Goal: Transaction & Acquisition: Purchase product/service

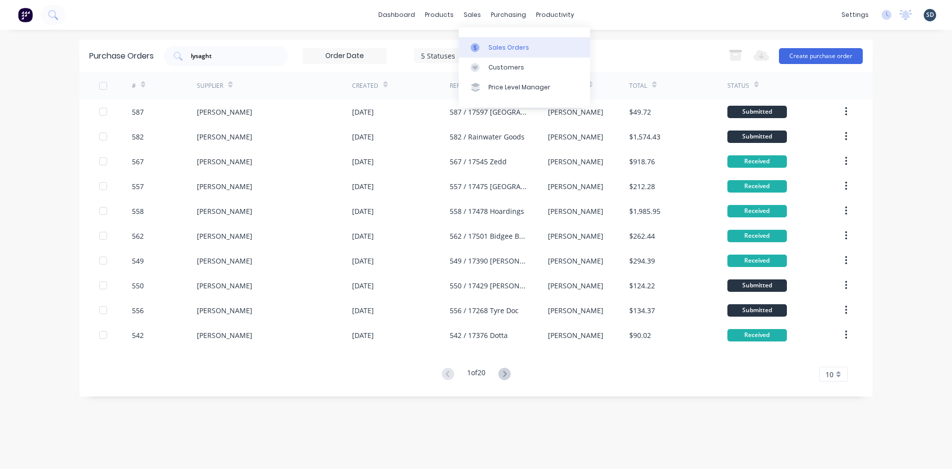
click at [493, 49] on div "Sales Orders" at bounding box center [508, 47] width 41 height 9
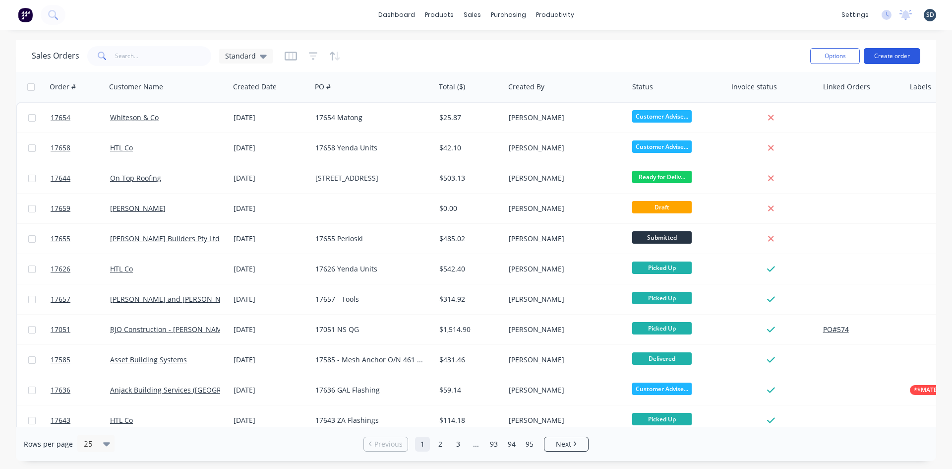
click at [894, 54] on button "Create order" at bounding box center [892, 56] width 57 height 16
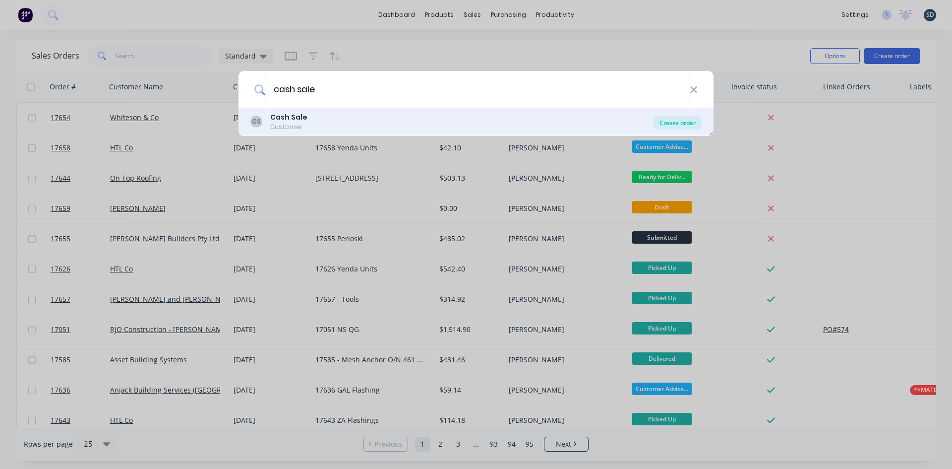
type input "cash sale"
click at [674, 121] on div "Create order" at bounding box center [677, 123] width 48 height 14
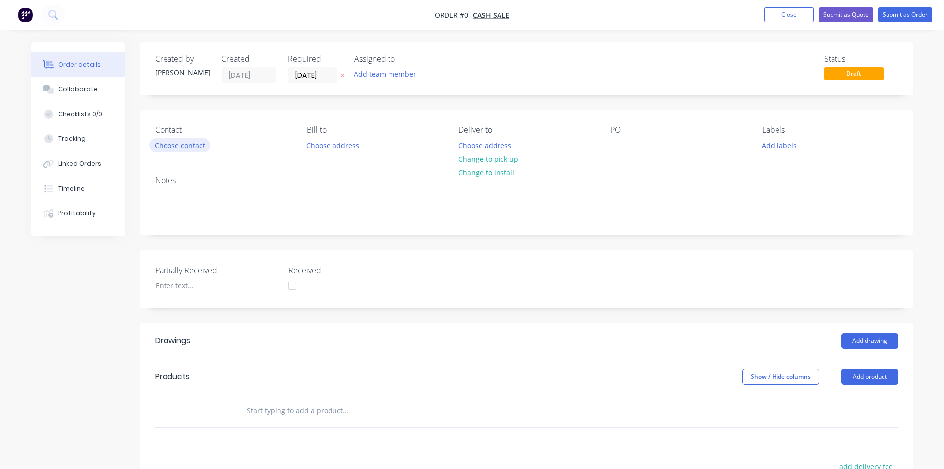
click at [199, 147] on button "Choose contact" at bounding box center [179, 144] width 61 height 13
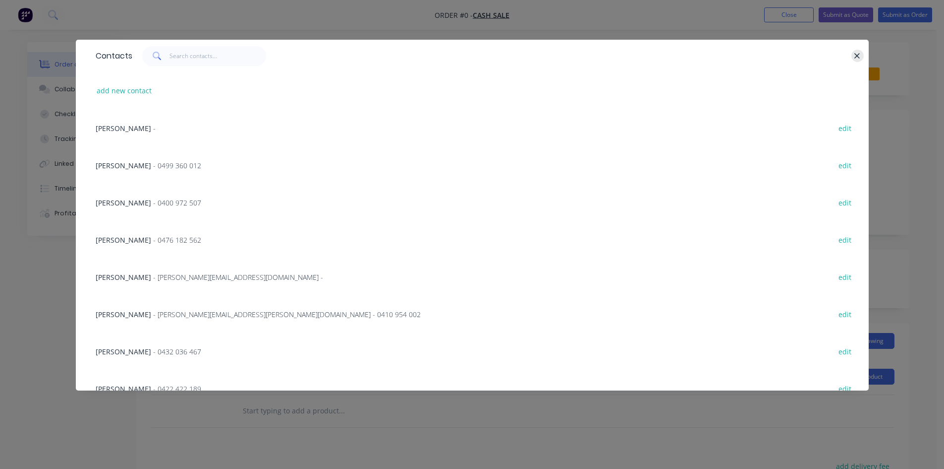
click at [862, 54] on button "button" at bounding box center [858, 56] width 12 height 12
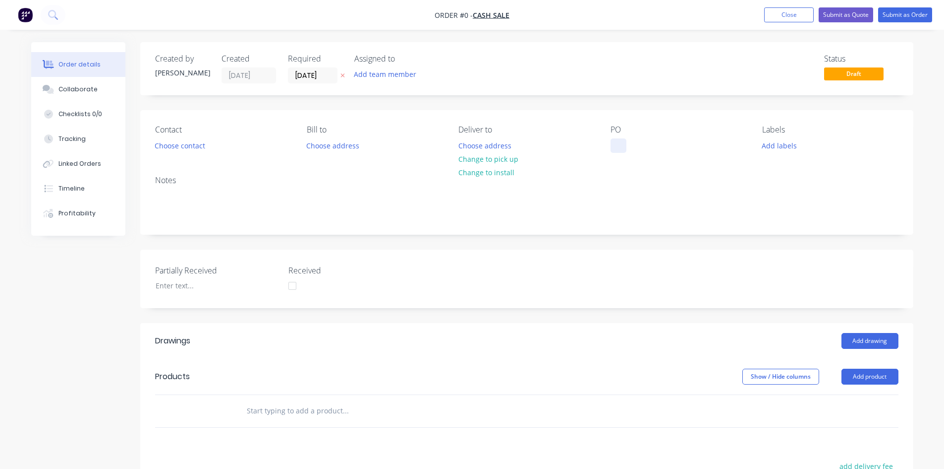
click at [618, 143] on div at bounding box center [619, 145] width 16 height 14
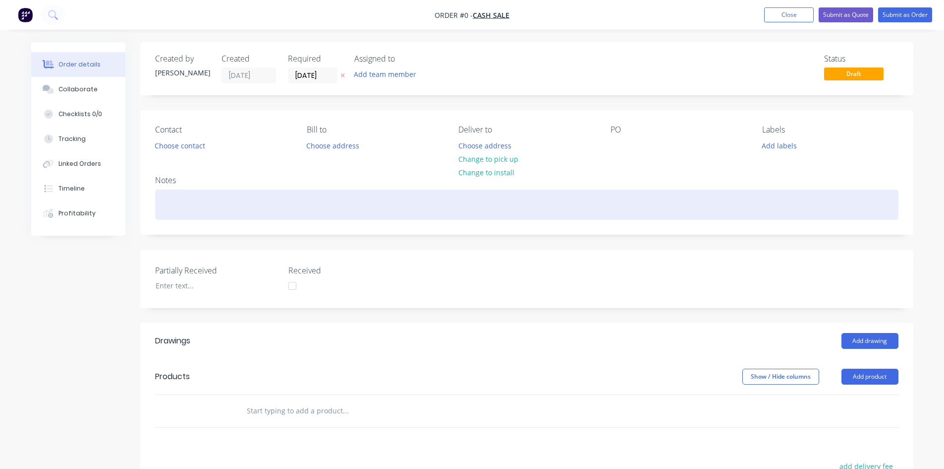
click at [590, 200] on div "Order details Collaborate Checklists 0/0 Tracking Linked Orders Timeline Profit…" at bounding box center [472, 361] width 902 height 638
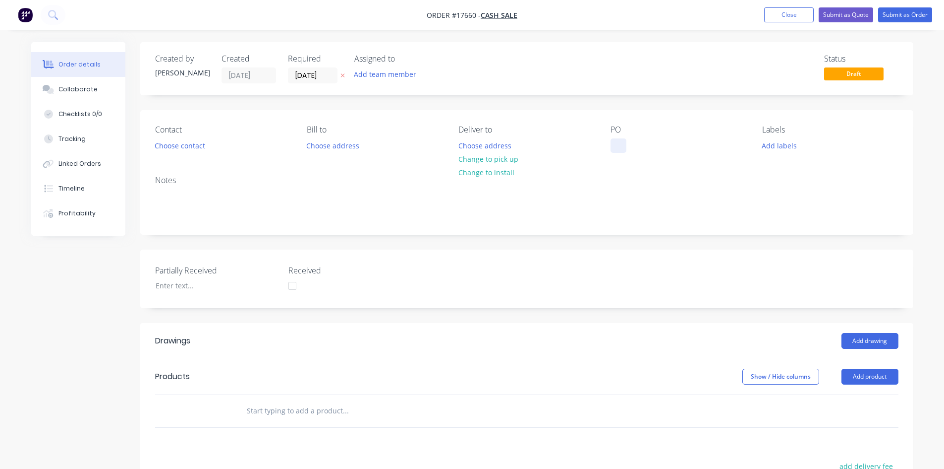
click at [619, 146] on div at bounding box center [619, 145] width 16 height 14
click at [640, 145] on div "17660 Screws, Paint" at bounding box center [651, 145] width 81 height 14
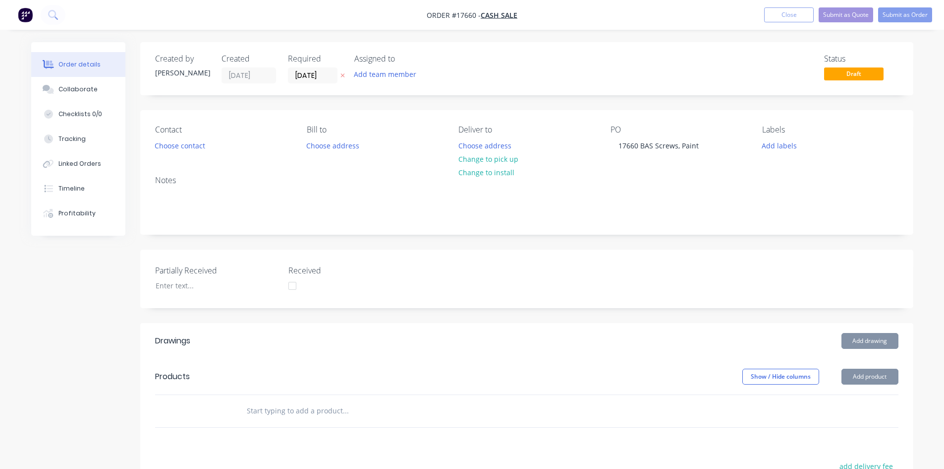
click at [336, 404] on input "text" at bounding box center [345, 411] width 198 height 20
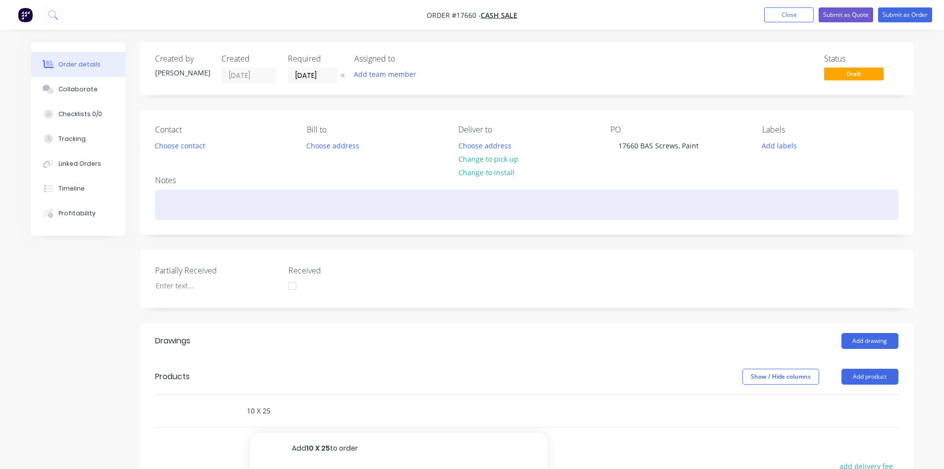
scroll to position [212, 0]
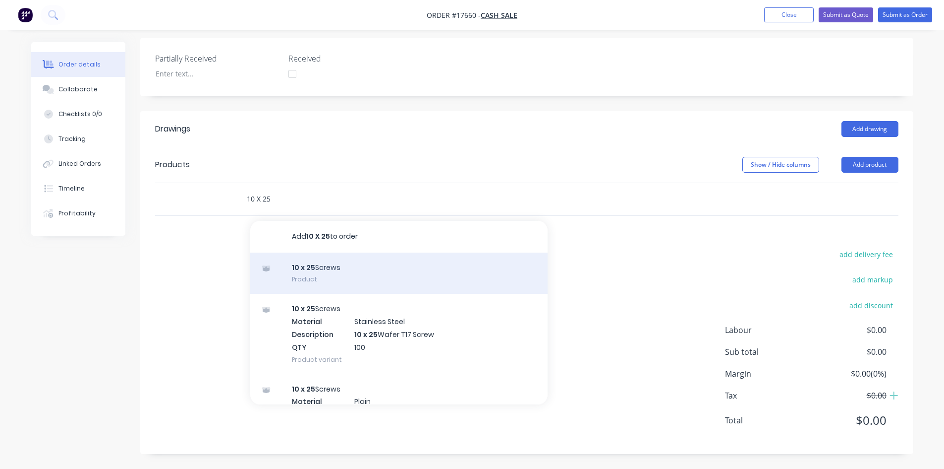
type input "10 X 25"
click at [342, 274] on div "10 x 25 Screws Product" at bounding box center [398, 273] width 297 height 42
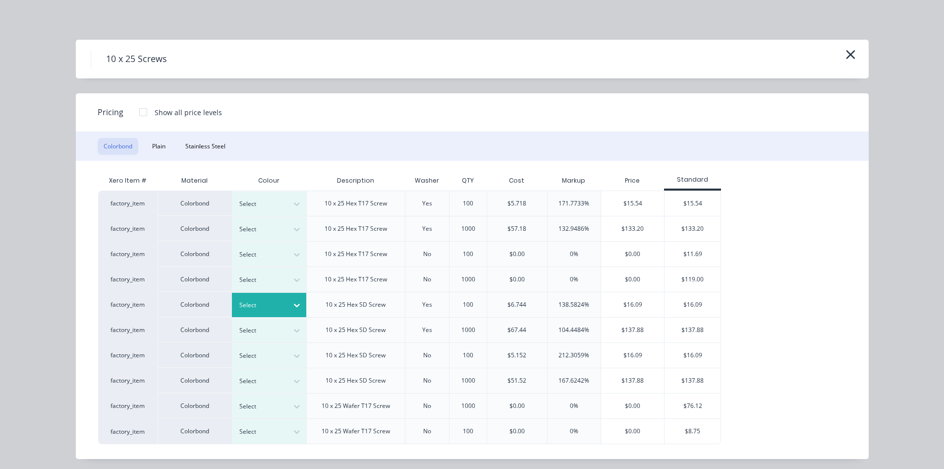
click at [292, 303] on icon at bounding box center [297, 305] width 10 height 10
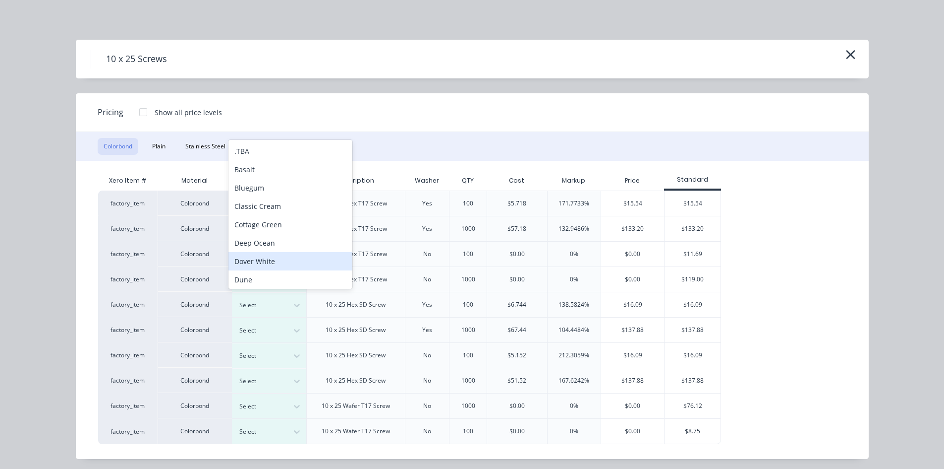
scroll to position [6, 0]
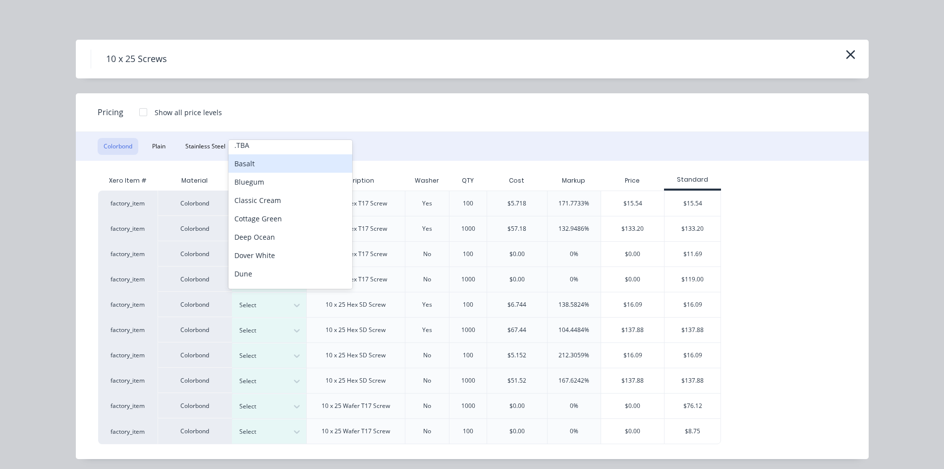
click at [282, 170] on div "Basalt" at bounding box center [291, 163] width 124 height 18
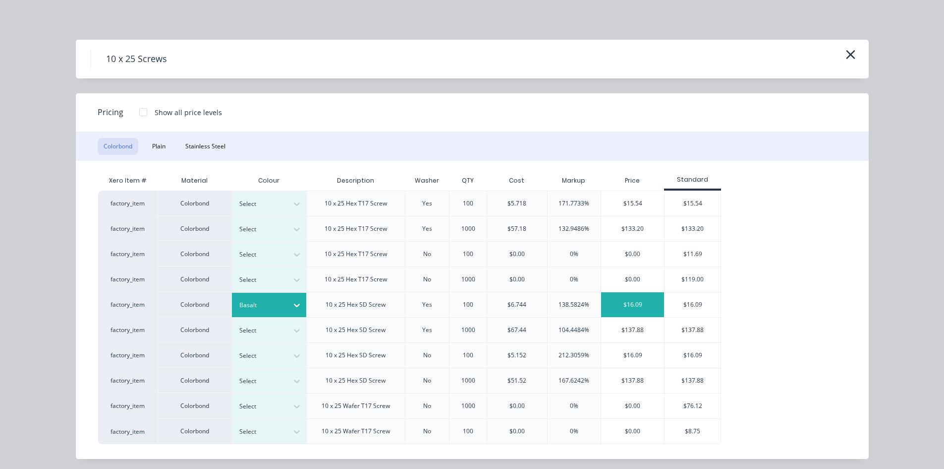
click at [632, 306] on div "$16.09" at bounding box center [632, 304] width 63 height 25
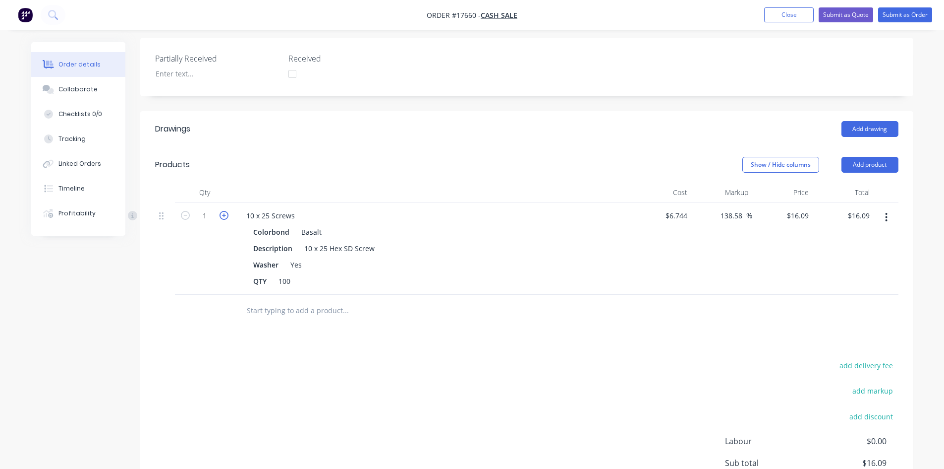
click at [227, 217] on icon "button" at bounding box center [224, 215] width 9 height 9
type input "2"
type input "$32.18"
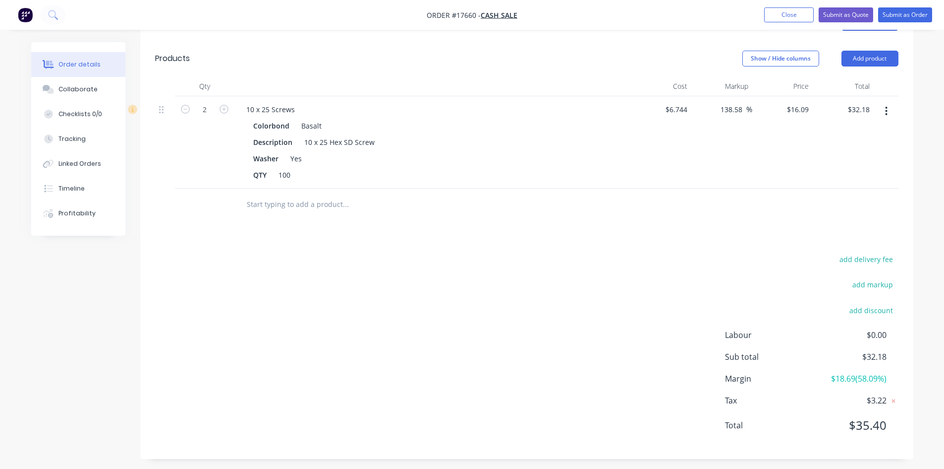
scroll to position [323, 0]
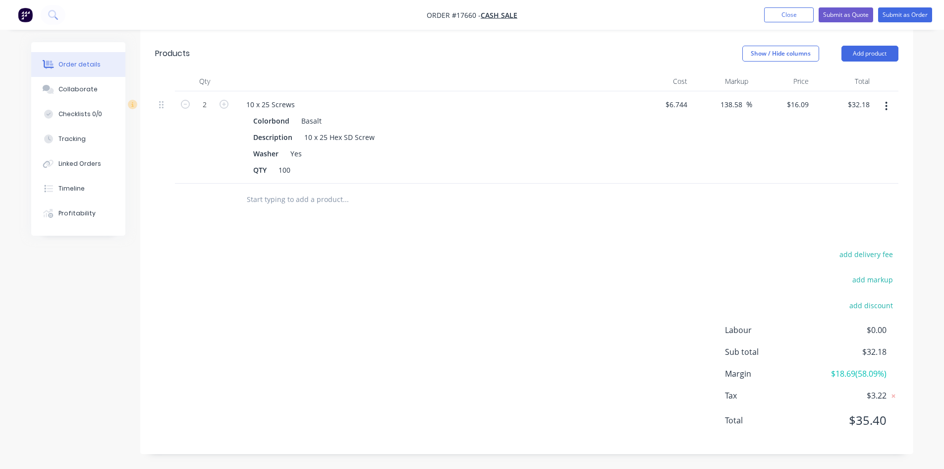
click at [306, 193] on input "text" at bounding box center [345, 199] width 198 height 20
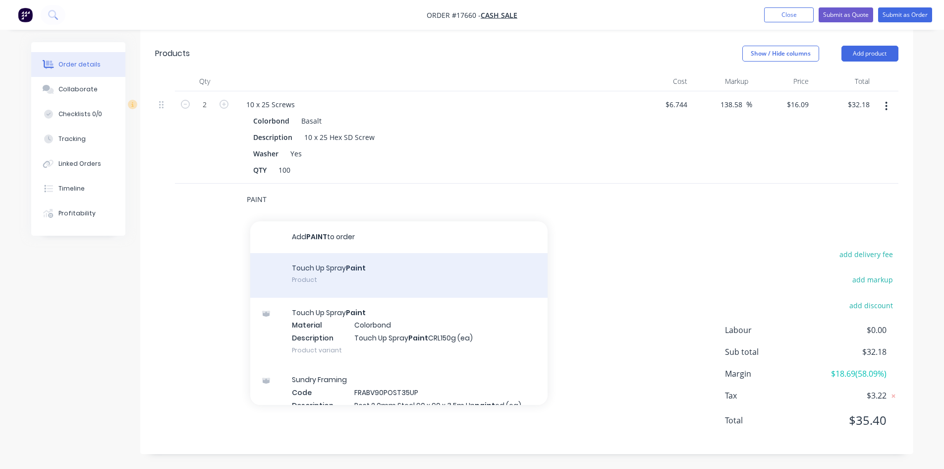
type input "PAINT"
click at [342, 276] on div "Touch Up Spray Paint Product" at bounding box center [398, 275] width 297 height 45
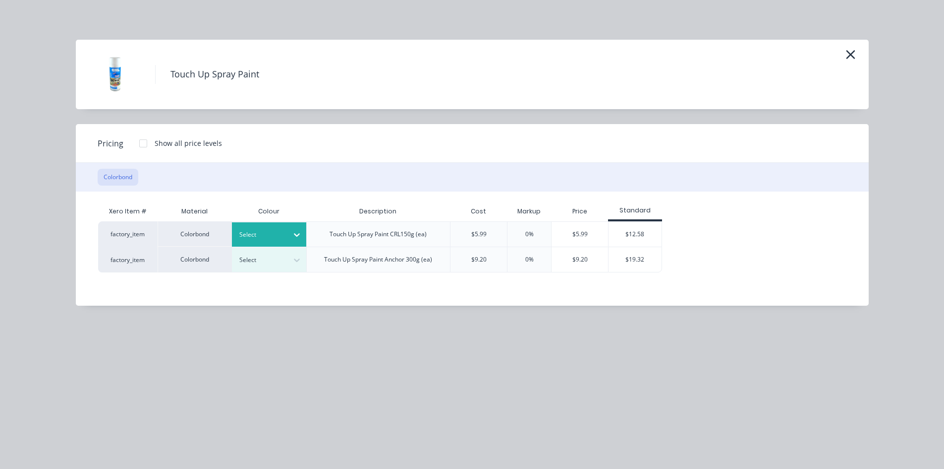
click at [283, 231] on div at bounding box center [261, 234] width 45 height 11
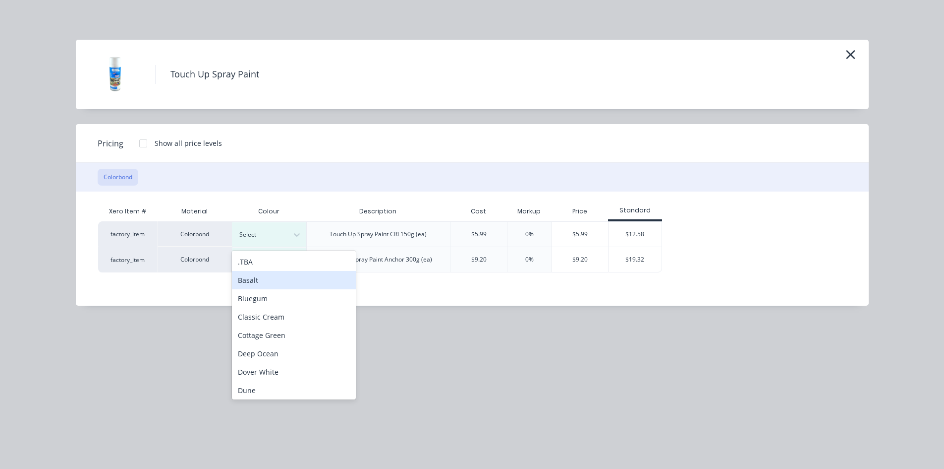
click at [266, 280] on div "Basalt" at bounding box center [294, 280] width 124 height 18
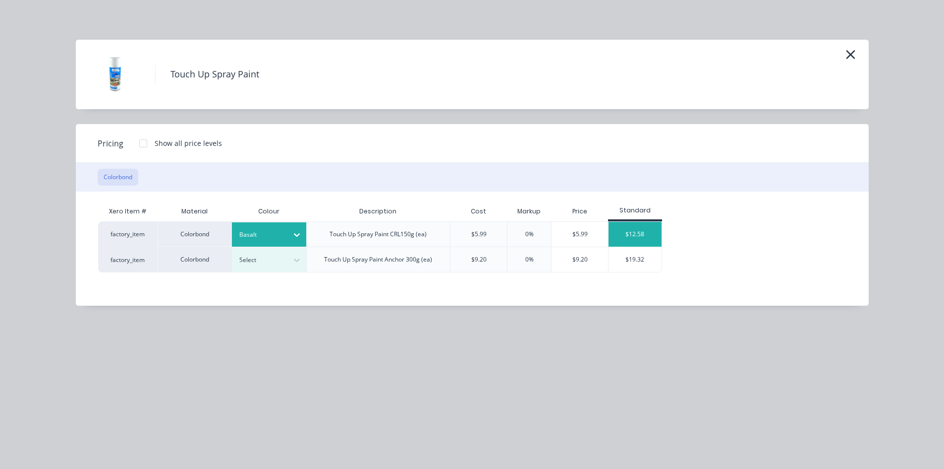
click at [642, 233] on div "$12.58" at bounding box center [635, 234] width 53 height 25
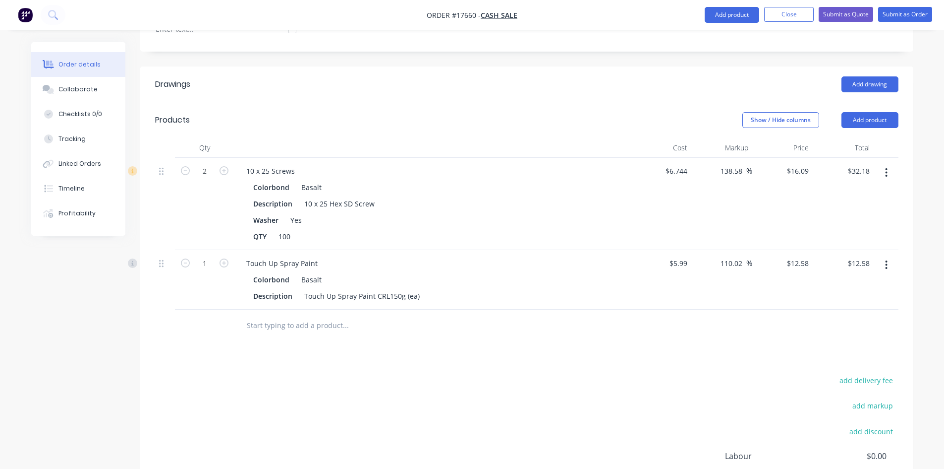
scroll to position [184, 0]
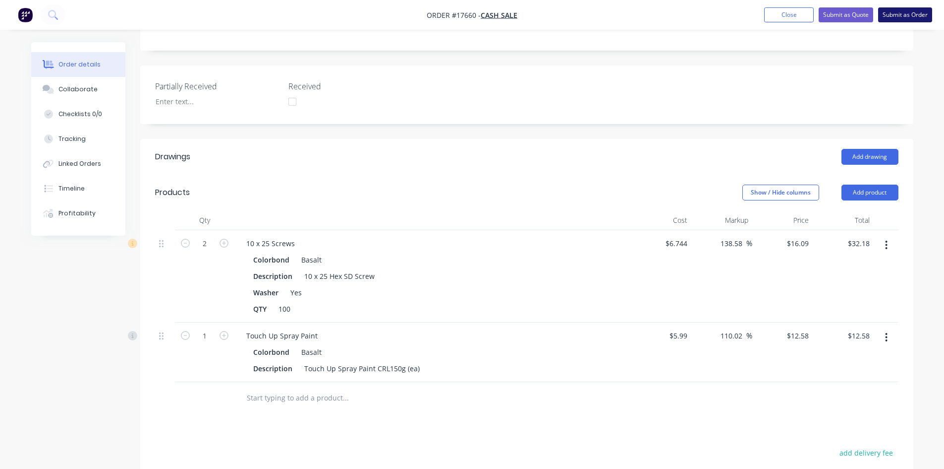
click at [908, 16] on button "Submit as Order" at bounding box center [906, 14] width 54 height 15
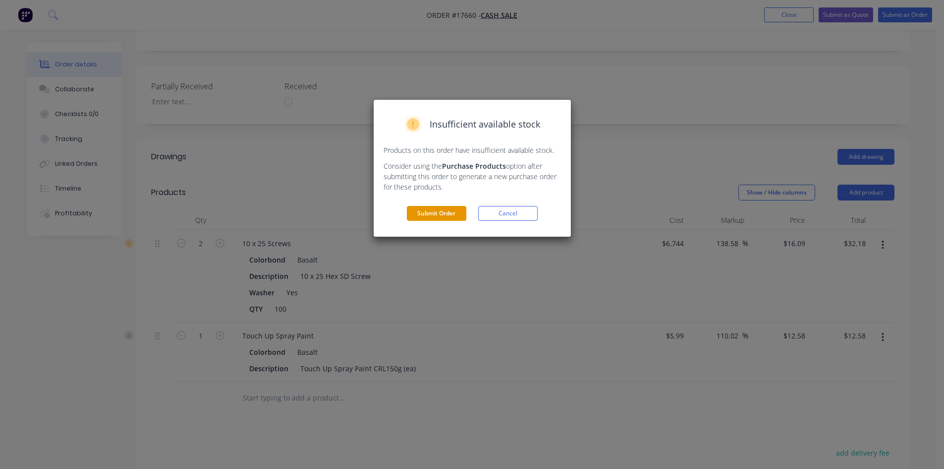
click at [455, 210] on button "Submit Order" at bounding box center [436, 213] width 59 height 15
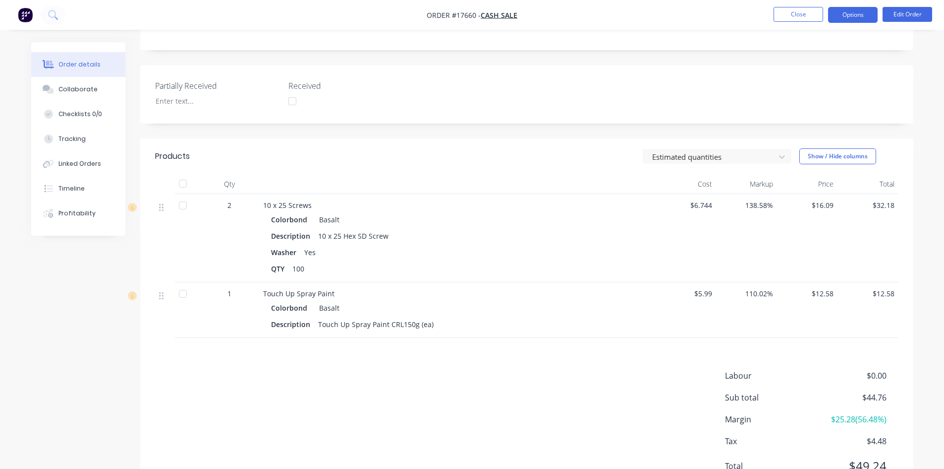
click at [859, 15] on button "Options" at bounding box center [853, 15] width 50 height 16
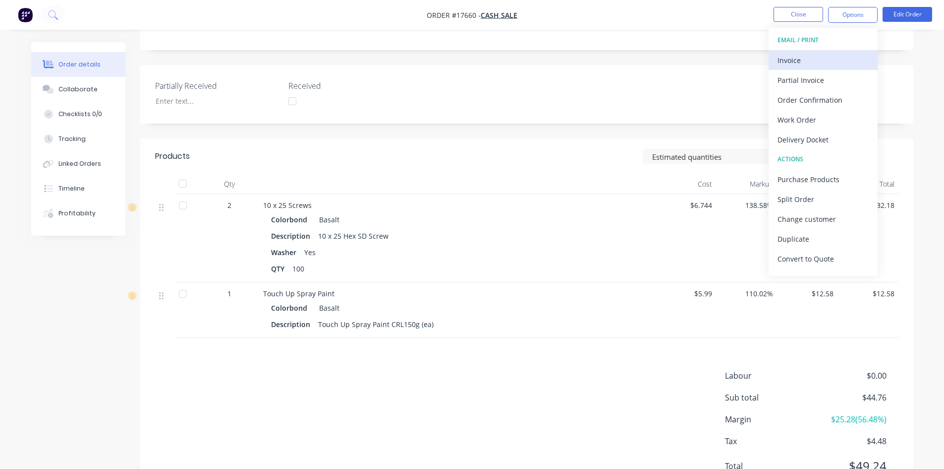
click at [806, 60] on div "Invoice" at bounding box center [823, 60] width 91 height 14
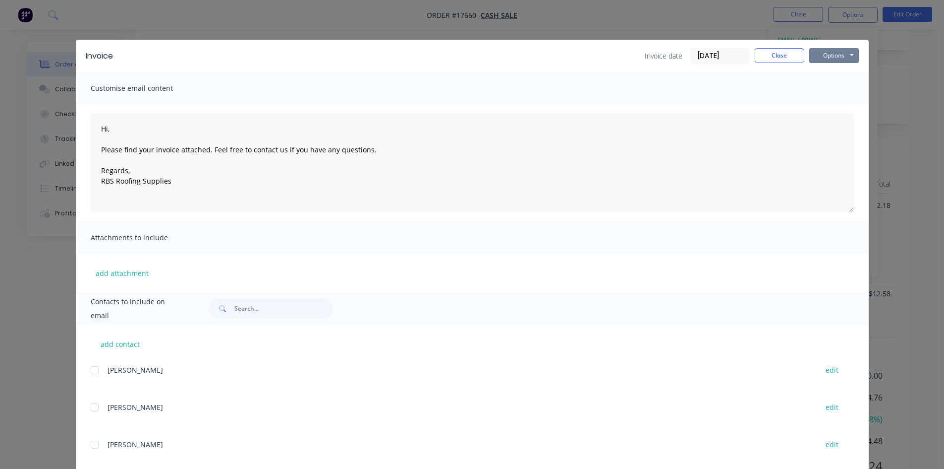
click at [839, 59] on button "Options" at bounding box center [835, 55] width 50 height 15
click at [838, 88] on button "Print" at bounding box center [841, 89] width 63 height 16
type textarea "Hi, Please find your invoice attached. Feel free to contact us if you have any …"
click at [782, 58] on button "Close" at bounding box center [780, 55] width 50 height 15
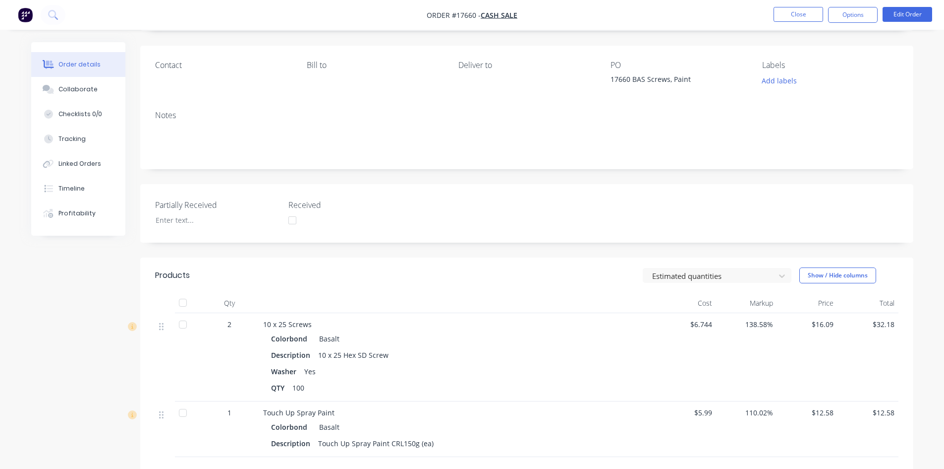
scroll to position [0, 0]
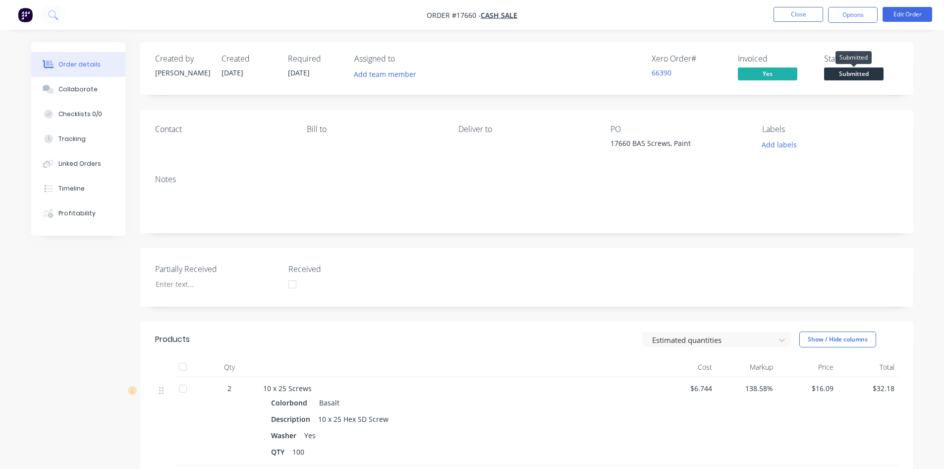
click at [851, 72] on span "Submitted" at bounding box center [853, 73] width 59 height 12
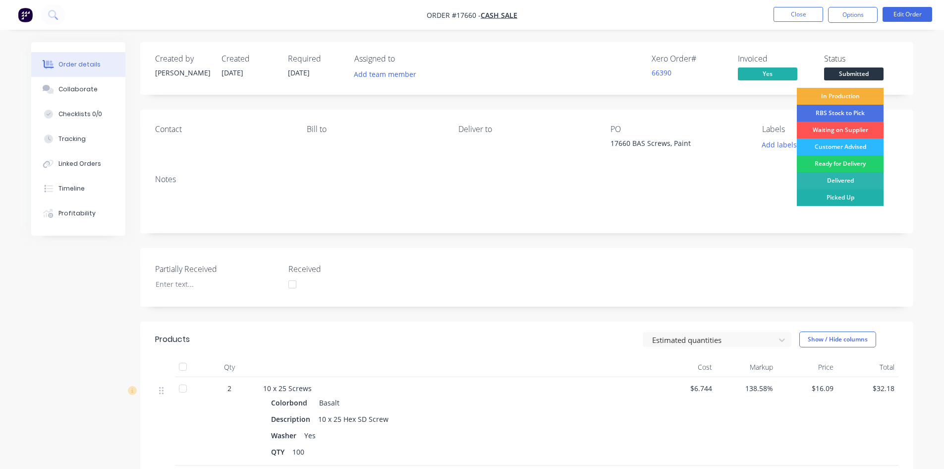
click at [849, 201] on div "Picked Up" at bounding box center [840, 197] width 87 height 17
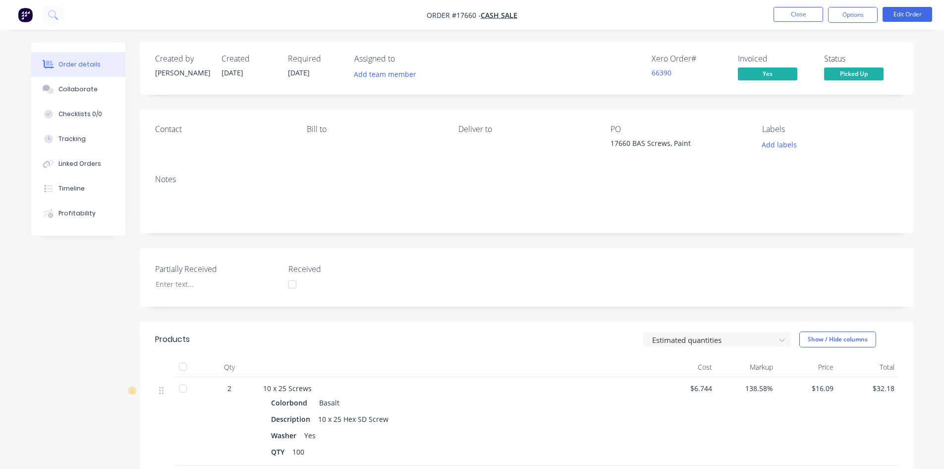
click at [724, 37] on div "Order details Collaborate Checklists 0/0 Tracking Linked Orders Timeline Profit…" at bounding box center [472, 348] width 944 height 697
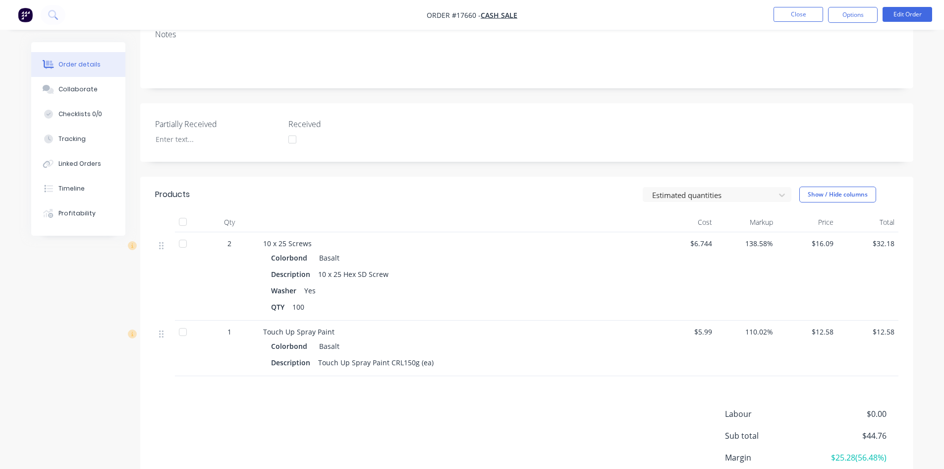
scroll to position [229, 0]
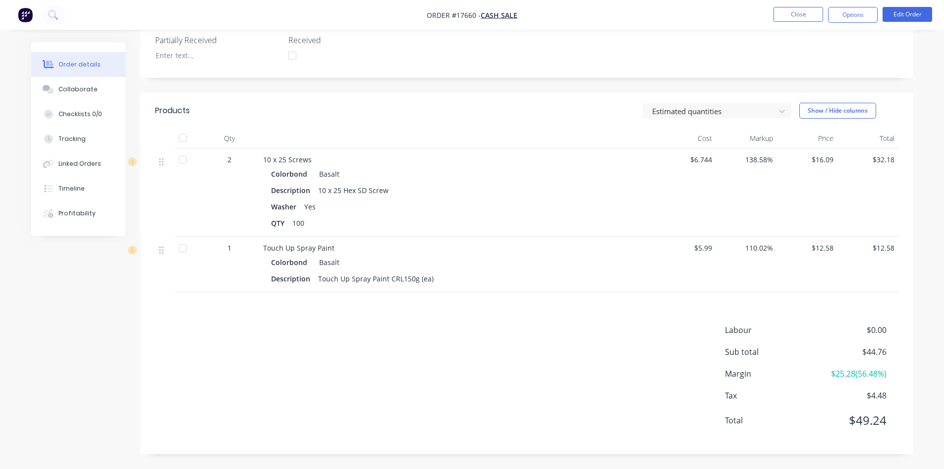
click at [581, 87] on div "Created by Sam Created 25/09/25 Required 25/09/25 Assigned to Add team member X…" at bounding box center [526, 134] width 773 height 640
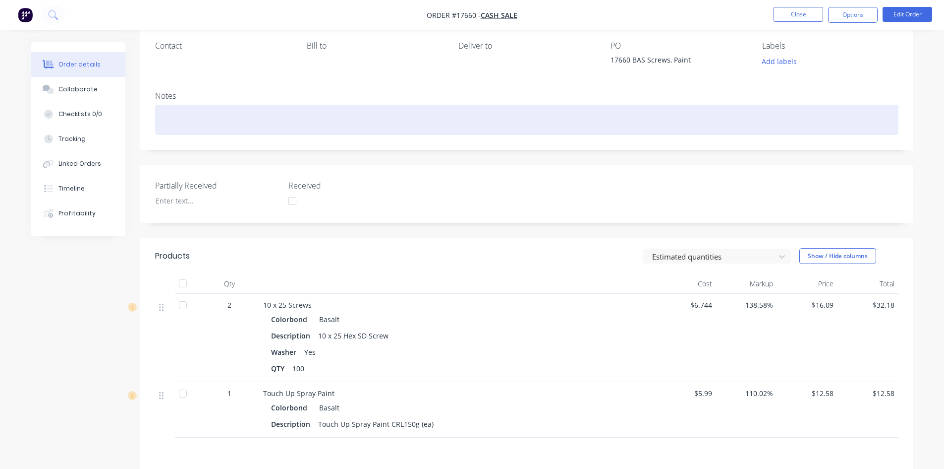
scroll to position [0, 0]
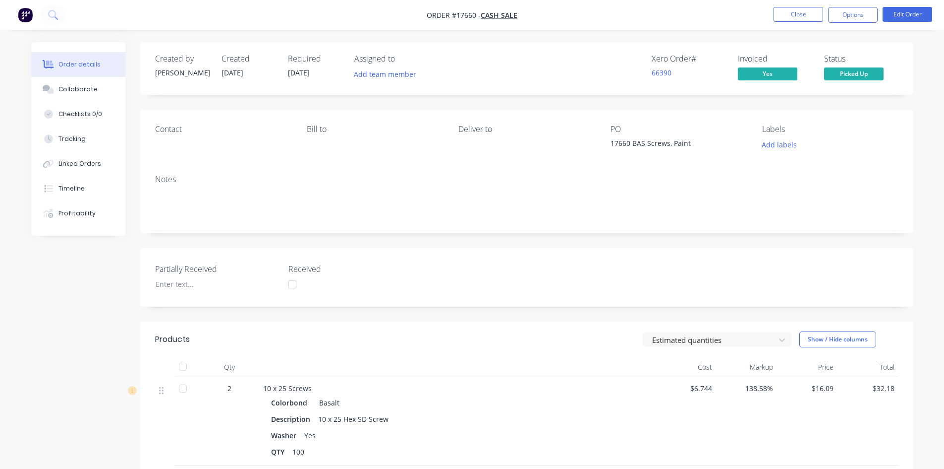
click at [559, 103] on div "Created by Sam Created 25/09/25 Required 25/09/25 Assigned to Add team member X…" at bounding box center [526, 362] width 773 height 640
click at [909, 15] on button "Edit Order" at bounding box center [908, 14] width 50 height 15
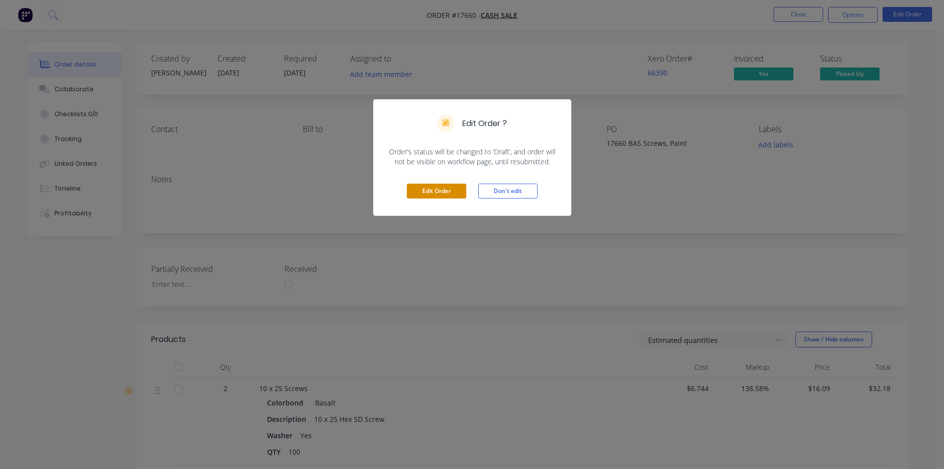
click at [454, 196] on button "Edit Order" at bounding box center [436, 190] width 59 height 15
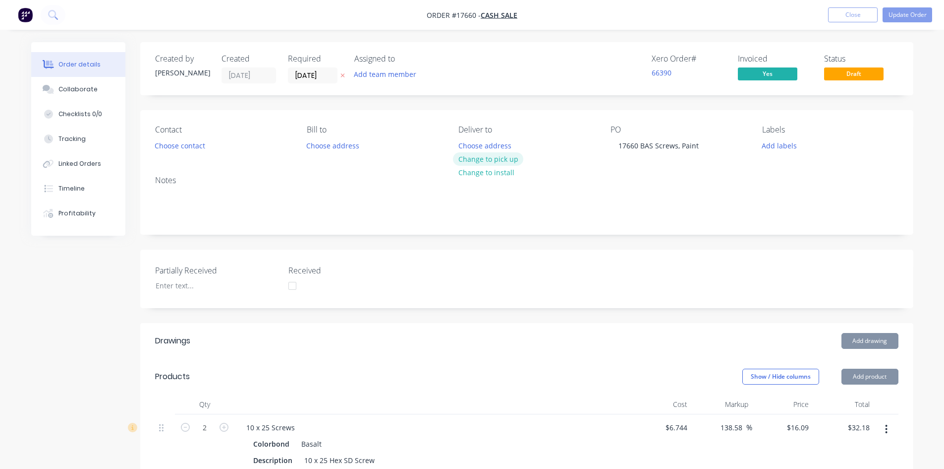
click at [508, 162] on button "Change to pick up" at bounding box center [488, 158] width 70 height 13
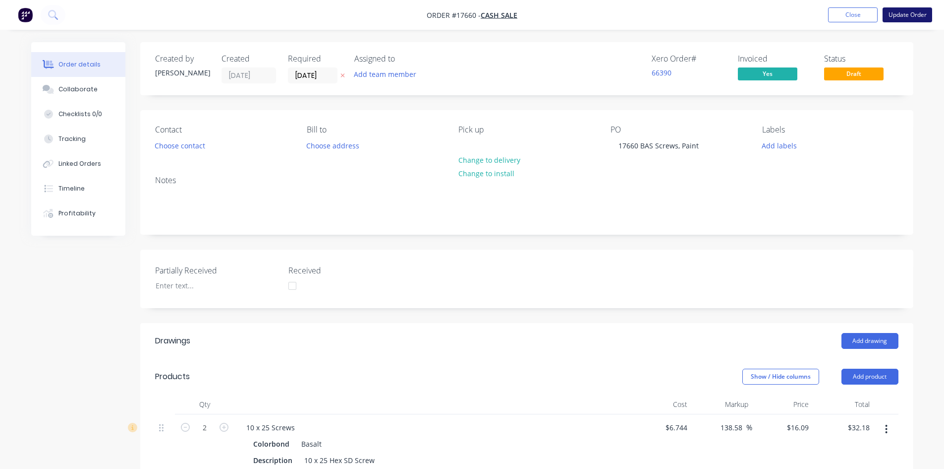
click at [915, 16] on button "Update Order" at bounding box center [908, 14] width 50 height 15
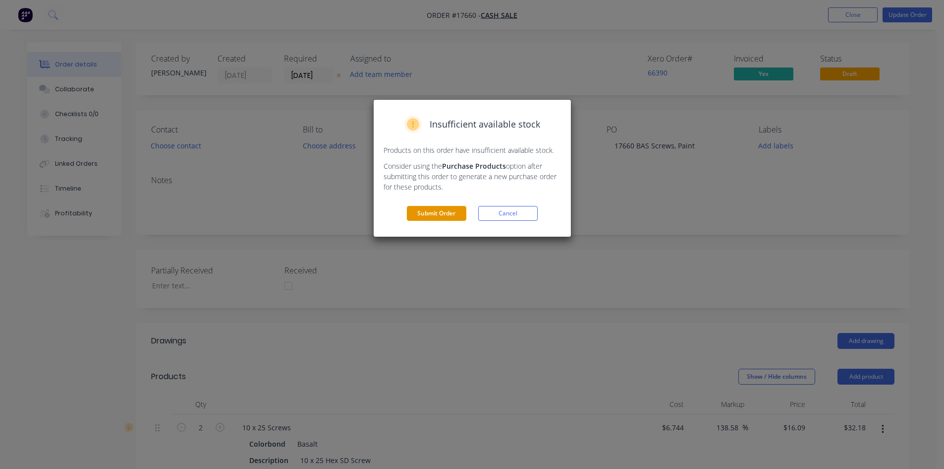
click at [445, 215] on button "Submit Order" at bounding box center [436, 213] width 59 height 15
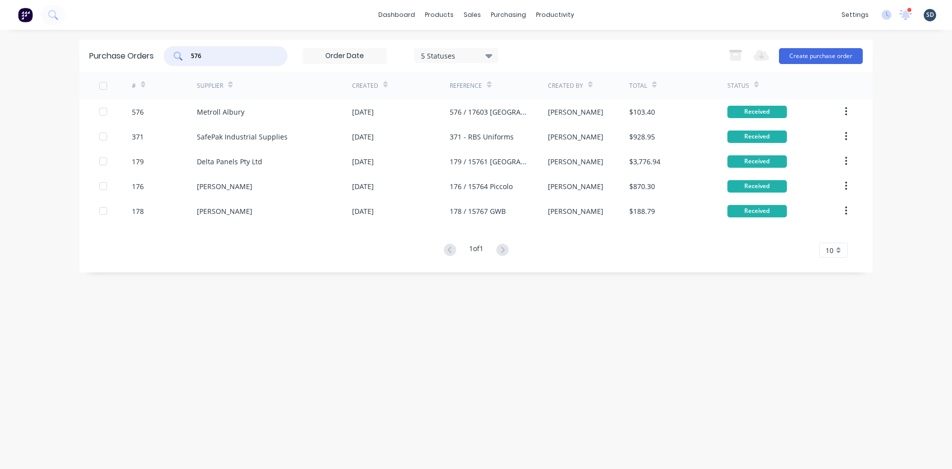
drag, startPoint x: 229, startPoint y: 57, endPoint x: 155, endPoint y: 56, distance: 74.4
click at [155, 56] on div "Purchase Orders 576 5 Statuses 5 Statuses Export to Excel (XLSX) Create purchas…" at bounding box center [475, 56] width 793 height 32
type input "yoogali"
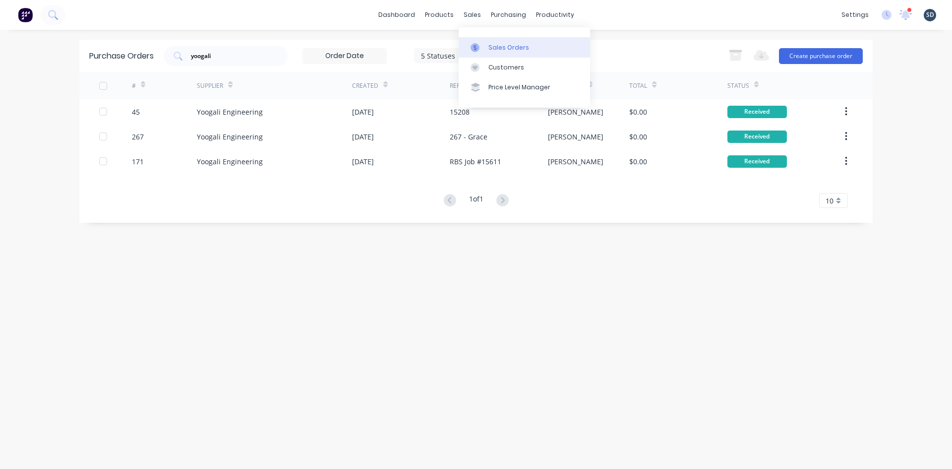
click at [498, 45] on div "Sales Orders" at bounding box center [508, 47] width 41 height 9
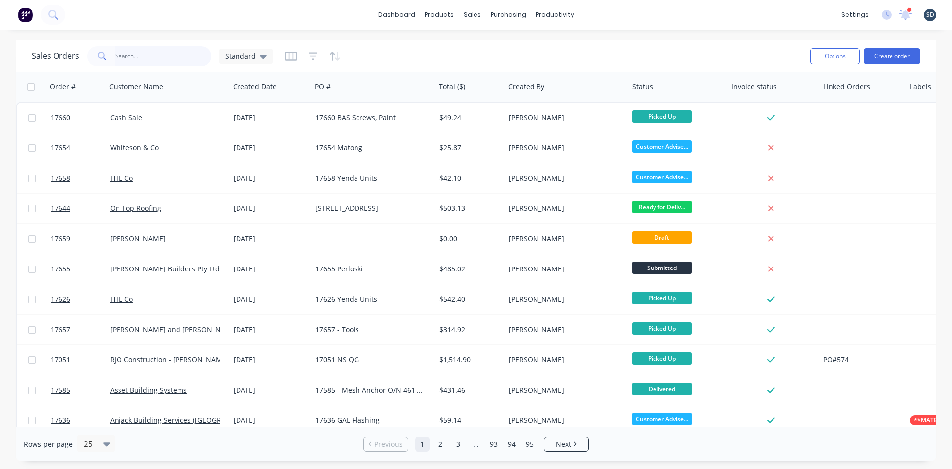
click at [143, 53] on input "text" at bounding box center [163, 56] width 97 height 20
type input "yoogali"
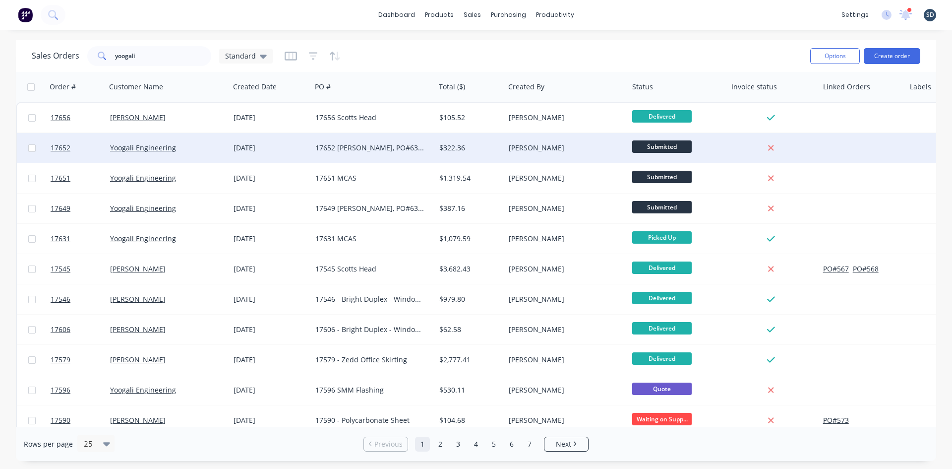
click at [201, 147] on div "Yoogali Engineering" at bounding box center [165, 148] width 110 height 10
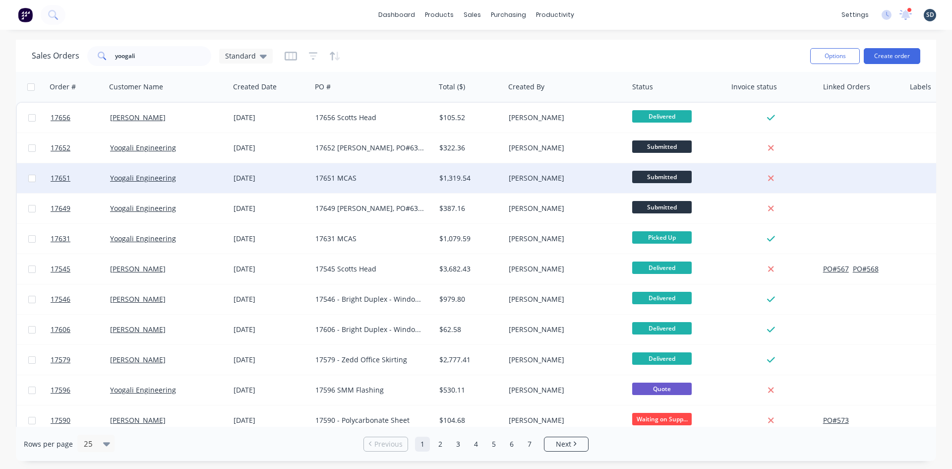
click at [296, 178] on div "[DATE]" at bounding box center [271, 178] width 74 height 10
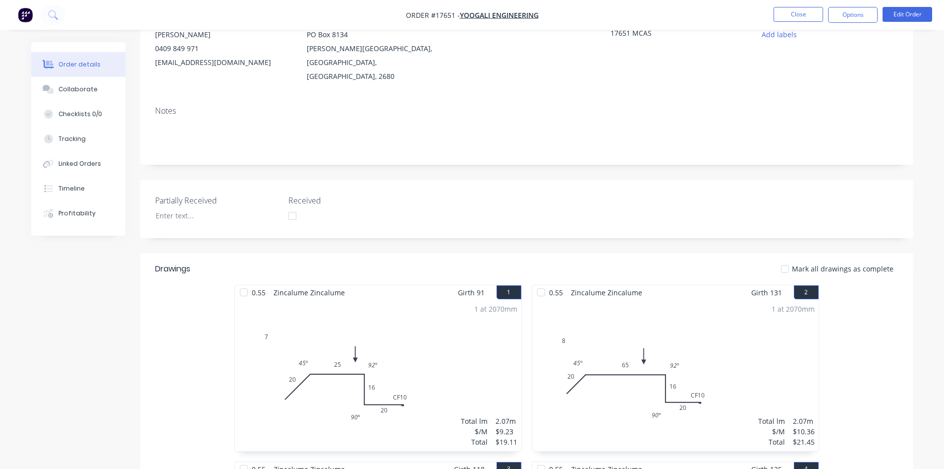
scroll to position [248, 0]
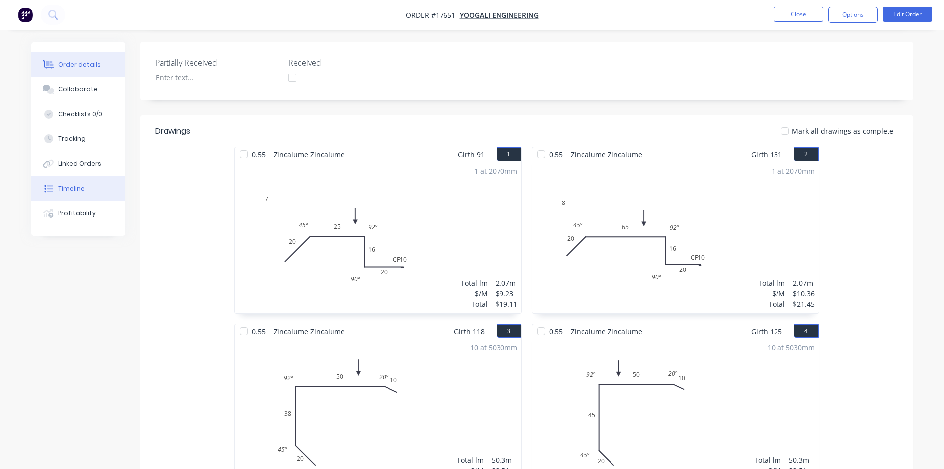
click at [82, 185] on div "Timeline" at bounding box center [72, 188] width 26 height 9
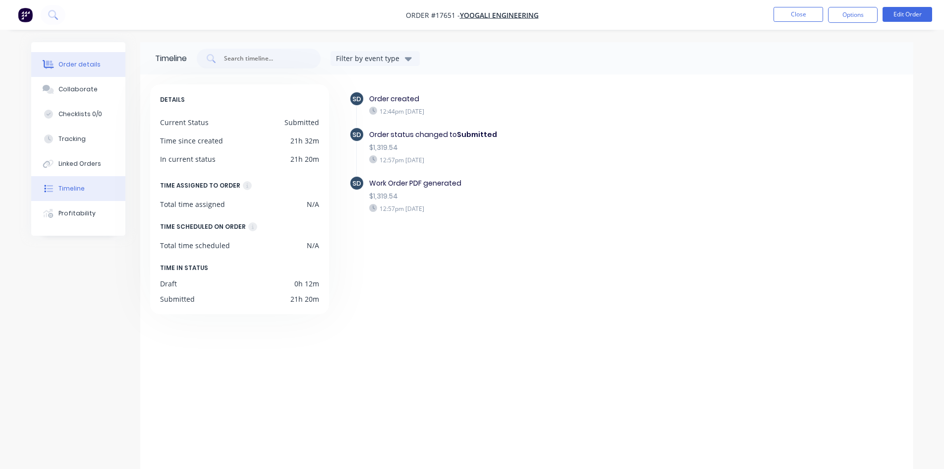
click at [97, 61] on div "Order details" at bounding box center [80, 64] width 42 height 9
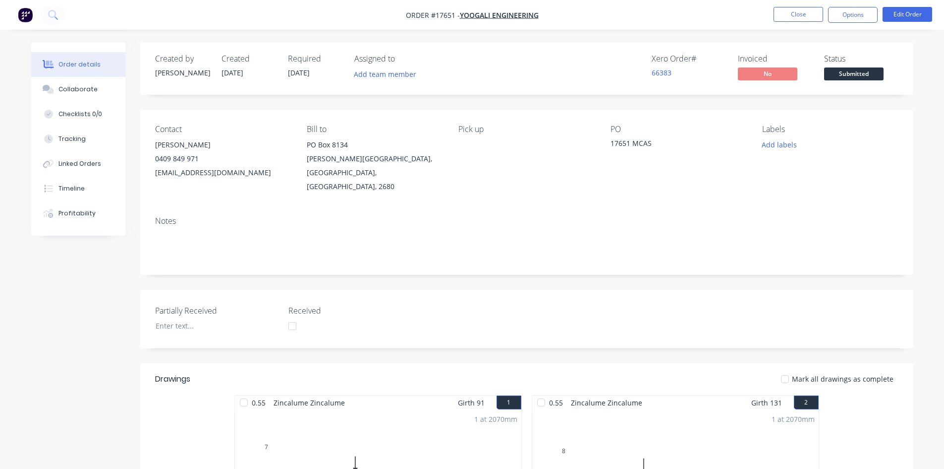
drag, startPoint x: 565, startPoint y: 13, endPoint x: 557, endPoint y: 13, distance: 8.4
click at [557, 13] on nav "Order #17651 - Yoogali Engineering Close Options Edit Order" at bounding box center [472, 15] width 944 height 30
click at [791, 13] on button "Close" at bounding box center [799, 14] width 50 height 15
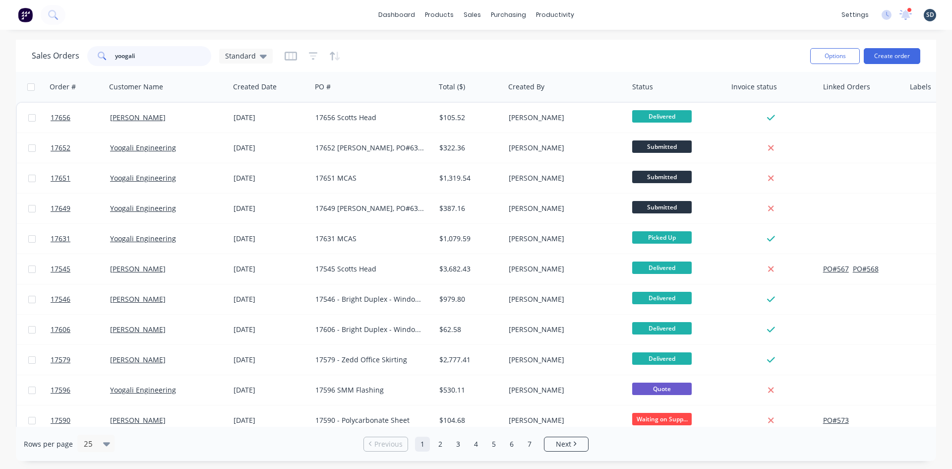
click at [140, 49] on input "yoogali" at bounding box center [163, 56] width 97 height 20
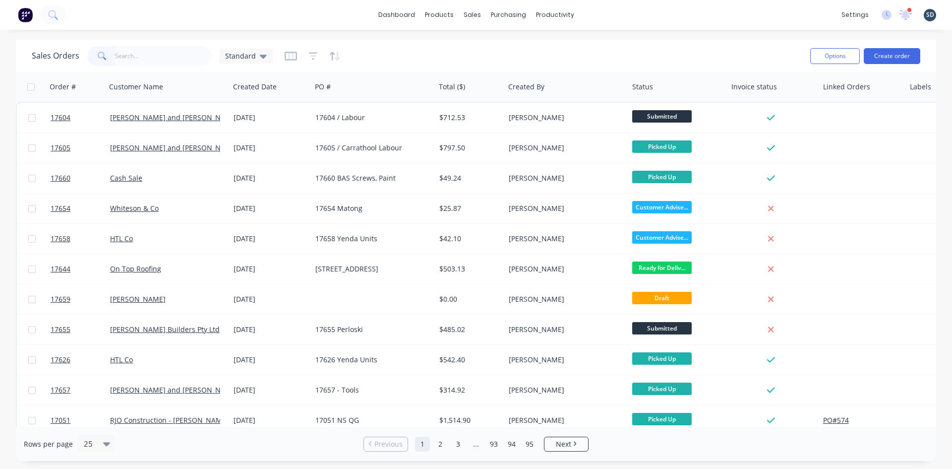
click at [587, 35] on div "dashboard products sales purchasing productivity dashboard products Product Cat…" at bounding box center [476, 234] width 952 height 469
click at [902, 48] on button "Create order" at bounding box center [892, 56] width 57 height 16
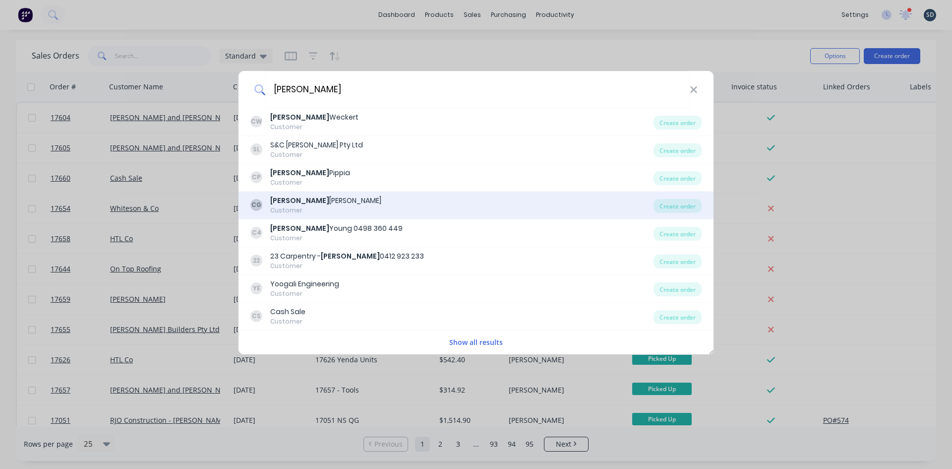
type input "CHRIS"
click at [338, 199] on div "CG Chris Gannon Customer" at bounding box center [451, 204] width 403 height 19
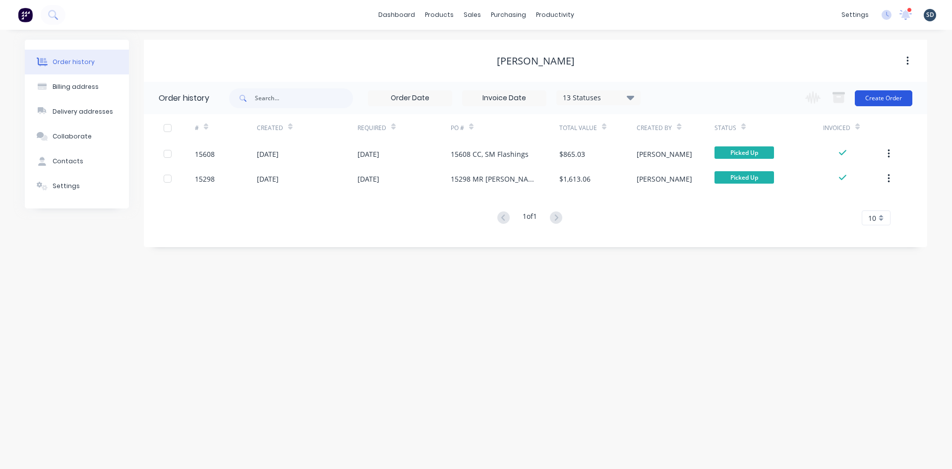
click at [881, 100] on button "Create Order" at bounding box center [884, 98] width 58 height 16
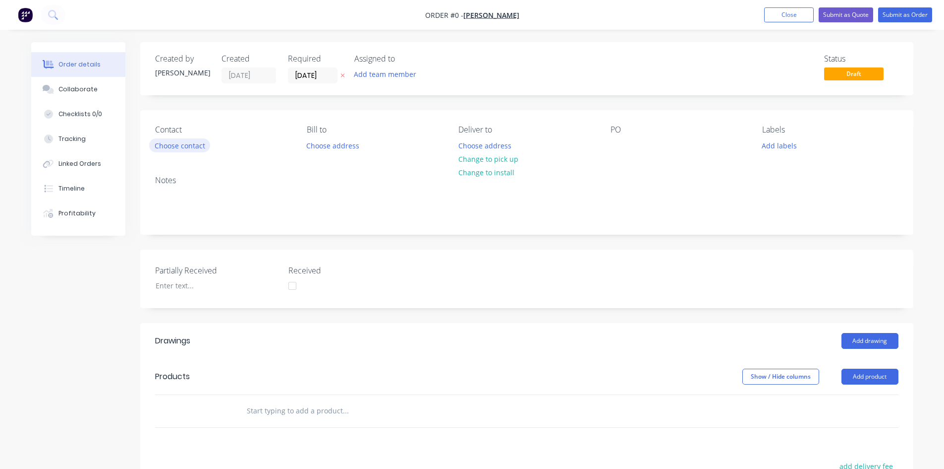
click at [184, 149] on button "Choose contact" at bounding box center [179, 144] width 61 height 13
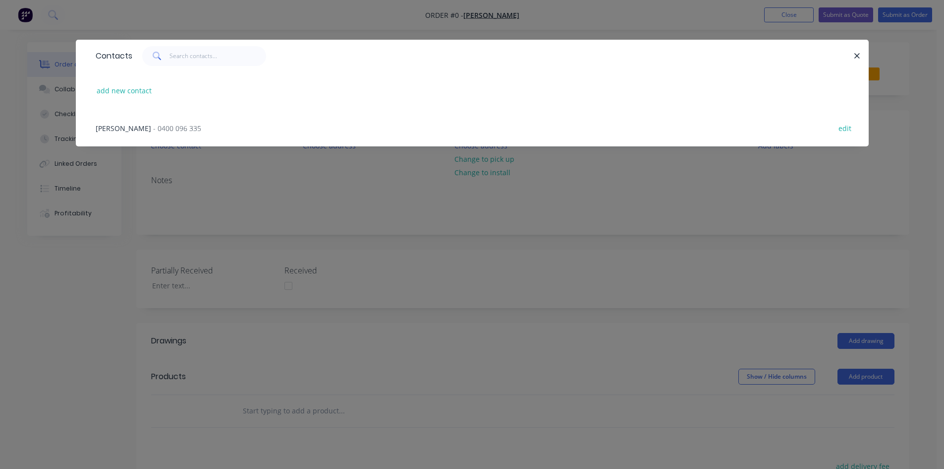
click at [174, 123] on div "Chris - 0400 096 335 edit" at bounding box center [473, 127] width 764 height 37
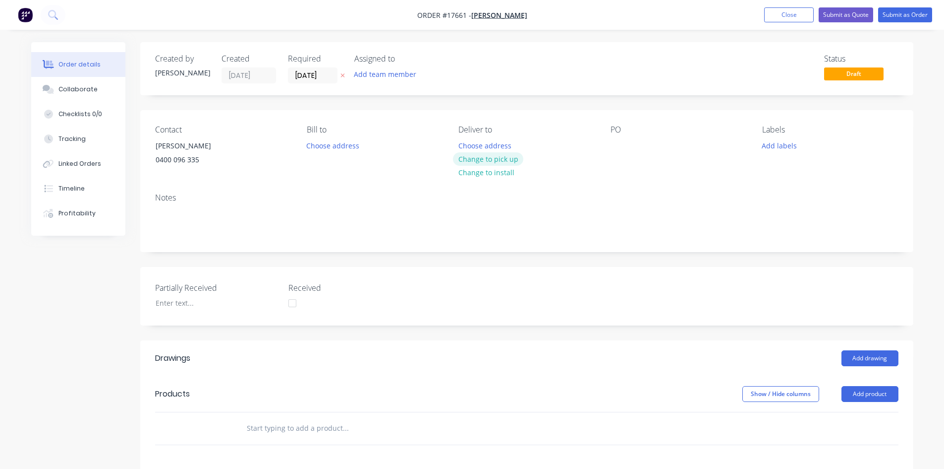
click at [515, 158] on button "Change to pick up" at bounding box center [488, 158] width 70 height 13
click at [617, 148] on div at bounding box center [619, 145] width 16 height 14
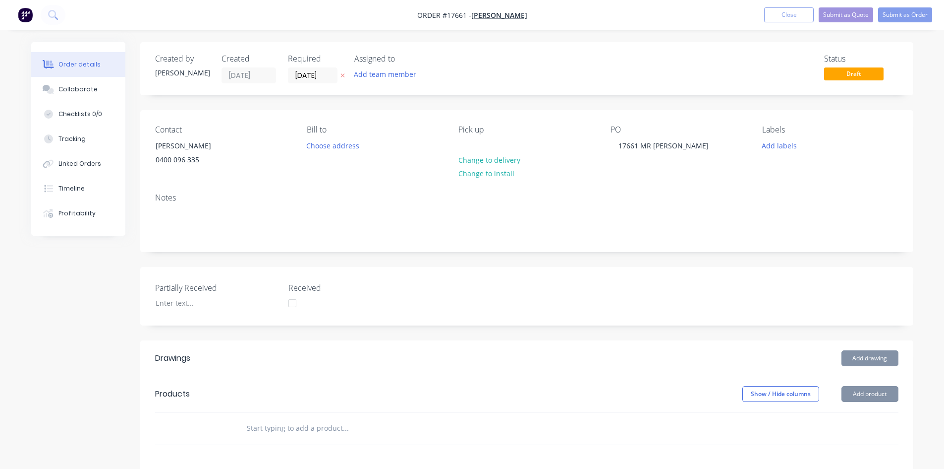
click at [604, 200] on div "Notes" at bounding box center [527, 197] width 744 height 9
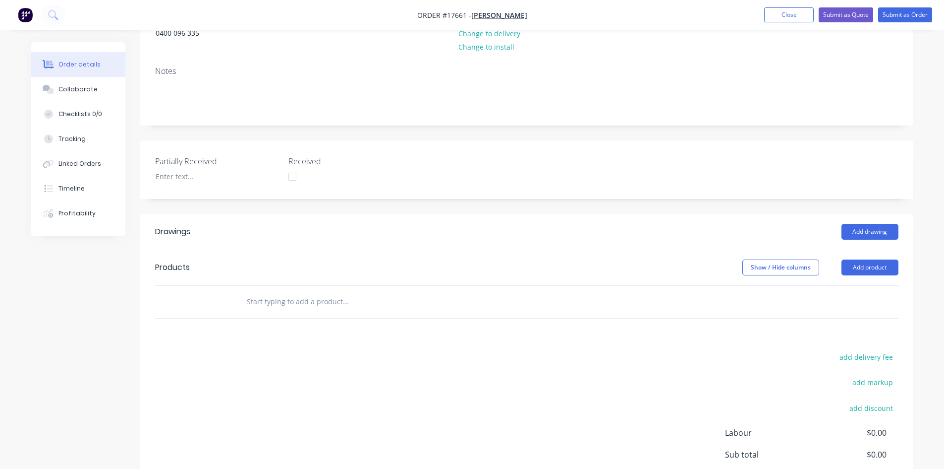
scroll to position [149, 0]
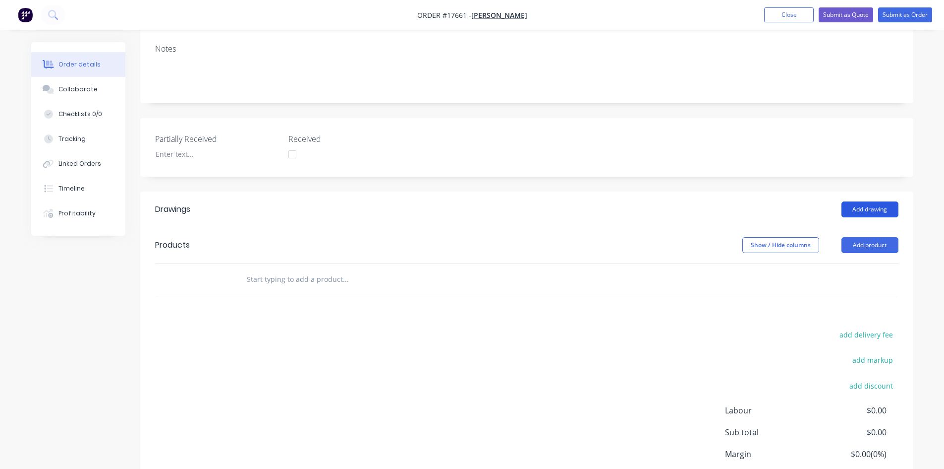
click at [861, 207] on button "Add drawing" at bounding box center [870, 209] width 57 height 16
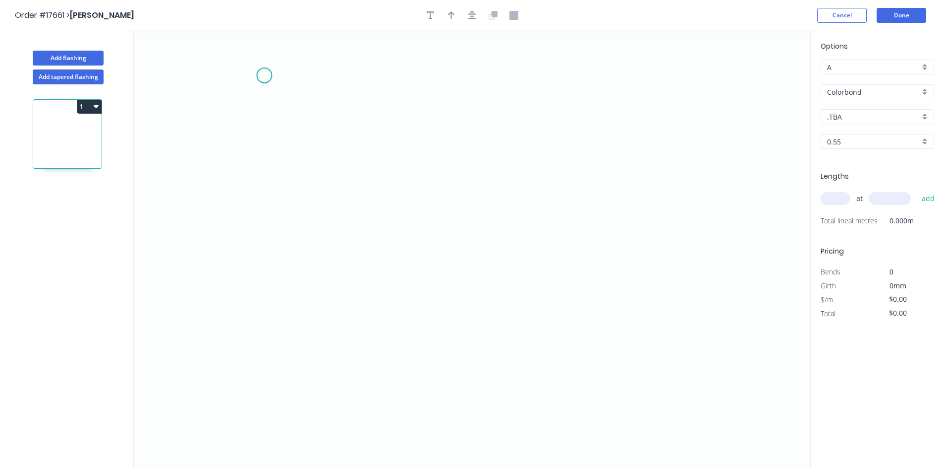
click at [251, 80] on icon "0" at bounding box center [472, 250] width 677 height 438
click at [674, 81] on icon "0" at bounding box center [472, 250] width 677 height 438
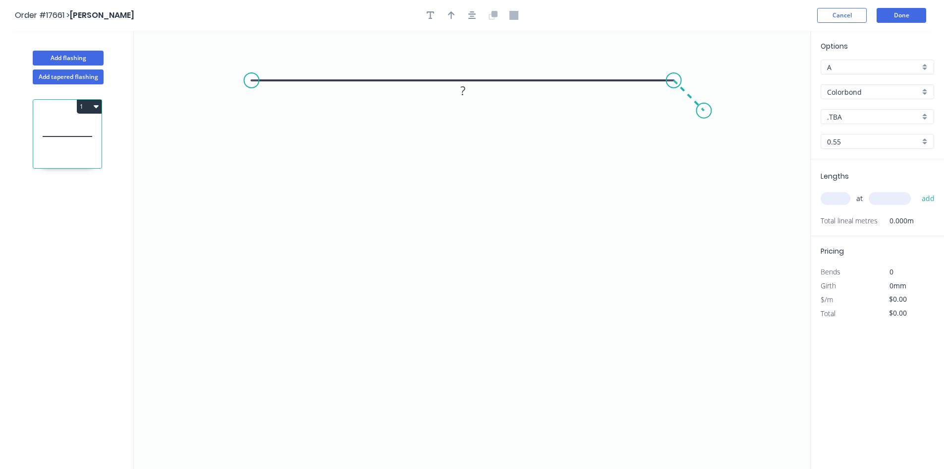
click at [705, 114] on icon "0 ?" at bounding box center [472, 250] width 677 height 438
click at [254, 83] on circle at bounding box center [251, 80] width 15 height 15
click at [264, 336] on icon "0 ? ?" at bounding box center [472, 250] width 677 height 438
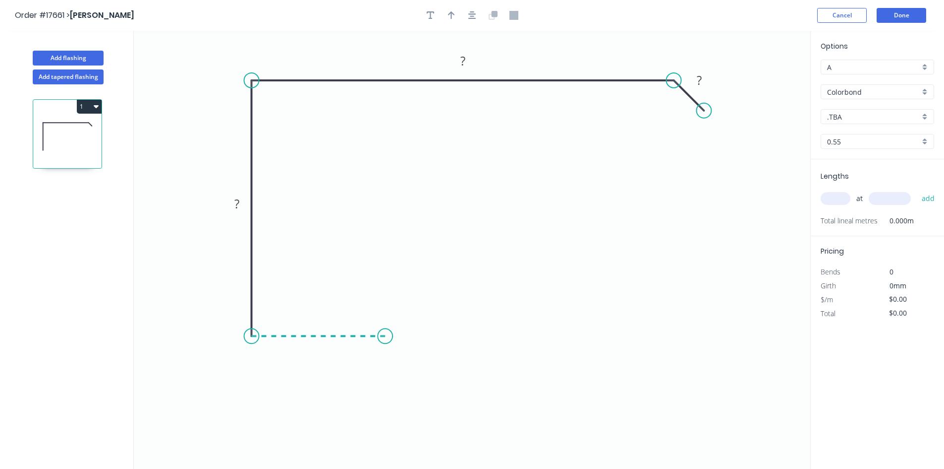
click at [385, 341] on icon "0 ? ? ?" at bounding box center [472, 250] width 677 height 438
click at [469, 18] on icon "button" at bounding box center [473, 15] width 8 height 8
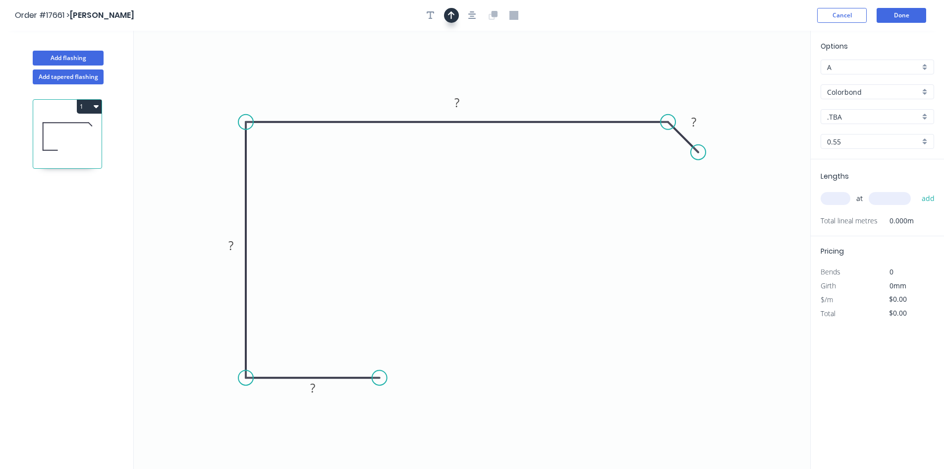
click at [450, 18] on icon "button" at bounding box center [451, 15] width 7 height 9
drag, startPoint x: 762, startPoint y: 77, endPoint x: 549, endPoint y: 90, distance: 212.6
click at [549, 90] on icon at bounding box center [549, 78] width 9 height 32
click at [885, 92] on input "Colorbond" at bounding box center [873, 92] width 93 height 10
click at [885, 92] on input "text" at bounding box center [873, 92] width 93 height 10
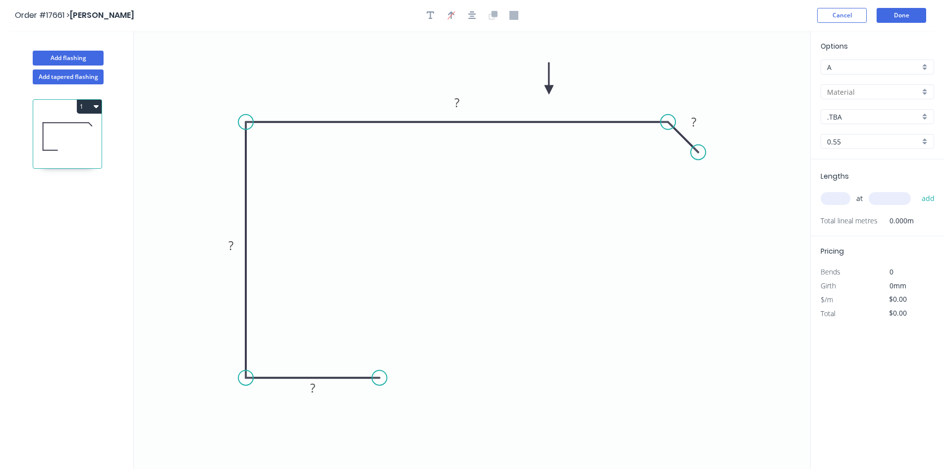
click at [877, 91] on input "text" at bounding box center [873, 92] width 93 height 10
click at [869, 111] on div "Colorbond" at bounding box center [878, 110] width 113 height 17
type input "Colorbond"
click at [868, 118] on input ".TBA" at bounding box center [873, 117] width 93 height 10
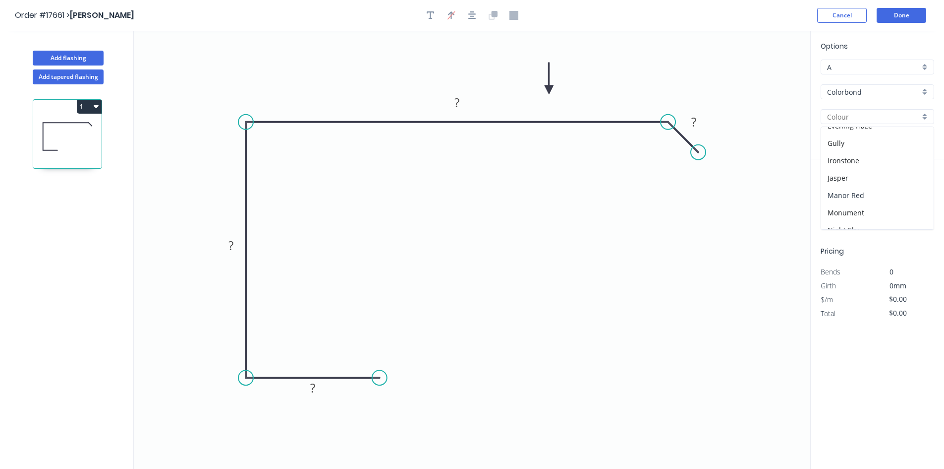
click at [872, 190] on div "Manor Red" at bounding box center [878, 194] width 113 height 17
type input "Manor Red"
click at [702, 124] on rect at bounding box center [694, 123] width 20 height 14
click at [465, 106] on rect at bounding box center [457, 103] width 20 height 14
click at [234, 242] on rect at bounding box center [231, 246] width 20 height 14
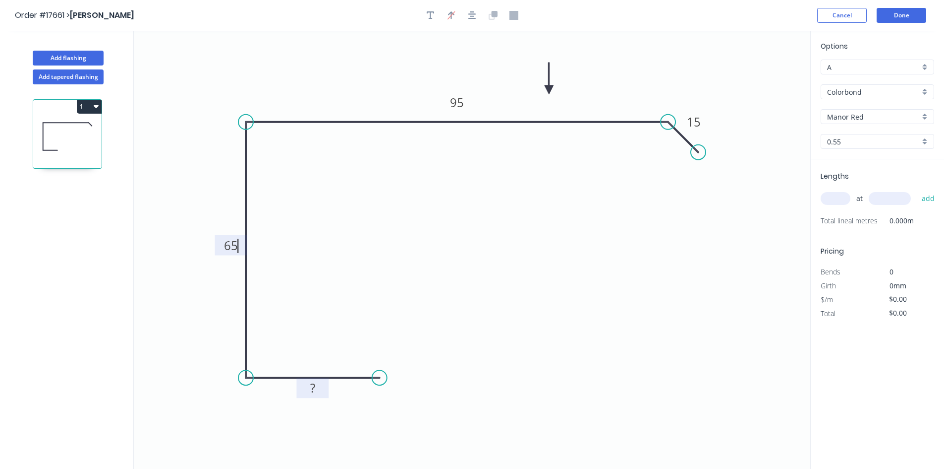
click at [318, 392] on rect at bounding box center [313, 388] width 20 height 14
click at [578, 380] on icon "0 40 65 95 15" at bounding box center [472, 250] width 677 height 438
type input "$21.33"
drag, startPoint x: 385, startPoint y: 377, endPoint x: 410, endPoint y: 379, distance: 24.9
click at [410, 379] on circle at bounding box center [410, 377] width 15 height 15
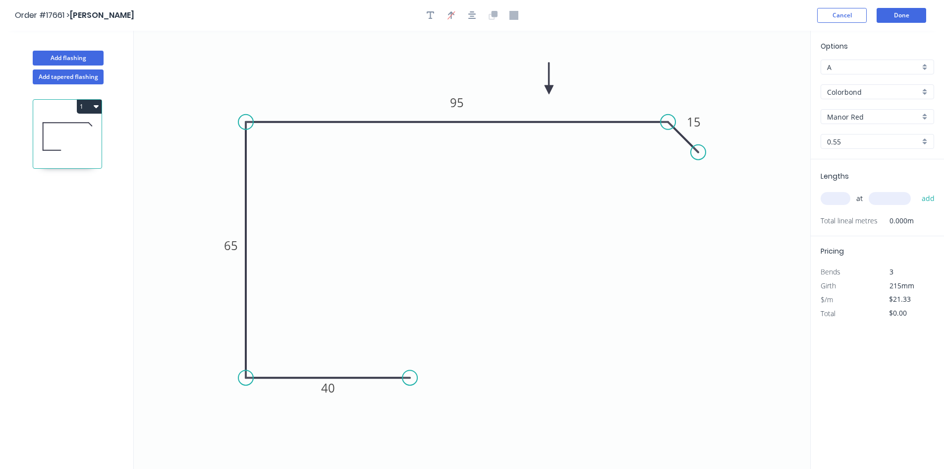
click at [530, 394] on icon "0 40 65 95 15" at bounding box center [472, 250] width 677 height 438
click at [470, 16] on icon "button" at bounding box center [473, 15] width 8 height 9
click at [274, 158] on div "Show angle" at bounding box center [293, 157] width 100 height 20
click at [269, 139] on rect at bounding box center [263, 139] width 20 height 14
drag, startPoint x: 276, startPoint y: 144, endPoint x: 237, endPoint y: 84, distance: 71.1
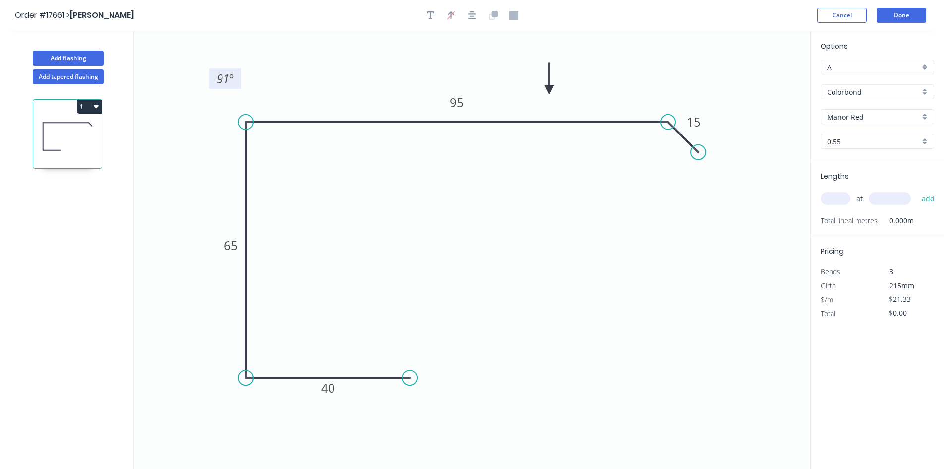
click at [237, 84] on rect at bounding box center [225, 78] width 32 height 20
click at [276, 410] on div "Show angle" at bounding box center [294, 409] width 100 height 20
click at [273, 353] on rect at bounding box center [263, 359] width 32 height 20
click at [267, 358] on tspan "º" at bounding box center [266, 359] width 4 height 16
drag, startPoint x: 278, startPoint y: 351, endPoint x: 223, endPoint y: 406, distance: 77.8
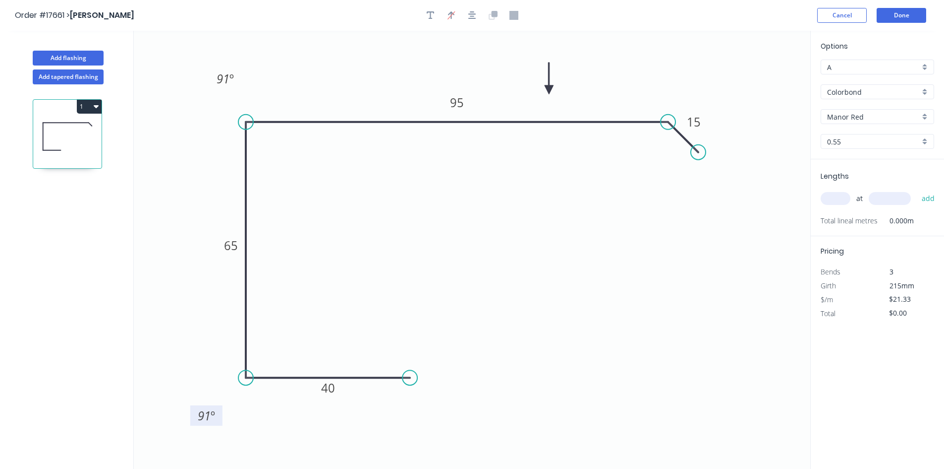
click at [222, 408] on rect at bounding box center [206, 415] width 32 height 20
click at [682, 158] on div "Show angle" at bounding box center [715, 155] width 100 height 20
click at [654, 150] on tspan "?" at bounding box center [656, 144] width 5 height 16
drag, startPoint x: 647, startPoint y: 139, endPoint x: 675, endPoint y: 75, distance: 70.1
click at [675, 75] on rect at bounding box center [687, 80] width 32 height 20
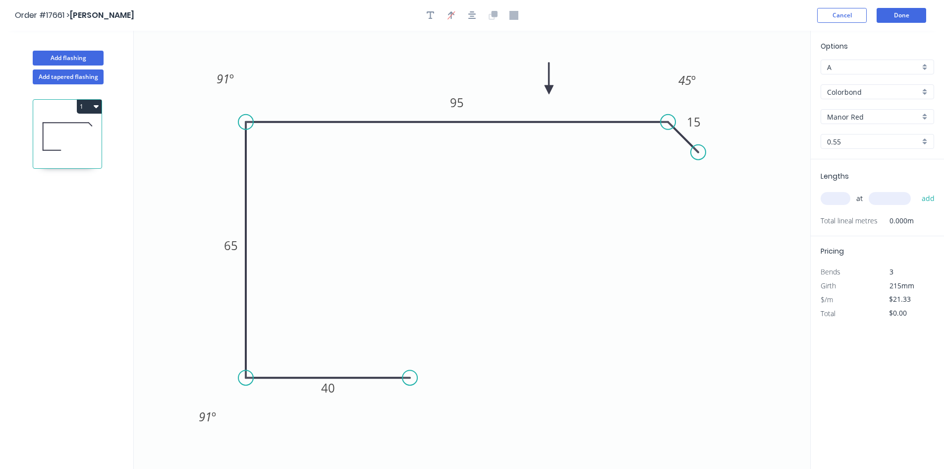
click at [612, 190] on icon "0 40 65 95 15 91 º 45 º 91 º" at bounding box center [472, 250] width 677 height 438
click at [838, 199] on input "text" at bounding box center [836, 198] width 30 height 13
type input "1"
click at [887, 201] on input "text" at bounding box center [890, 198] width 42 height 13
type input "3600"
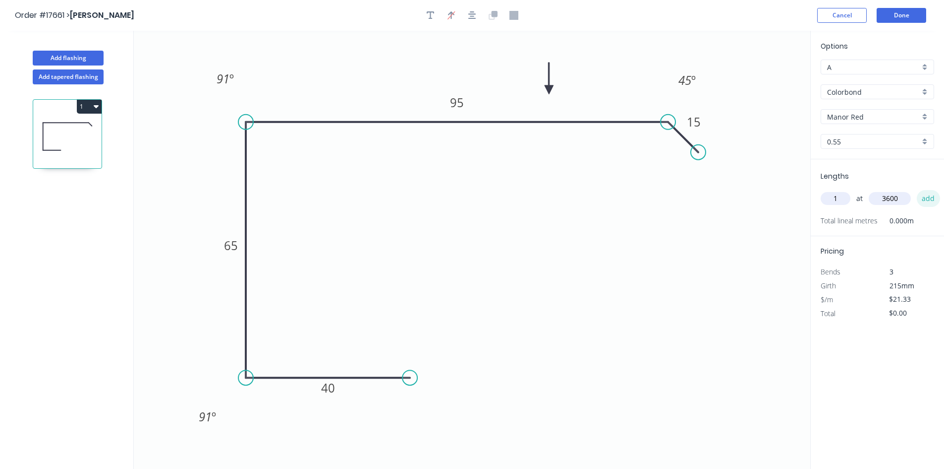
click at [924, 197] on button "add" at bounding box center [928, 198] width 23 height 17
type input "$76.79"
click at [903, 19] on button "Done" at bounding box center [902, 15] width 50 height 15
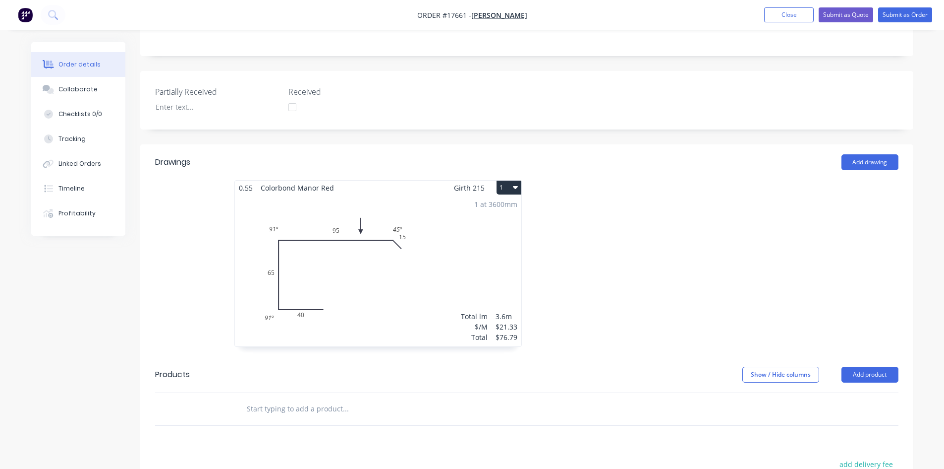
scroll to position [198, 0]
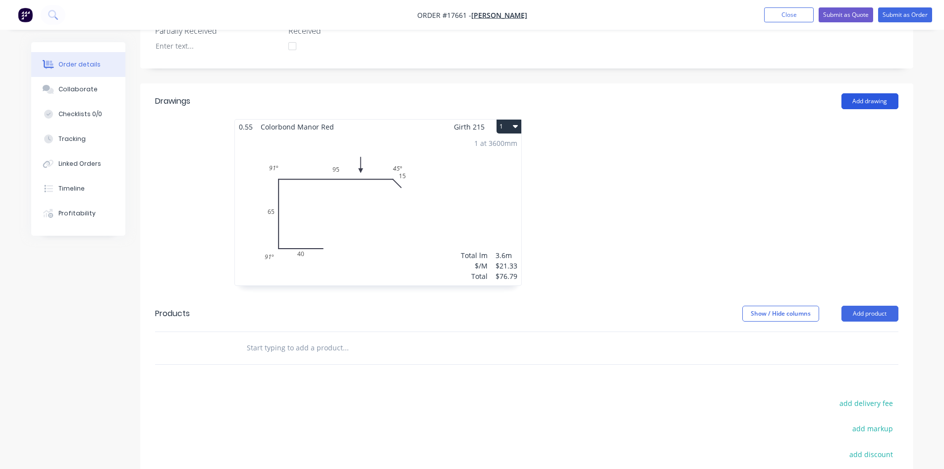
click at [872, 102] on button "Add drawing" at bounding box center [870, 101] width 57 height 16
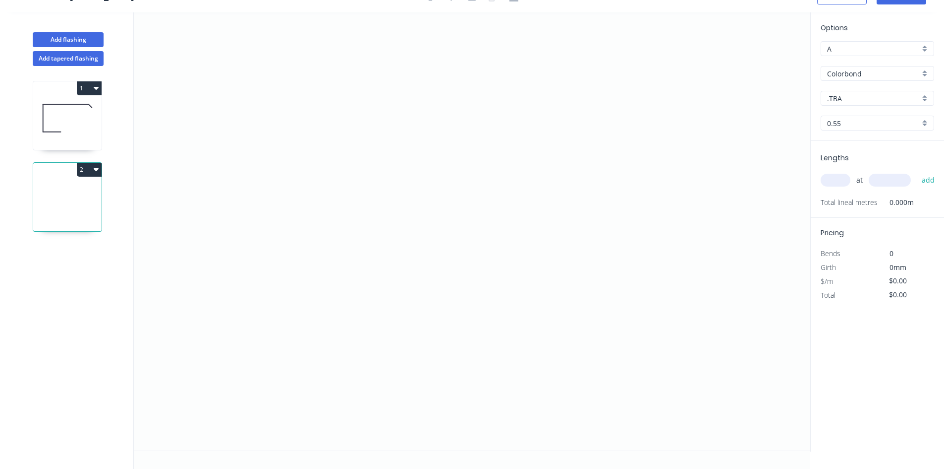
click at [865, 102] on input ".TBA" at bounding box center [873, 98] width 93 height 10
click at [865, 176] on div "Manor Red" at bounding box center [878, 176] width 113 height 17
click at [74, 65] on button "Add tapered flashing" at bounding box center [68, 58] width 71 height 15
type input ".TBA"
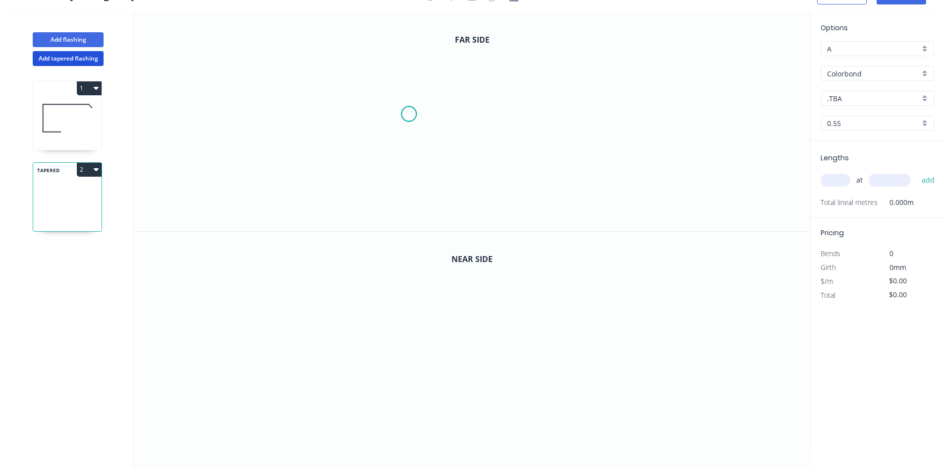
click at [409, 114] on icon "0" at bounding box center [472, 121] width 677 height 219
click at [529, 109] on icon "0" at bounding box center [472, 121] width 677 height 219
click at [529, 129] on icon "0 ?" at bounding box center [472, 121] width 677 height 219
click at [548, 117] on rect at bounding box center [543, 118] width 20 height 14
click at [470, 95] on tspan "?" at bounding box center [469, 94] width 5 height 16
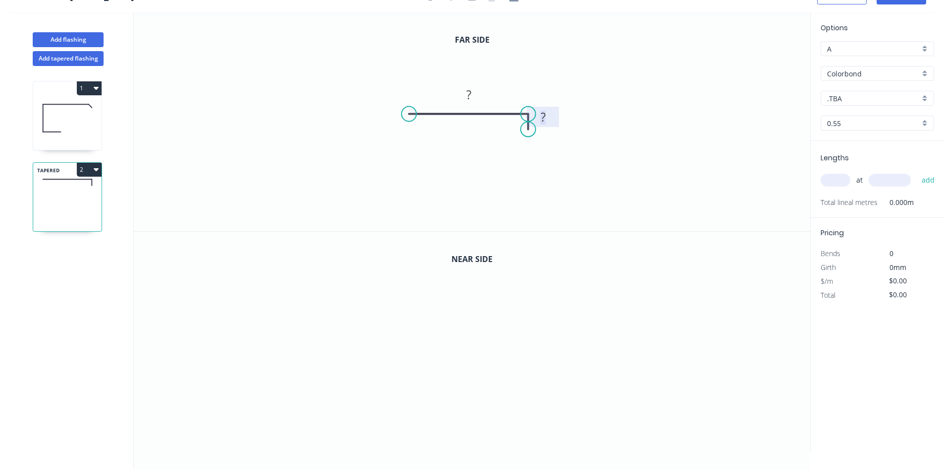
drag, startPoint x: 541, startPoint y: 116, endPoint x: 551, endPoint y: 117, distance: 10.5
click at [551, 117] on g "?" at bounding box center [543, 117] width 20 height 16
click at [477, 94] on rect at bounding box center [469, 95] width 20 height 14
click at [509, 78] on icon "0 50 1" at bounding box center [472, 121] width 677 height 219
click at [420, 140] on div "Crush & Fold" at bounding box center [455, 146] width 100 height 20
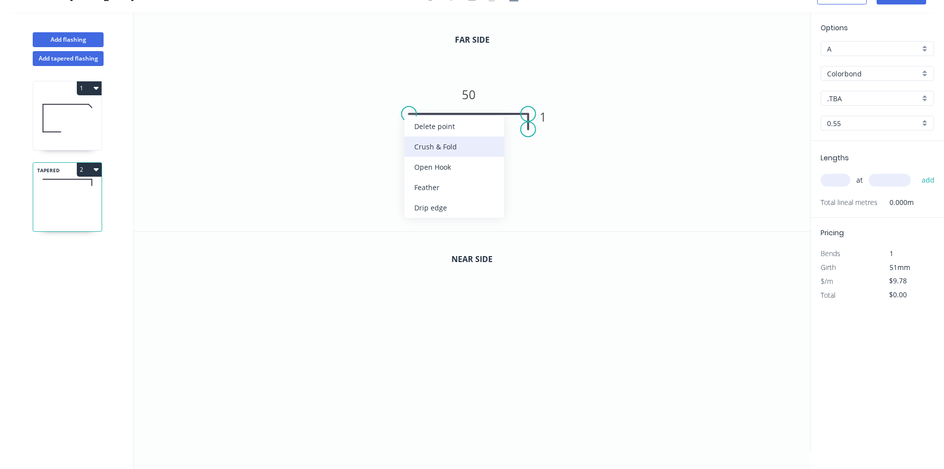
type input "$14.78"
drag, startPoint x: 437, startPoint y: 82, endPoint x: 430, endPoint y: 144, distance: 62.4
click at [430, 144] on rect at bounding box center [415, 150] width 40 height 20
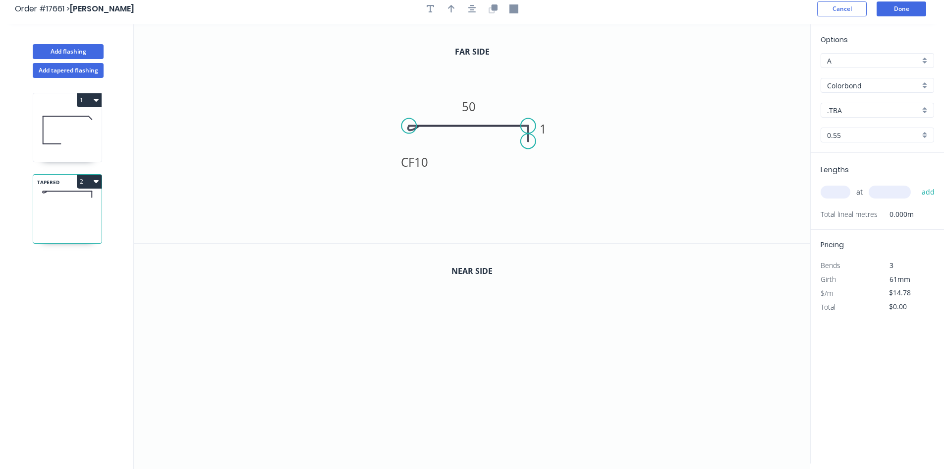
scroll to position [0, 0]
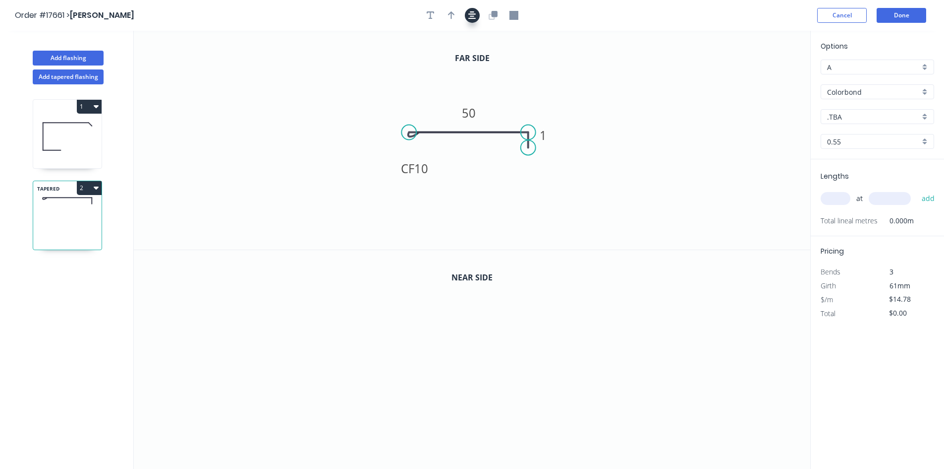
click at [473, 14] on icon "button" at bounding box center [473, 15] width 8 height 8
click at [457, 18] on button "button" at bounding box center [451, 15] width 15 height 15
drag, startPoint x: 759, startPoint y: 78, endPoint x: 519, endPoint y: 100, distance: 241.0
click at [519, 100] on icon at bounding box center [519, 89] width 9 height 32
click at [867, 119] on input ".TBA" at bounding box center [873, 117] width 93 height 10
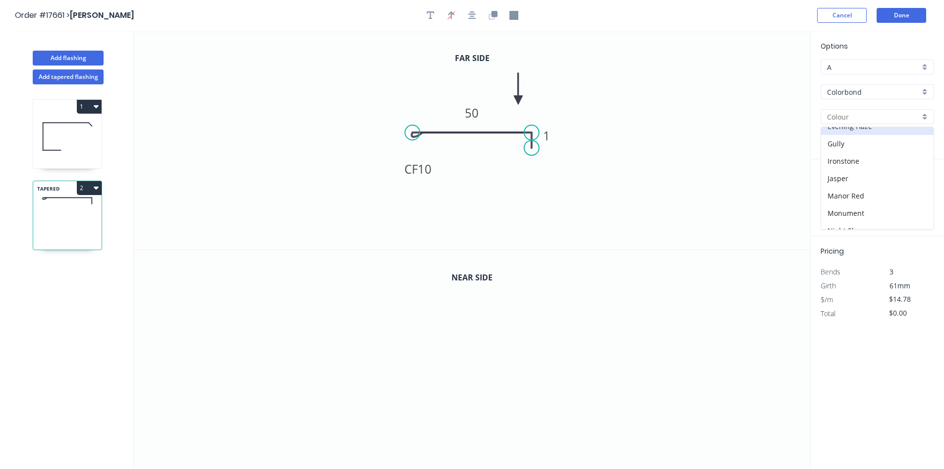
scroll to position [149, 0]
click at [867, 191] on div "Manor Red" at bounding box center [878, 194] width 113 height 17
type input "Manor Red"
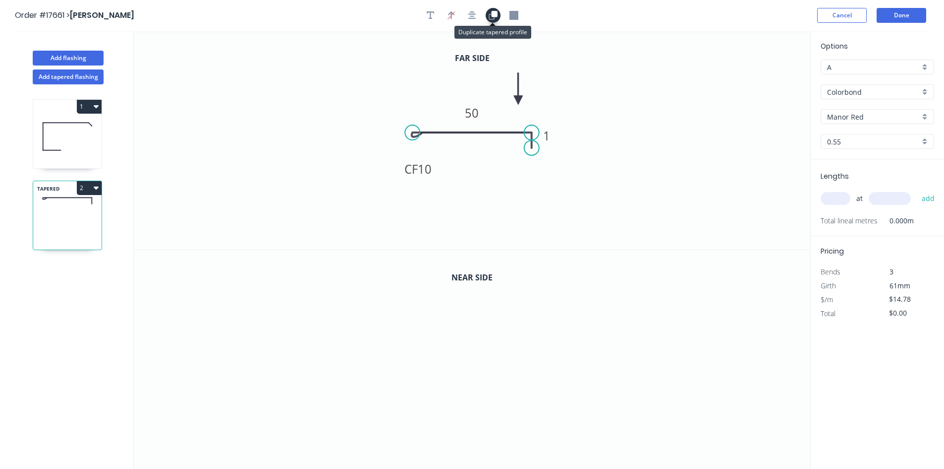
click at [491, 16] on icon "button" at bounding box center [493, 15] width 9 height 9
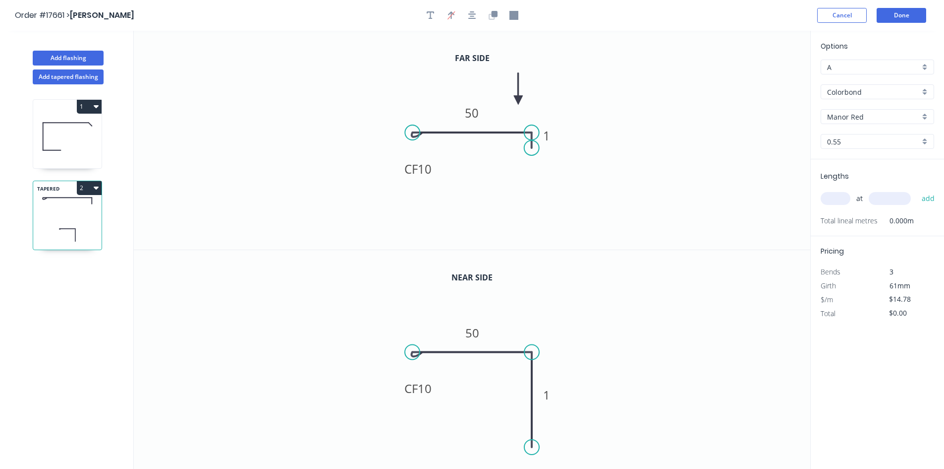
drag, startPoint x: 532, startPoint y: 366, endPoint x: 530, endPoint y: 447, distance: 80.9
click at [530, 447] on circle at bounding box center [532, 446] width 15 height 15
click at [473, 11] on icon "button" at bounding box center [473, 15] width 8 height 9
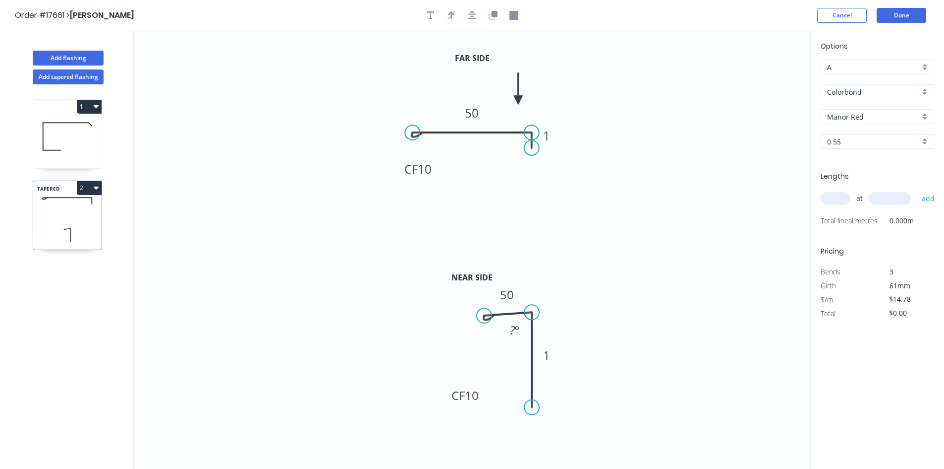
drag, startPoint x: 417, startPoint y: 313, endPoint x: 484, endPoint y: 315, distance: 67.0
click at [484, 315] on circle at bounding box center [484, 315] width 15 height 15
drag, startPoint x: 487, startPoint y: 316, endPoint x: 487, endPoint y: 308, distance: 7.4
click at [487, 308] on circle at bounding box center [487, 311] width 15 height 15
drag, startPoint x: 531, startPoint y: 407, endPoint x: 531, endPoint y: 451, distance: 44.1
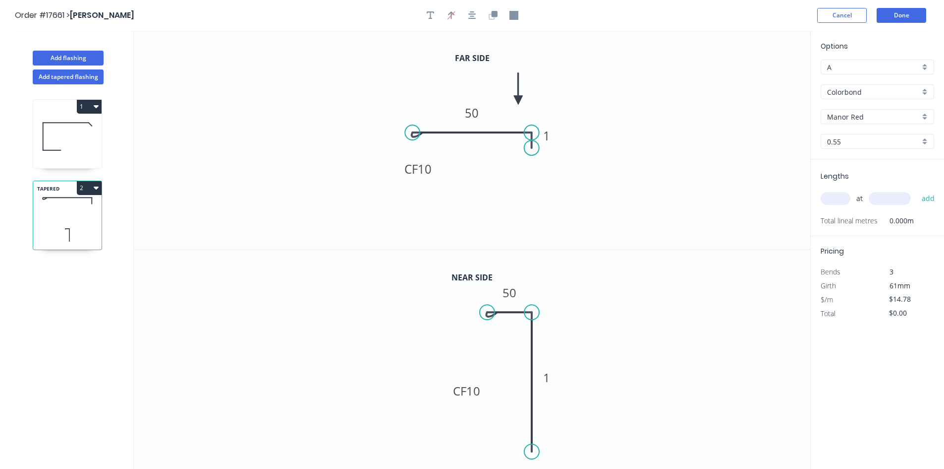
click at [531, 451] on circle at bounding box center [532, 451] width 15 height 15
click at [555, 370] on rect at bounding box center [547, 377] width 32 height 20
click at [554, 377] on rect at bounding box center [547, 378] width 20 height 14
click at [679, 368] on icon "0 CF 10 50 500" at bounding box center [472, 359] width 677 height 219
click at [570, 401] on div "Crush & Fold" at bounding box center [579, 400] width 100 height 20
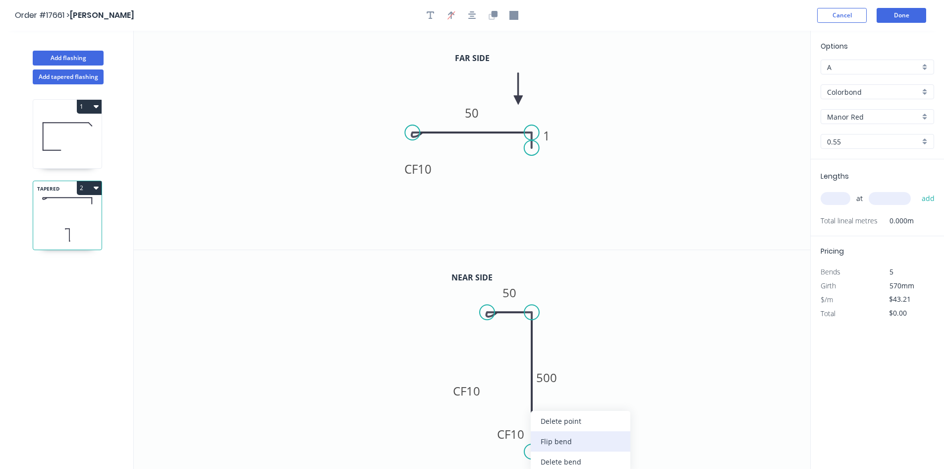
click at [569, 438] on div "Flip bend" at bounding box center [581, 441] width 100 height 20
drag, startPoint x: 569, startPoint y: 429, endPoint x: 500, endPoint y: 450, distance: 72.5
click at [500, 450] on rect at bounding box center [484, 454] width 40 height 20
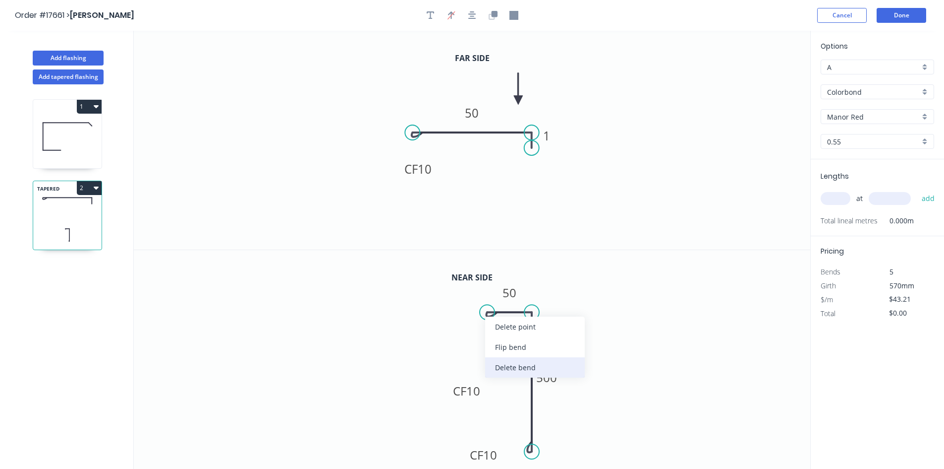
click at [523, 364] on div "Delete bend" at bounding box center [535, 367] width 100 height 20
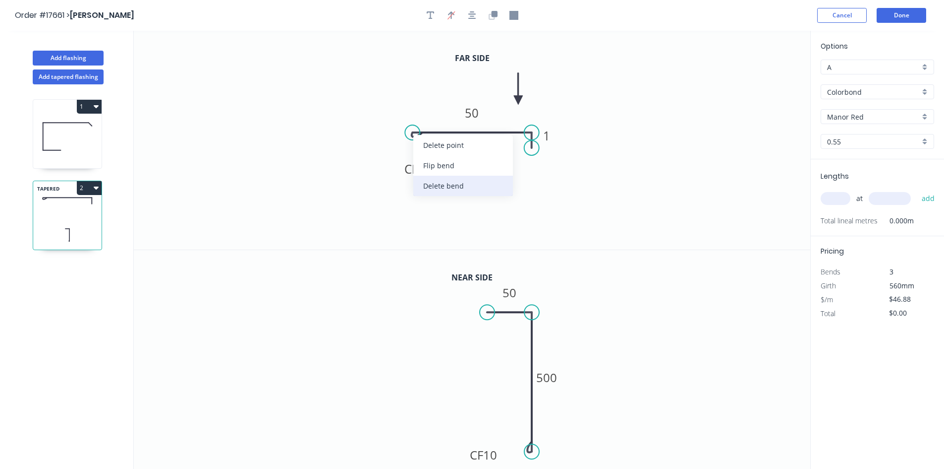
click at [451, 183] on div "Delete bend" at bounding box center [463, 186] width 100 height 20
type input "$38.21"
click at [471, 18] on icon "button" at bounding box center [473, 15] width 8 height 9
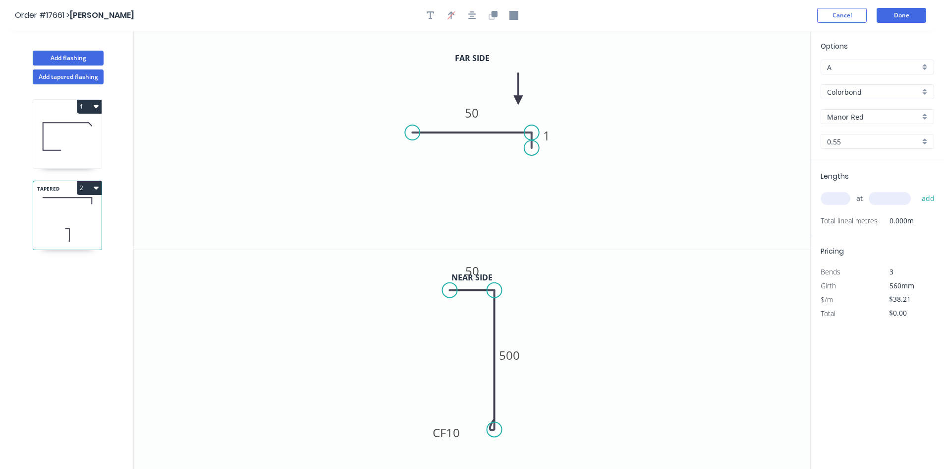
click at [834, 197] on input "text" at bounding box center [836, 198] width 30 height 13
type input "1"
click at [883, 196] on input "text" at bounding box center [890, 198] width 42 height 13
type input "3480"
click at [927, 198] on button "add" at bounding box center [928, 198] width 23 height 17
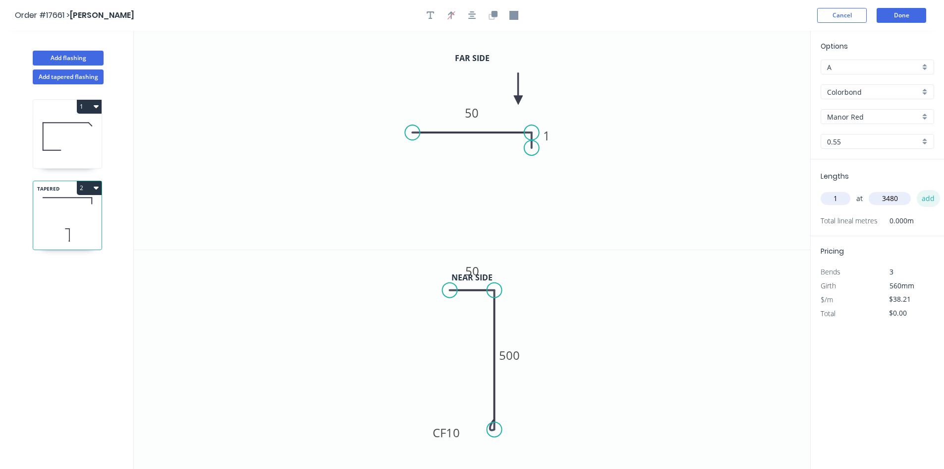
type input "$132.97"
click at [902, 13] on button "Done" at bounding box center [902, 15] width 50 height 15
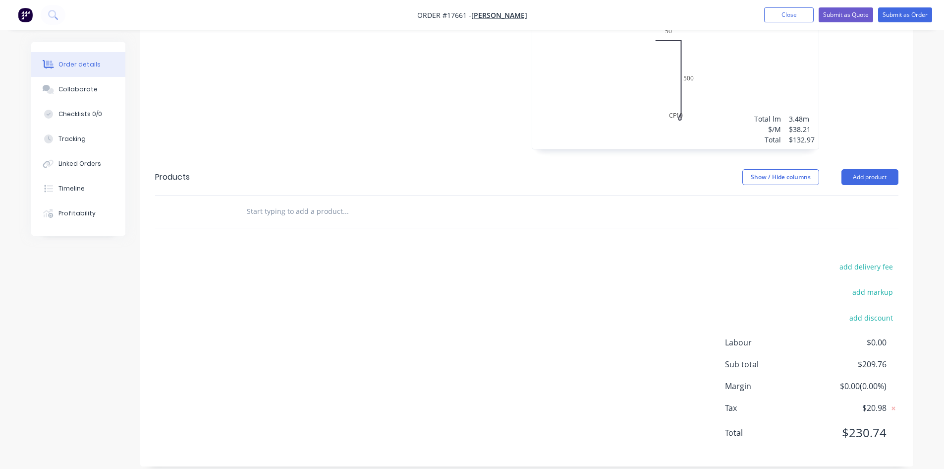
scroll to position [581, 0]
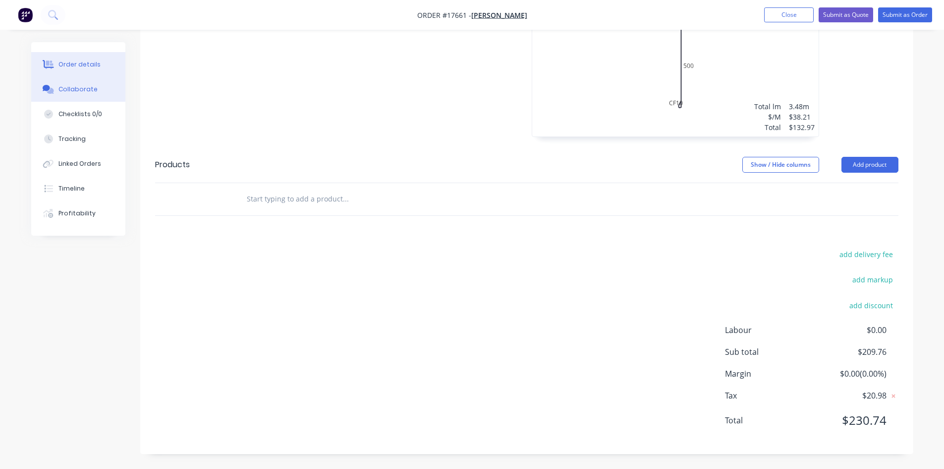
click at [76, 97] on button "Collaborate" at bounding box center [78, 89] width 94 height 25
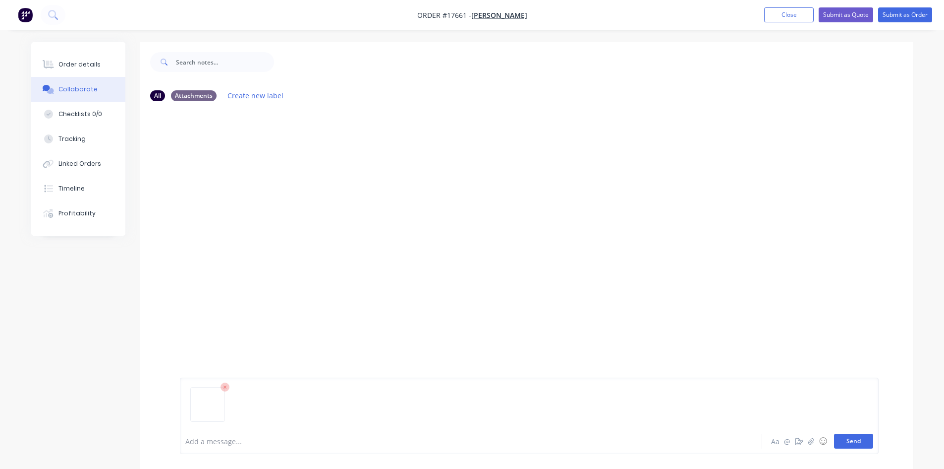
click at [860, 442] on button "Send" at bounding box center [853, 440] width 39 height 15
click at [80, 60] on div "Order details" at bounding box center [80, 64] width 42 height 9
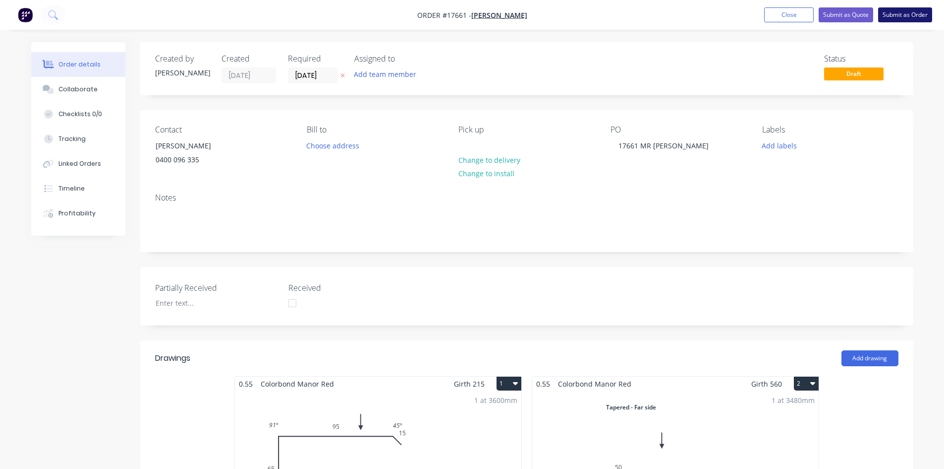
click at [900, 16] on button "Submit as Order" at bounding box center [906, 14] width 54 height 15
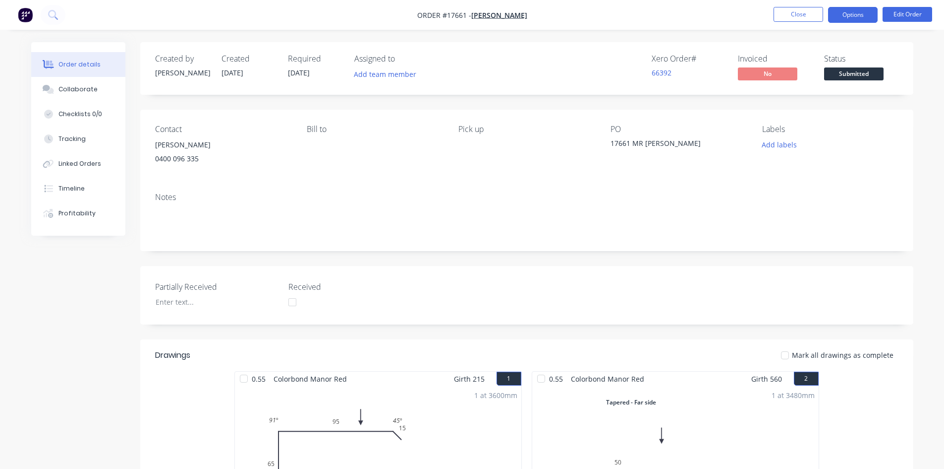
click at [849, 14] on button "Options" at bounding box center [853, 15] width 50 height 16
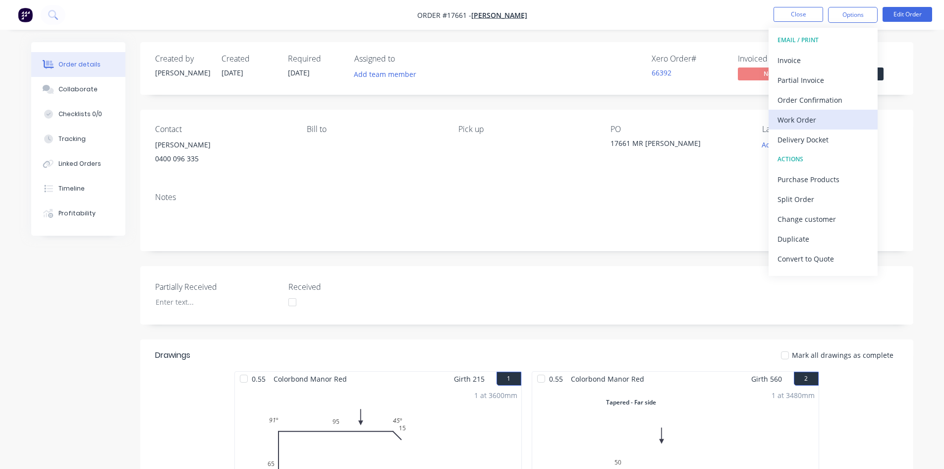
click at [823, 120] on div "Work Order" at bounding box center [823, 120] width 91 height 14
click at [823, 120] on div "Custom" at bounding box center [823, 120] width 91 height 14
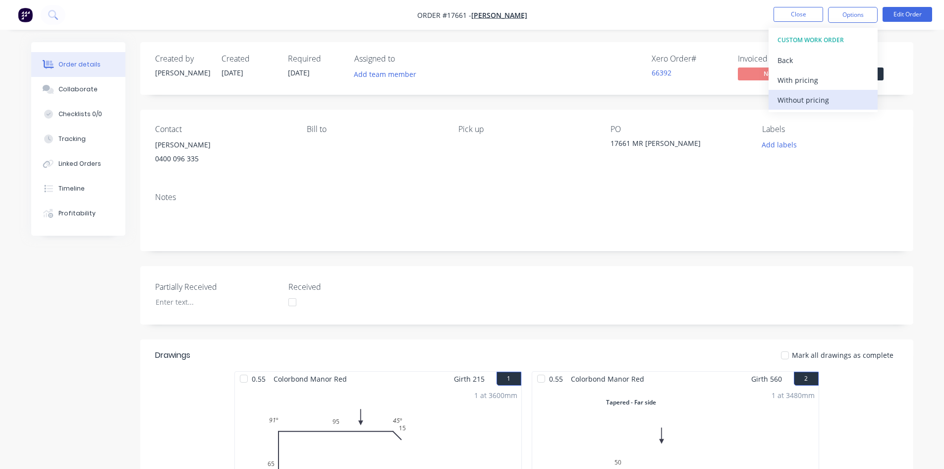
click at [818, 103] on div "Without pricing" at bounding box center [823, 100] width 91 height 14
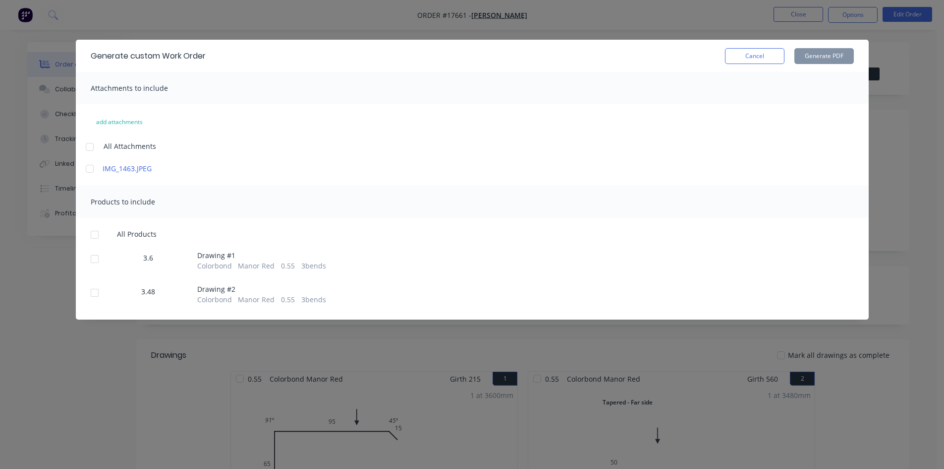
click at [92, 146] on div at bounding box center [90, 147] width 20 height 20
click at [93, 237] on div at bounding box center [95, 235] width 20 height 20
click at [833, 58] on button "Generate PDF" at bounding box center [824, 56] width 59 height 16
click at [779, 60] on button "Cancel" at bounding box center [754, 56] width 59 height 16
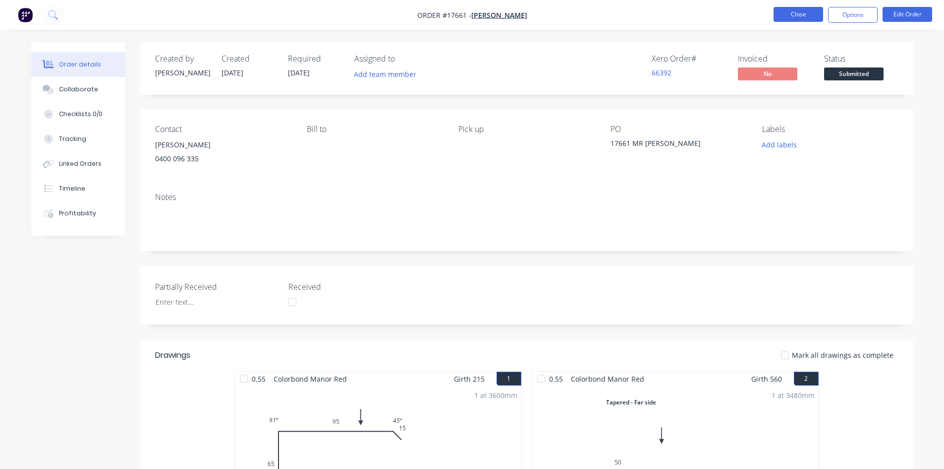
click at [808, 16] on button "Close" at bounding box center [799, 14] width 50 height 15
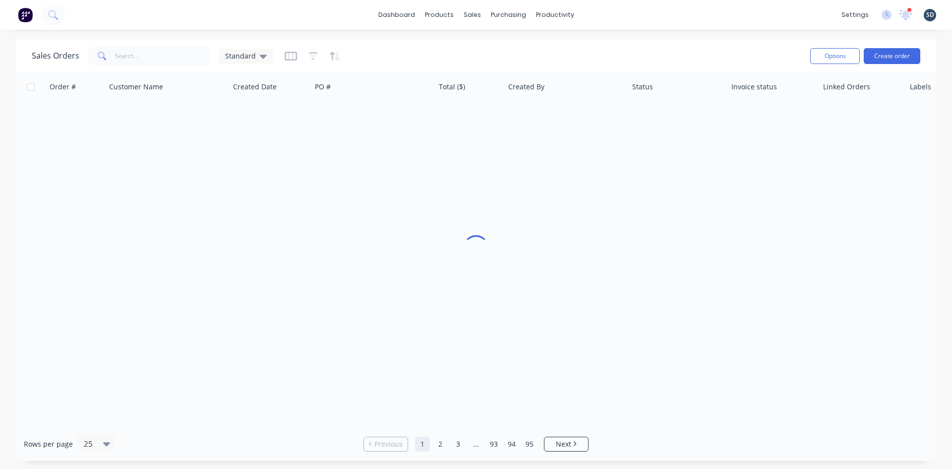
click at [639, 13] on div "dashboard products sales purchasing productivity dashboard products Product Cat…" at bounding box center [476, 15] width 952 height 30
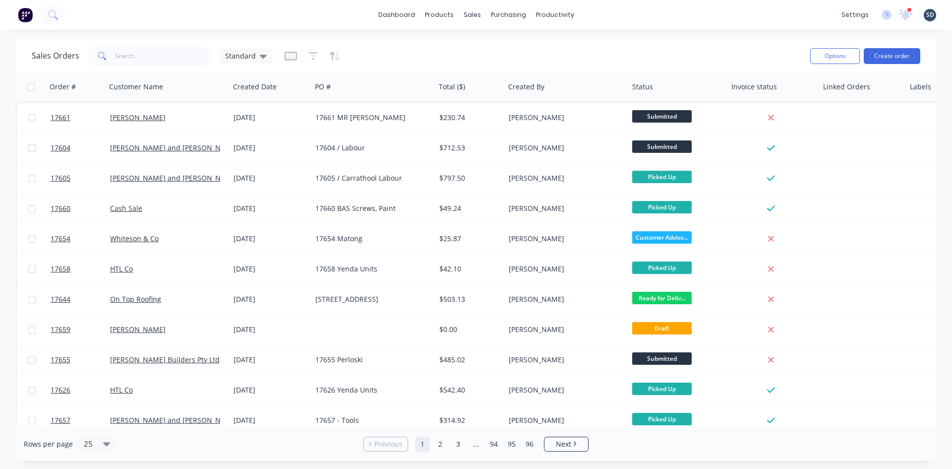
click at [637, 13] on div "dashboard products sales purchasing productivity dashboard products Product Cat…" at bounding box center [476, 15] width 952 height 30
click at [762, 13] on div "dashboard products sales purchasing productivity dashboard products Product Cat…" at bounding box center [476, 15] width 952 height 30
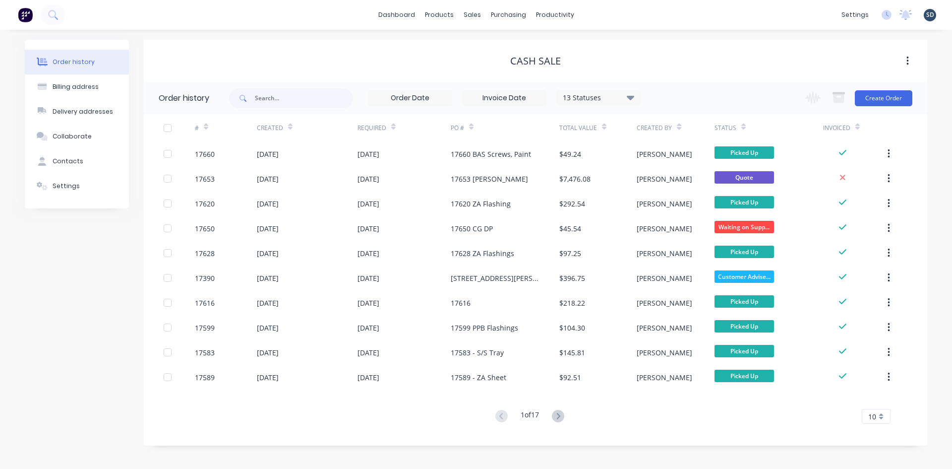
click at [618, 21] on div "dashboard products sales purchasing productivity dashboard products Product Cat…" at bounding box center [476, 15] width 952 height 30
click at [507, 55] on link "Sales Orders" at bounding box center [524, 47] width 131 height 20
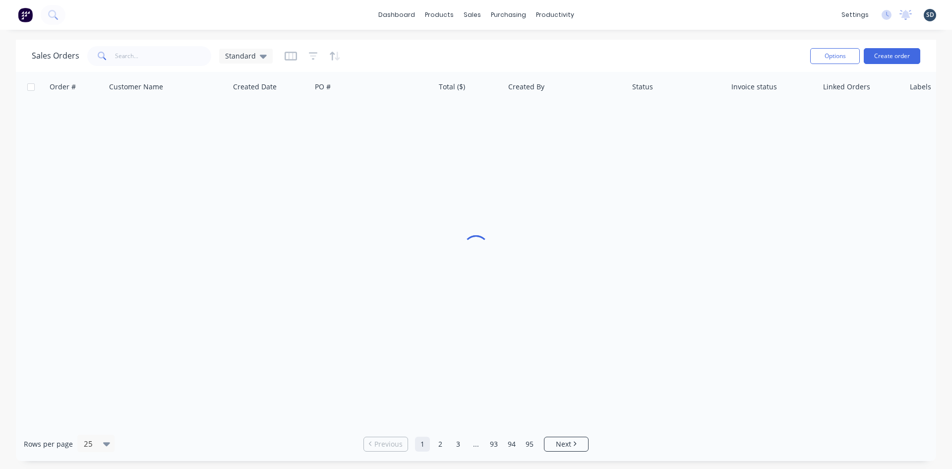
click at [613, 11] on div "dashboard products sales purchasing productivity dashboard products Product Cat…" at bounding box center [476, 15] width 952 height 30
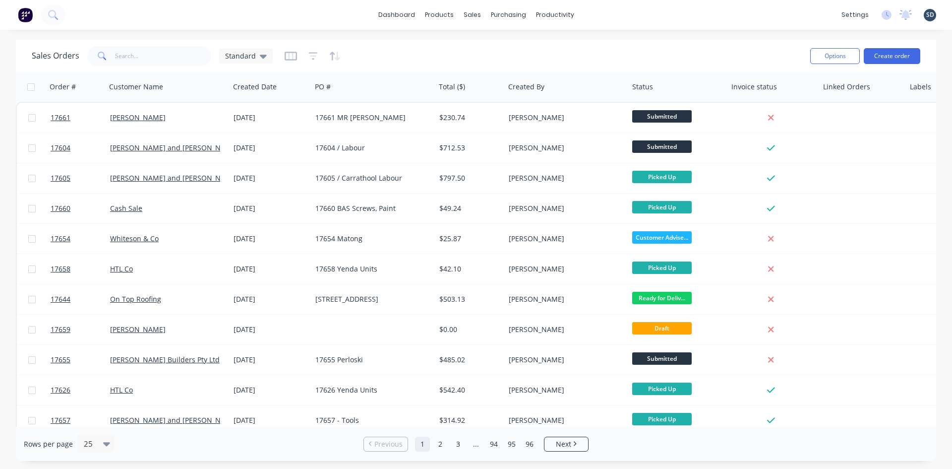
click at [432, 40] on div "Sales Orders Standard Options Create order" at bounding box center [476, 56] width 920 height 32
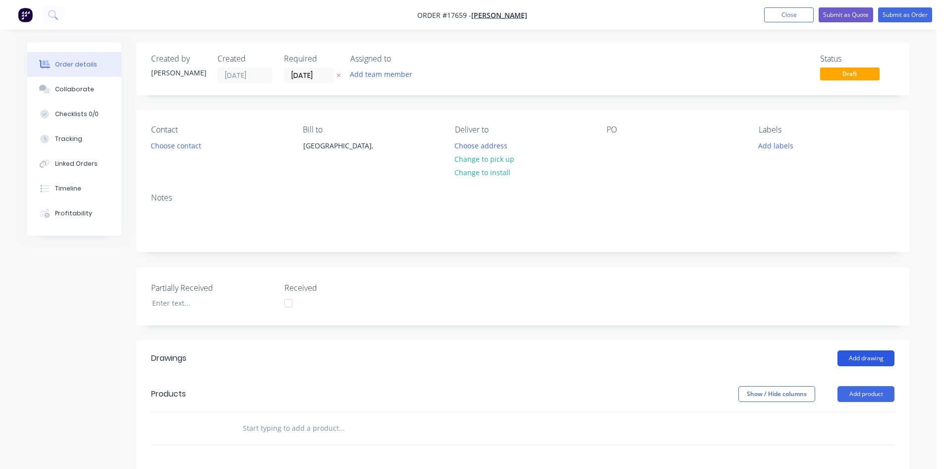
click at [876, 359] on button "Add drawing" at bounding box center [866, 358] width 57 height 16
click at [506, 16] on span "[PERSON_NAME]" at bounding box center [499, 14] width 56 height 9
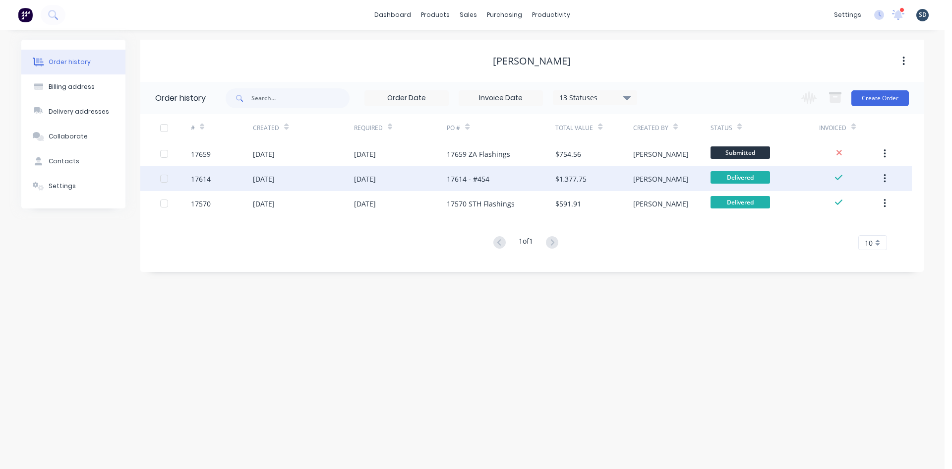
click at [297, 173] on div "[DATE]" at bounding box center [303, 178] width 101 height 25
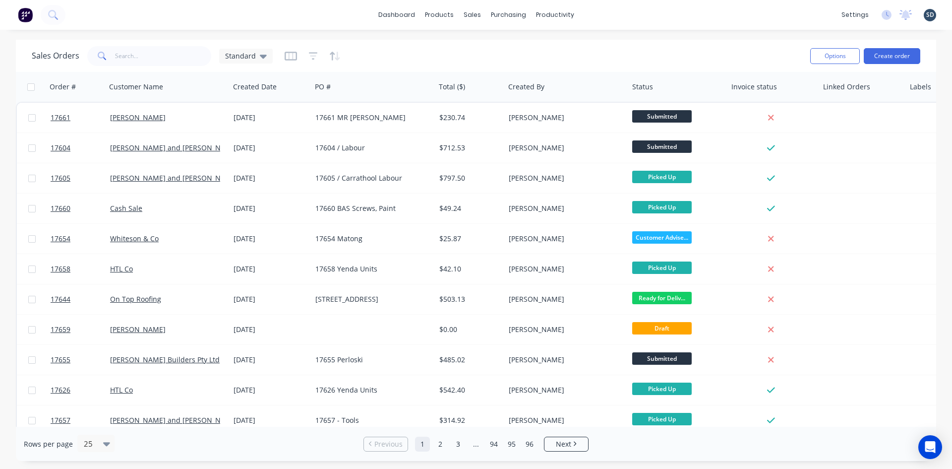
click at [401, 33] on div "dashboard products sales purchasing productivity dashboard products Product Cat…" at bounding box center [476, 234] width 952 height 469
click at [595, 13] on div "dashboard products sales purchasing productivity dashboard products Product Cat…" at bounding box center [476, 15] width 952 height 30
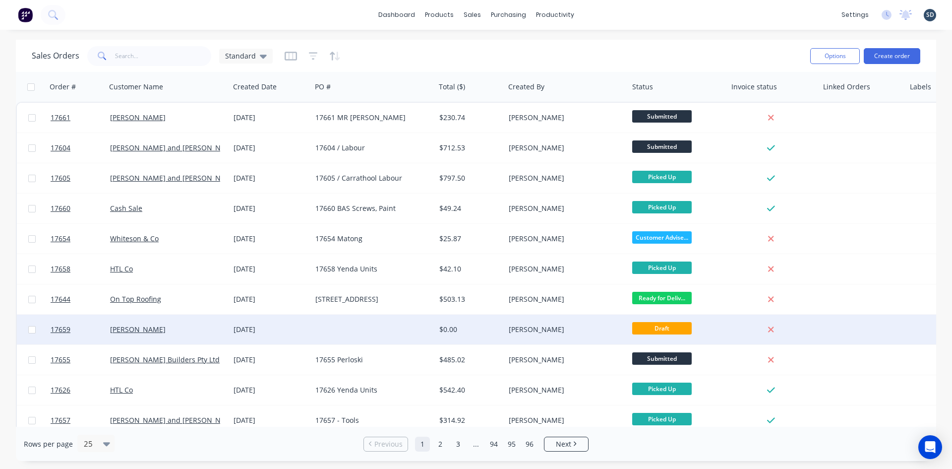
click at [353, 328] on div at bounding box center [373, 329] width 124 height 30
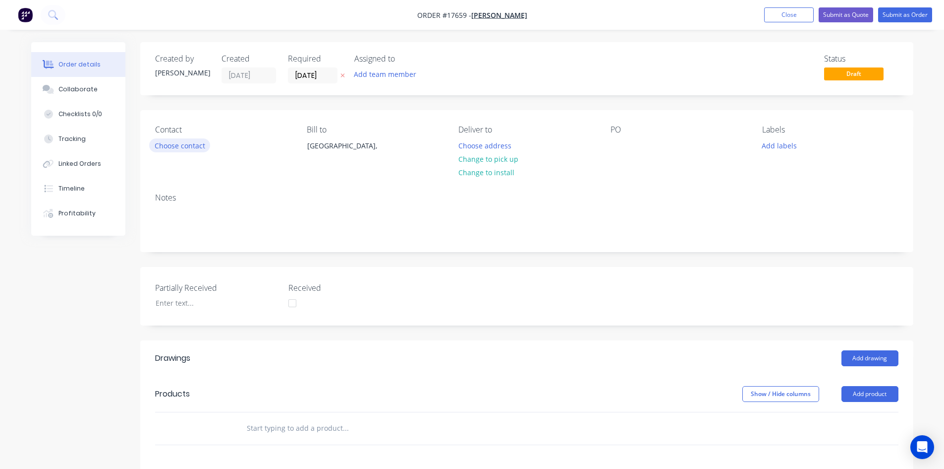
click at [198, 145] on button "Choose contact" at bounding box center [179, 144] width 61 height 13
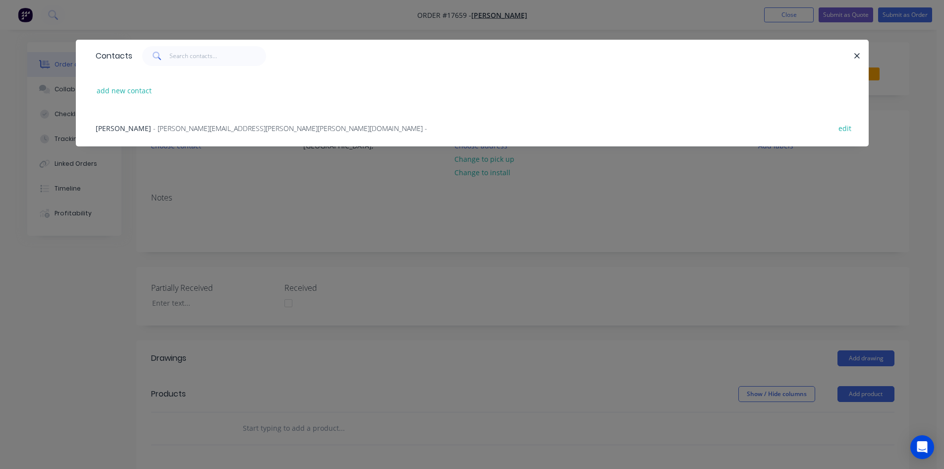
click at [190, 128] on span "- [PERSON_NAME][EMAIL_ADDRESS][PERSON_NAME][PERSON_NAME][DOMAIN_NAME] -" at bounding box center [290, 127] width 274 height 9
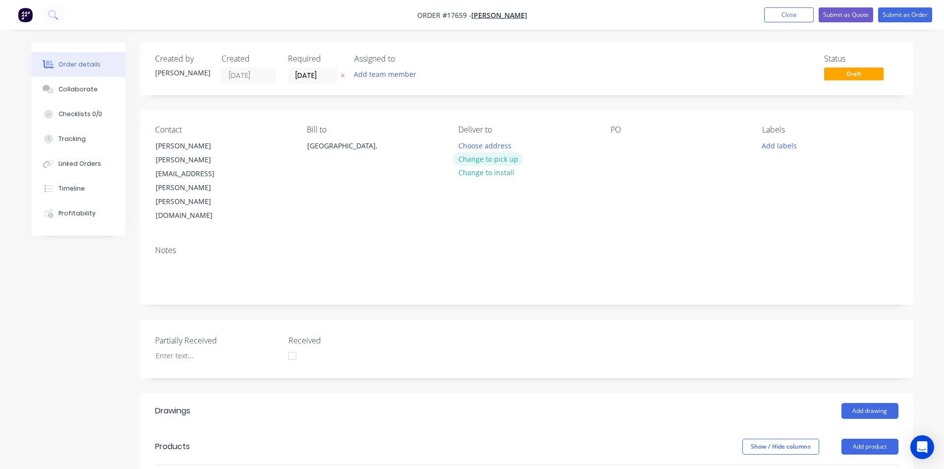
click at [501, 160] on button "Change to pick up" at bounding box center [488, 158] width 70 height 13
click at [616, 146] on div at bounding box center [619, 145] width 16 height 14
click at [608, 245] on div "Notes" at bounding box center [527, 249] width 744 height 9
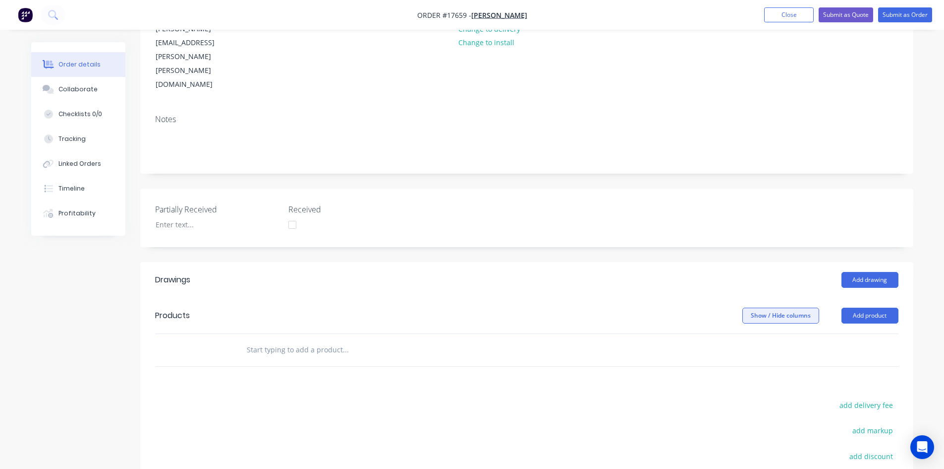
scroll to position [149, 0]
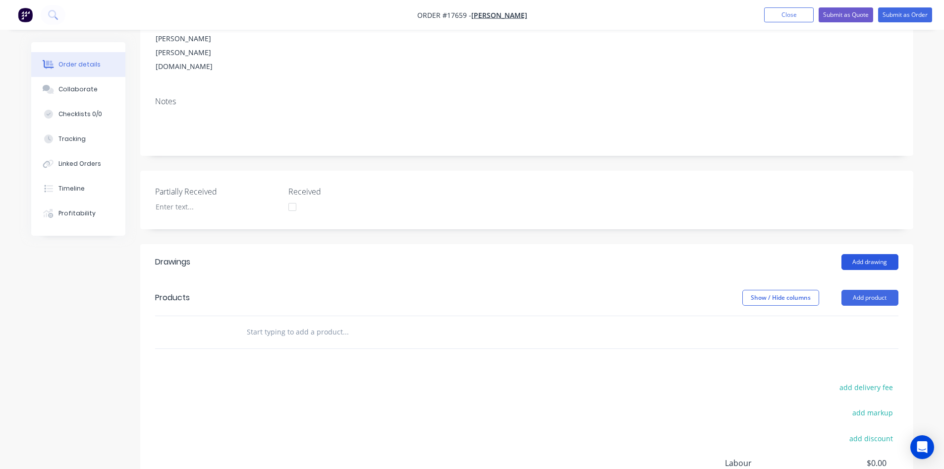
click at [874, 254] on button "Add drawing" at bounding box center [870, 262] width 57 height 16
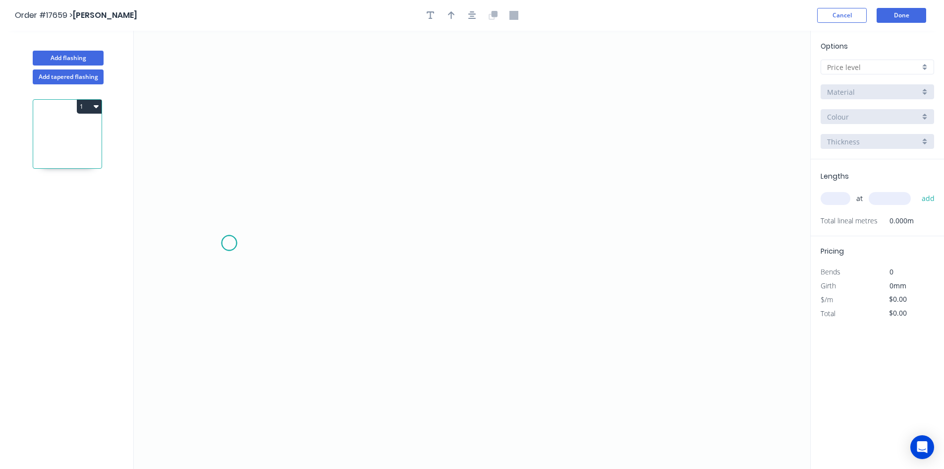
click at [229, 243] on icon "0" at bounding box center [472, 250] width 677 height 438
click at [230, 243] on circle at bounding box center [229, 242] width 15 height 15
click at [235, 244] on circle at bounding box center [229, 242] width 15 height 15
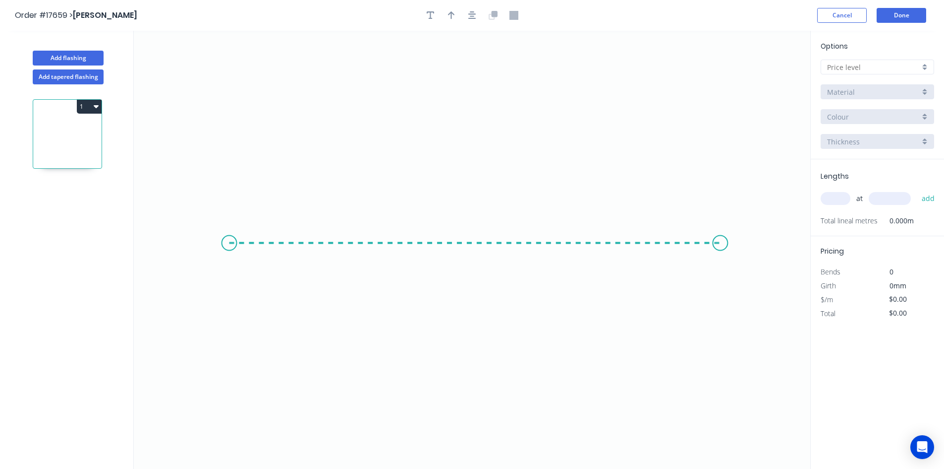
click at [721, 249] on icon "0" at bounding box center [472, 250] width 677 height 438
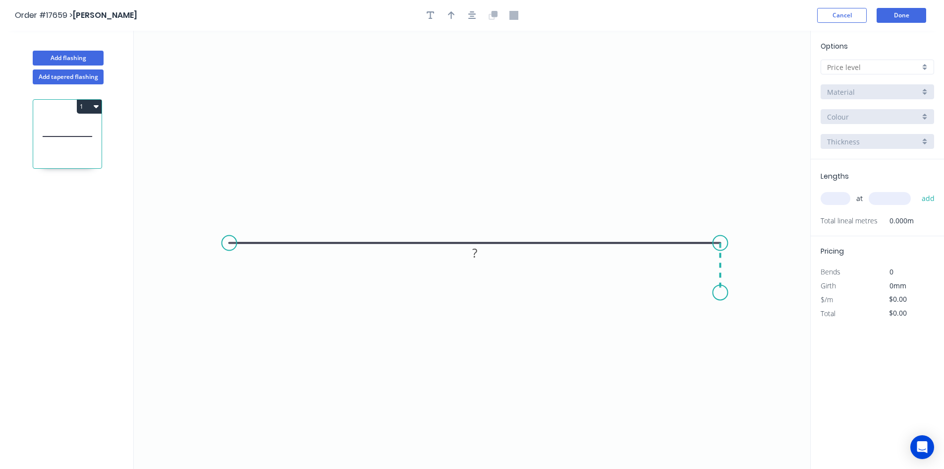
click at [718, 293] on icon "0 ?" at bounding box center [472, 250] width 677 height 438
click at [229, 242] on circle at bounding box center [229, 242] width 15 height 15
click at [231, 135] on icon "0 ? ?" at bounding box center [472, 250] width 677 height 438
click at [217, 183] on rect at bounding box center [215, 185] width 20 height 14
click at [474, 225] on tspan "?" at bounding box center [474, 223] width 5 height 16
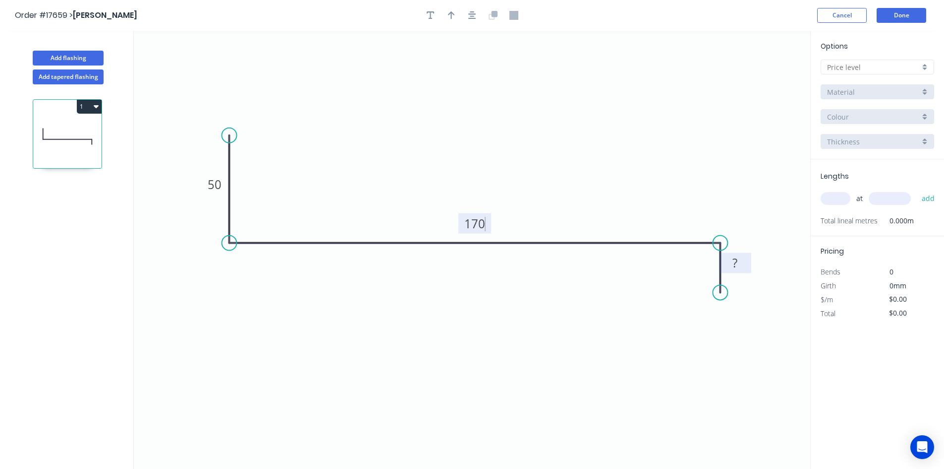
click at [744, 263] on rect at bounding box center [735, 263] width 20 height 14
click at [763, 329] on div "Crush & Fold" at bounding box center [774, 327] width 100 height 20
click at [763, 327] on div "Flip bend" at bounding box center [773, 326] width 100 height 20
drag, startPoint x: 759, startPoint y: 278, endPoint x: 700, endPoint y: 296, distance: 61.3
click at [686, 312] on rect at bounding box center [667, 303] width 40 height 20
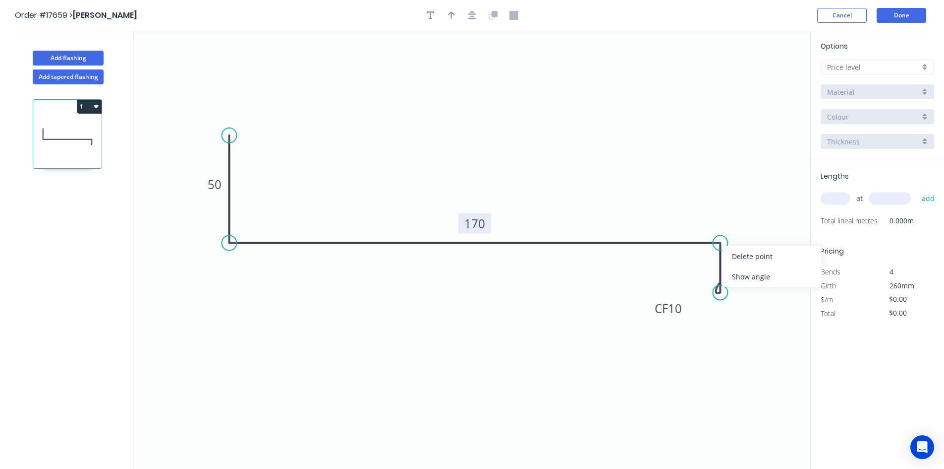
click at [756, 287] on icon "0 50 170 CF 10 30" at bounding box center [472, 250] width 677 height 438
drag, startPoint x: 762, startPoint y: 270, endPoint x: 724, endPoint y: 266, distance: 37.9
click at [763, 270] on div "Show angle" at bounding box center [772, 272] width 100 height 20
click at [704, 258] on tspan "º" at bounding box center [706, 259] width 4 height 16
drag, startPoint x: 690, startPoint y: 255, endPoint x: 733, endPoint y: 207, distance: 64.2
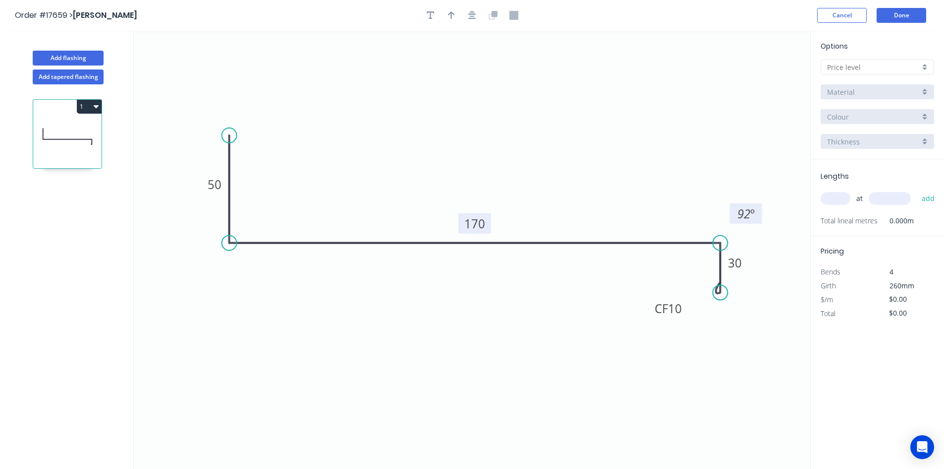
click at [733, 207] on rect at bounding box center [746, 213] width 32 height 20
click at [247, 275] on div "Show angle" at bounding box center [277, 278] width 100 height 20
click at [249, 227] on tspan "º" at bounding box center [249, 224] width 4 height 16
click at [297, 182] on icon "0 50 170 CF 10 30 89 º 92 º" at bounding box center [472, 250] width 677 height 438
drag, startPoint x: 260, startPoint y: 219, endPoint x: 221, endPoint y: 280, distance: 72.7
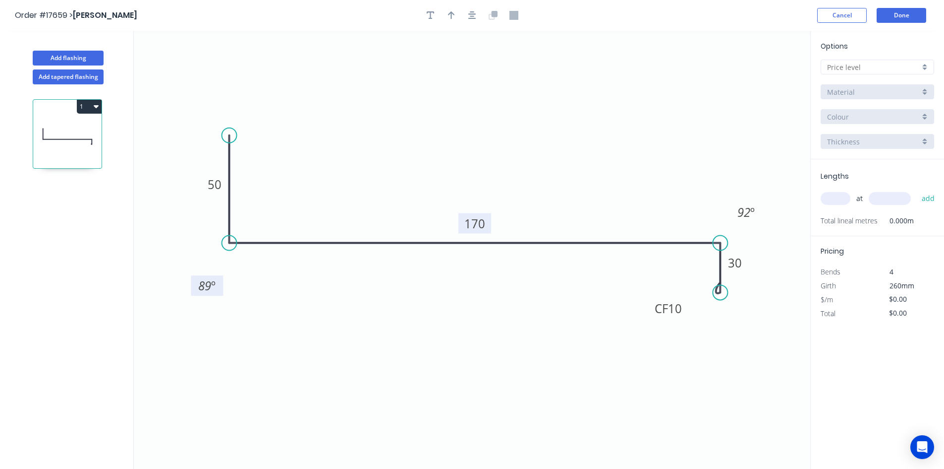
click at [221, 280] on rect at bounding box center [207, 285] width 32 height 20
drag, startPoint x: 231, startPoint y: 134, endPoint x: 231, endPoint y: 129, distance: 5.0
click at [231, 129] on circle at bounding box center [229, 128] width 15 height 15
click at [860, 68] on input "text" at bounding box center [873, 67] width 93 height 10
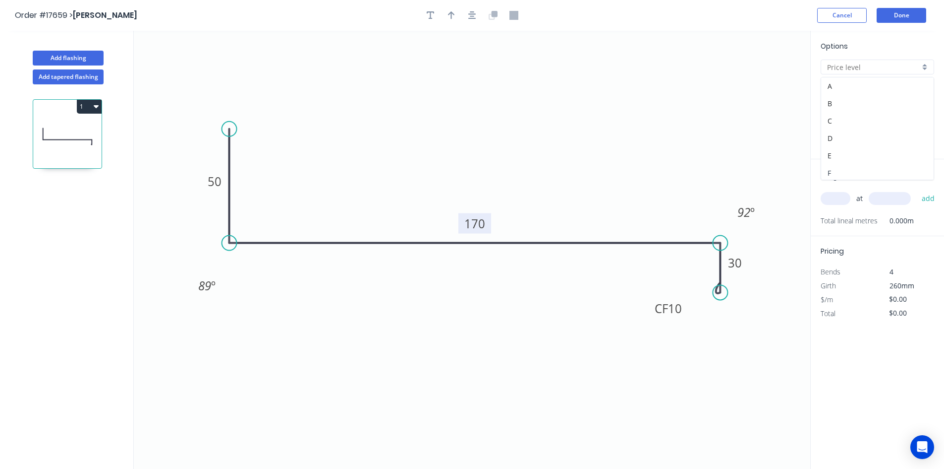
click at [855, 169] on div "F" at bounding box center [878, 172] width 113 height 17
type input "F"
type input "$20.00"
click at [874, 87] on input "Colorbond" at bounding box center [873, 92] width 93 height 10
click at [868, 175] on div "Zincalume" at bounding box center [878, 180] width 113 height 17
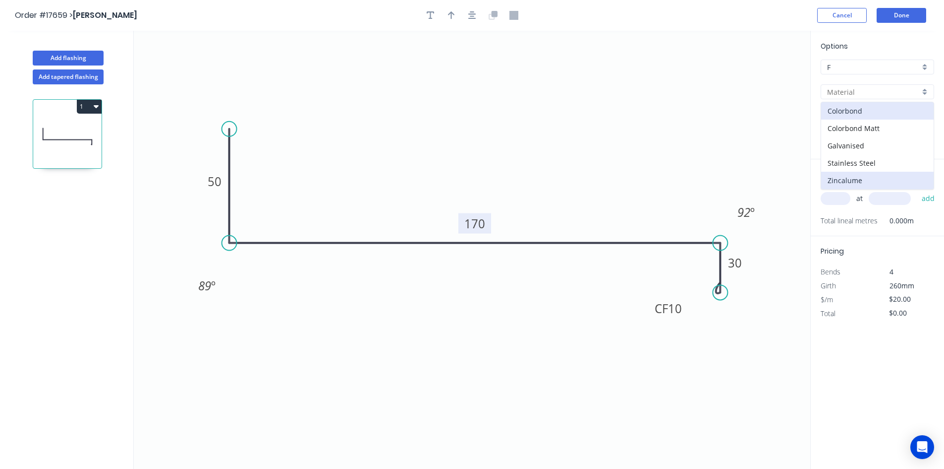
type input "Zincalume"
type input "$15.29"
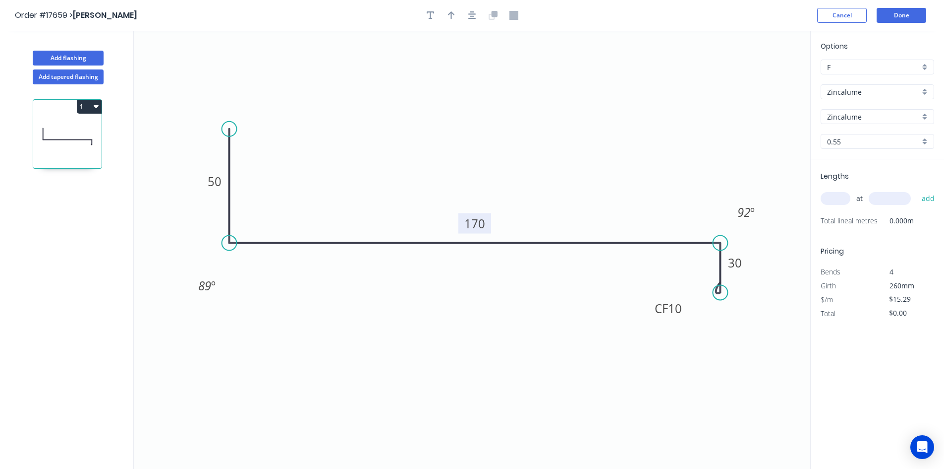
click at [845, 199] on input "text" at bounding box center [836, 198] width 30 height 13
type input "2"
click at [885, 203] on input "text" at bounding box center [890, 198] width 42 height 13
type input "4800"
click at [924, 197] on button "add" at bounding box center [928, 198] width 23 height 17
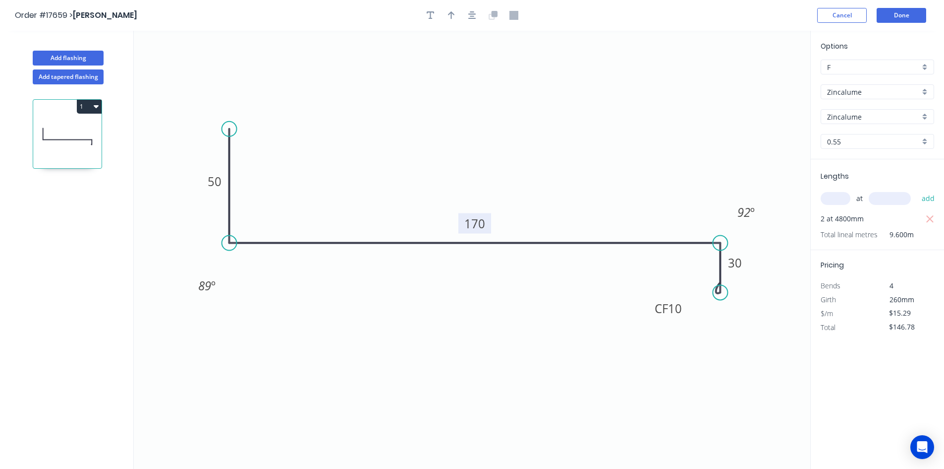
click at [97, 107] on icon "button" at bounding box center [96, 106] width 5 height 3
click at [77, 126] on div "Duplicate" at bounding box center [54, 131] width 76 height 14
type input "$0.00"
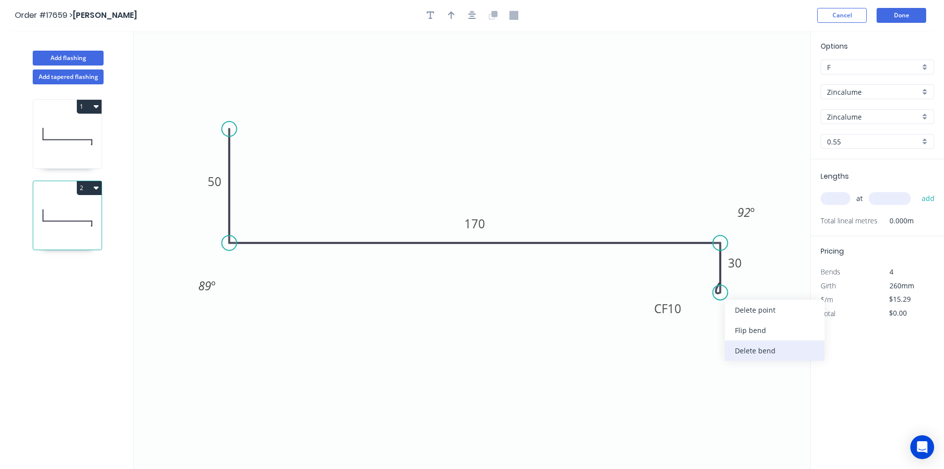
click at [762, 350] on div "Delete bend" at bounding box center [775, 350] width 100 height 20
click at [747, 311] on div "Delete point" at bounding box center [771, 305] width 100 height 20
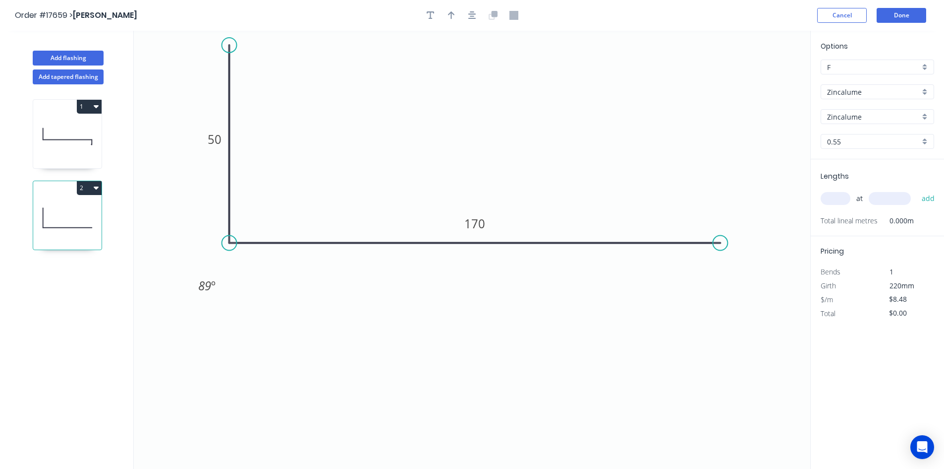
drag, startPoint x: 232, startPoint y: 127, endPoint x: 235, endPoint y: 45, distance: 81.9
click at [235, 45] on circle at bounding box center [229, 45] width 15 height 15
click at [473, 225] on tspan "170" at bounding box center [475, 223] width 21 height 16
click at [748, 281] on div "Crush & Fold" at bounding box center [765, 276] width 100 height 20
type input "$11.45"
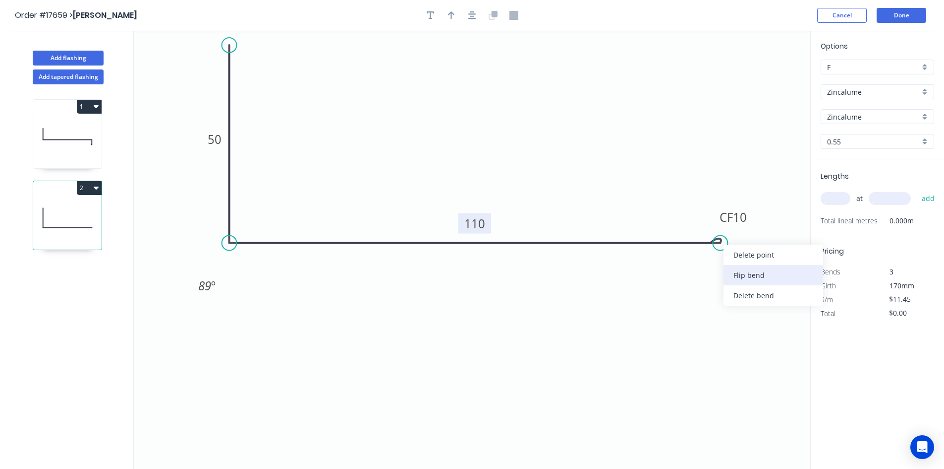
click at [738, 271] on div "Flip bend" at bounding box center [774, 275] width 100 height 20
drag, startPoint x: 750, startPoint y: 250, endPoint x: 736, endPoint y: 283, distance: 35.3
click at [736, 283] on rect at bounding box center [720, 291] width 40 height 20
click at [471, 14] on icon "button" at bounding box center [473, 15] width 8 height 8
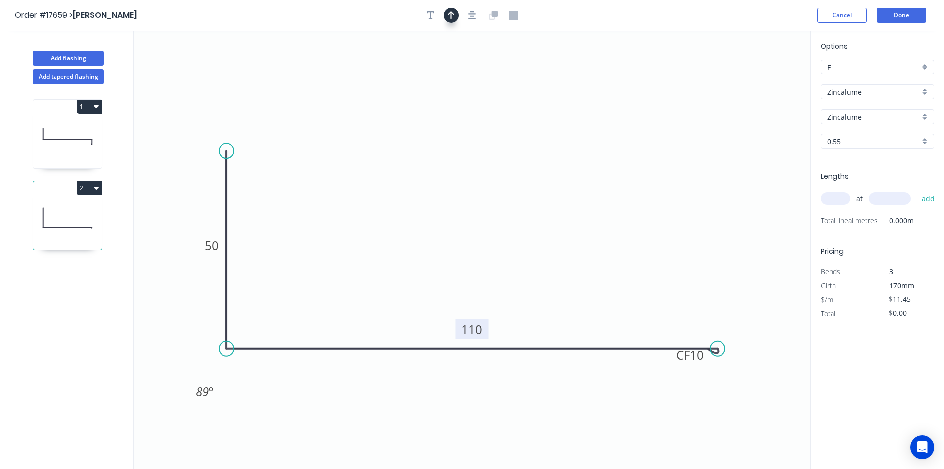
click at [450, 17] on icon "button" at bounding box center [451, 15] width 7 height 9
click at [760, 79] on icon at bounding box center [759, 68] width 9 height 32
click at [762, 82] on icon "0 50 CF 10 110 89 º" at bounding box center [472, 250] width 677 height 438
click at [761, 79] on icon at bounding box center [759, 68] width 9 height 32
drag, startPoint x: 758, startPoint y: 80, endPoint x: 551, endPoint y: 202, distance: 239.6
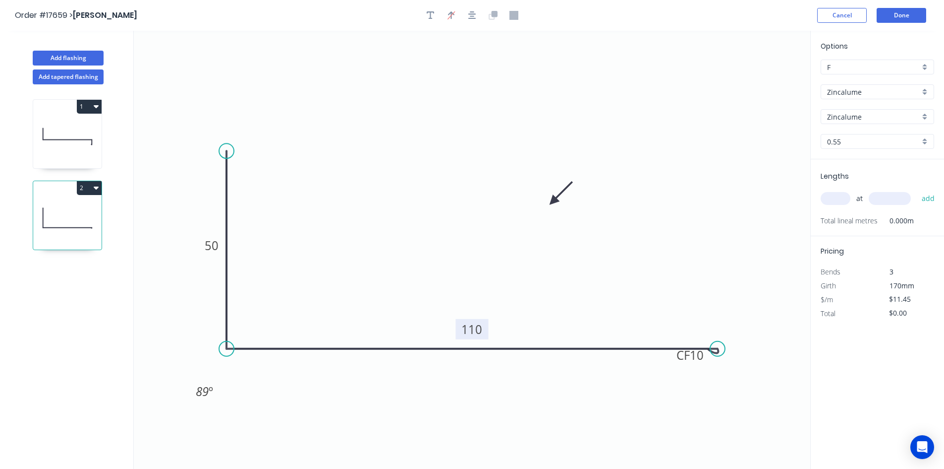
click at [551, 202] on icon at bounding box center [561, 192] width 29 height 29
click at [835, 201] on input "text" at bounding box center [836, 198] width 30 height 13
type input "4"
click at [879, 199] on input "text" at bounding box center [890, 198] width 42 height 13
type input "6000"
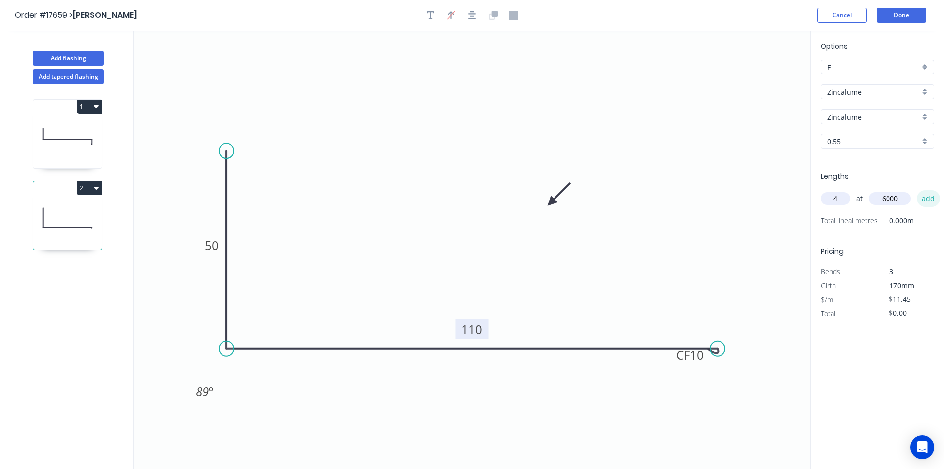
click at [928, 199] on button "add" at bounding box center [928, 198] width 23 height 17
type input "$274.80"
click at [905, 12] on button "Done" at bounding box center [902, 15] width 50 height 15
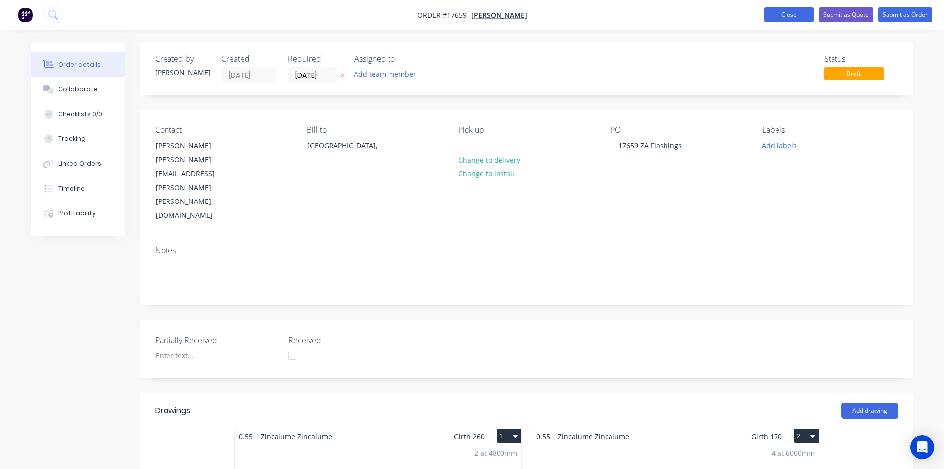
click at [786, 15] on button "Close" at bounding box center [790, 14] width 50 height 15
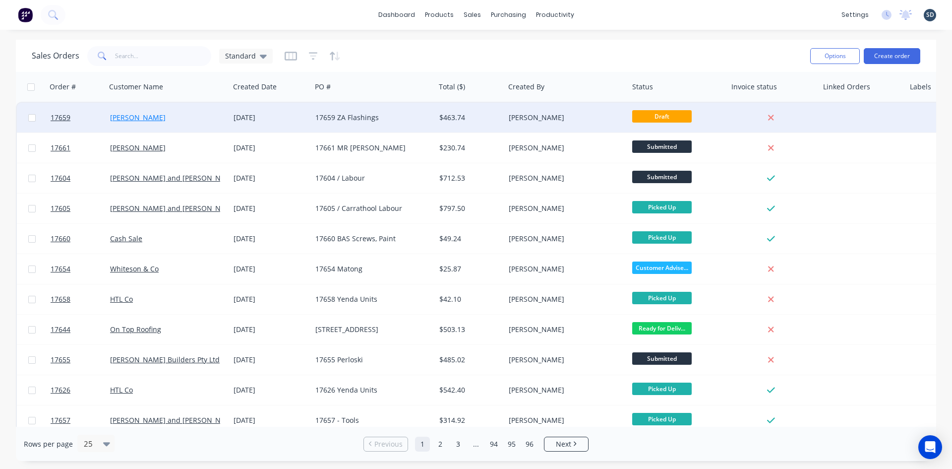
click at [123, 118] on link "[PERSON_NAME]" at bounding box center [138, 117] width 56 height 9
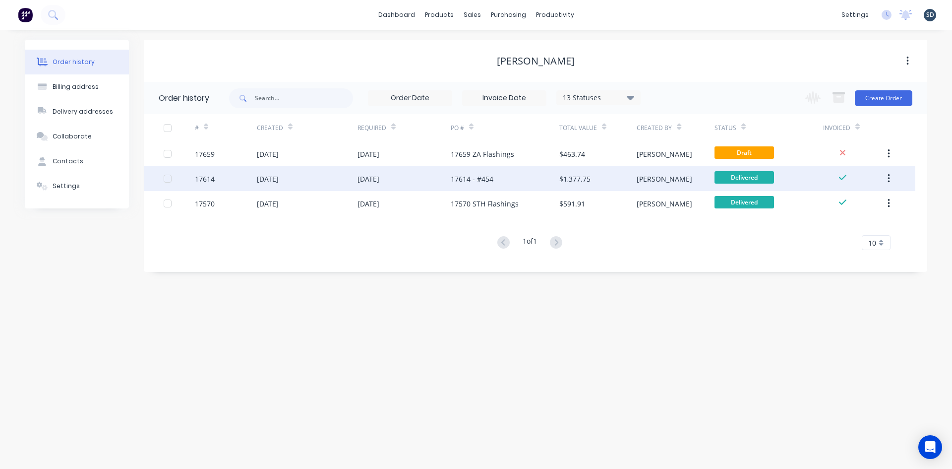
click at [324, 176] on div "[DATE]" at bounding box center [307, 178] width 101 height 25
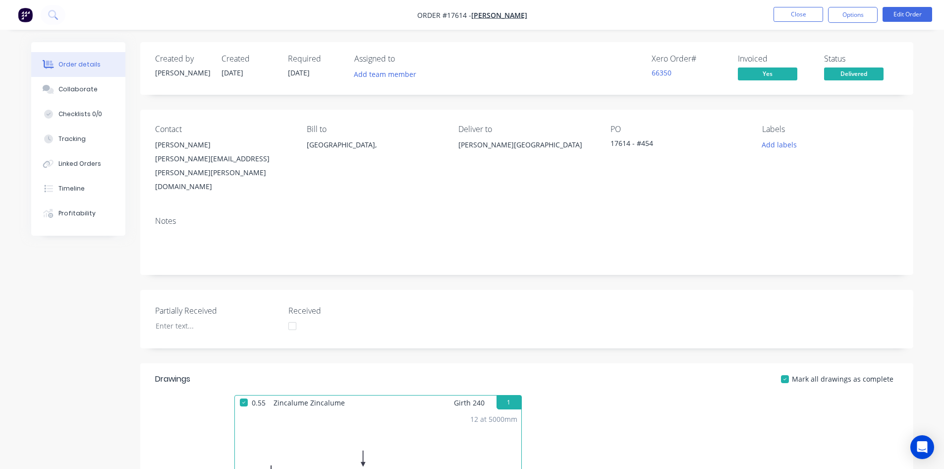
scroll to position [149, 0]
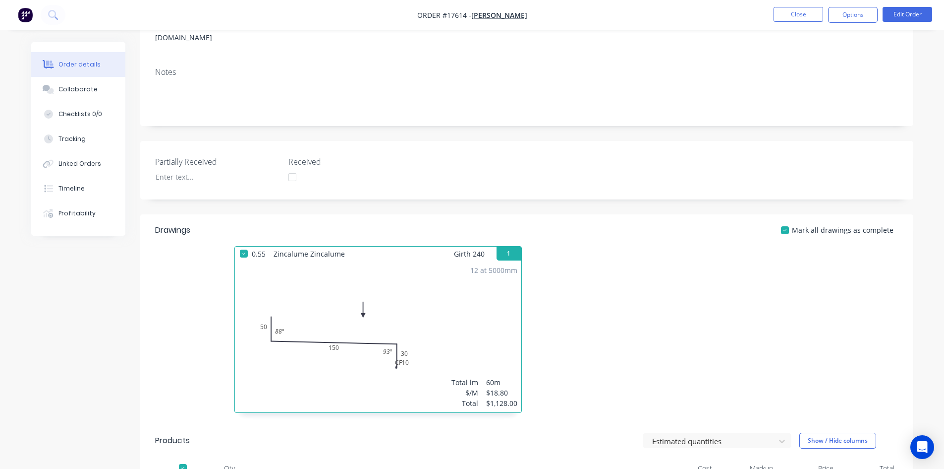
click at [330, 274] on div "12 at 5000mm Total lm $/M Total 60m $18.80 $1,128.00" at bounding box center [378, 336] width 287 height 151
click at [895, 13] on button "Edit Order" at bounding box center [908, 14] width 50 height 15
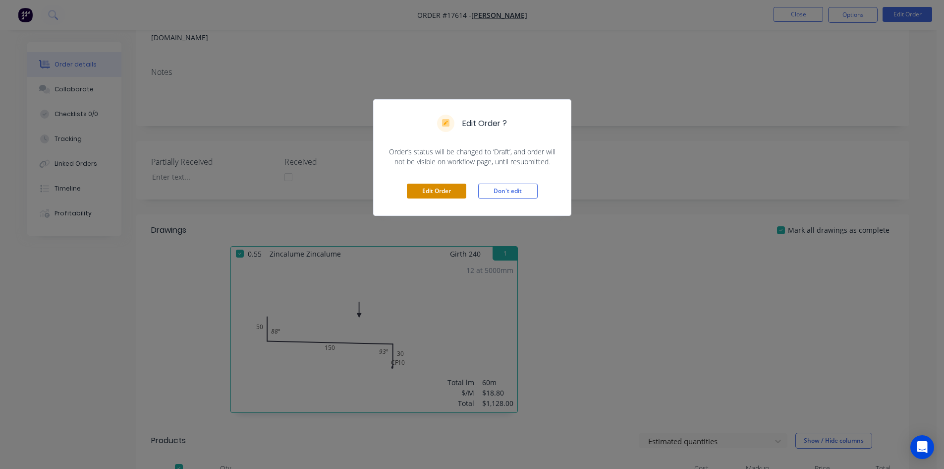
click at [430, 195] on button "Edit Order" at bounding box center [436, 190] width 59 height 15
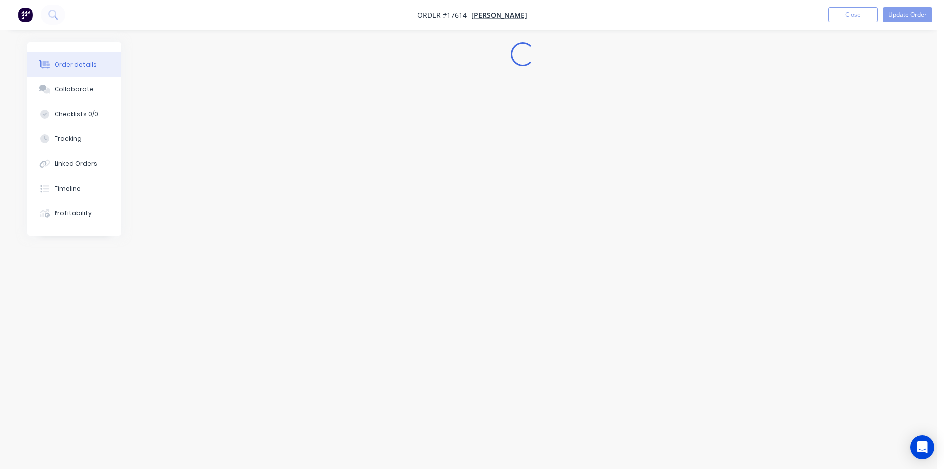
scroll to position [0, 0]
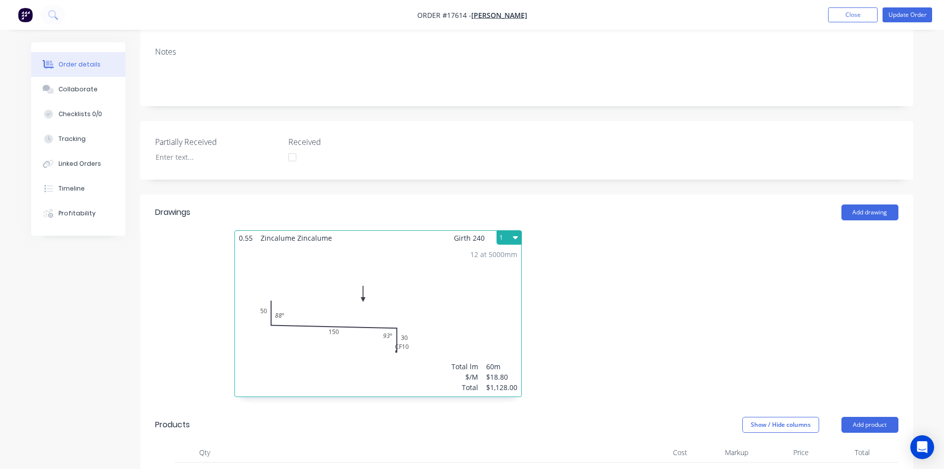
click at [435, 245] on div "12 at 5000mm Total lm $/M Total 60m $18.80 $1,128.00" at bounding box center [378, 320] width 287 height 151
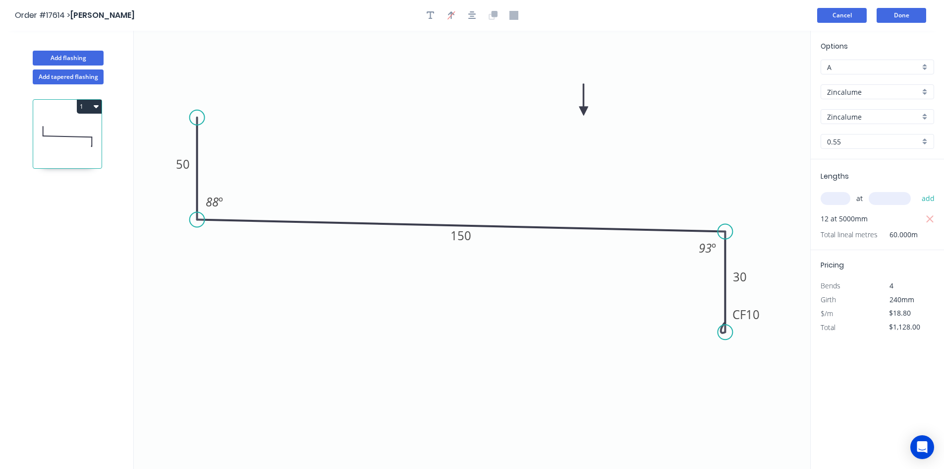
click at [847, 15] on button "Cancel" at bounding box center [843, 15] width 50 height 15
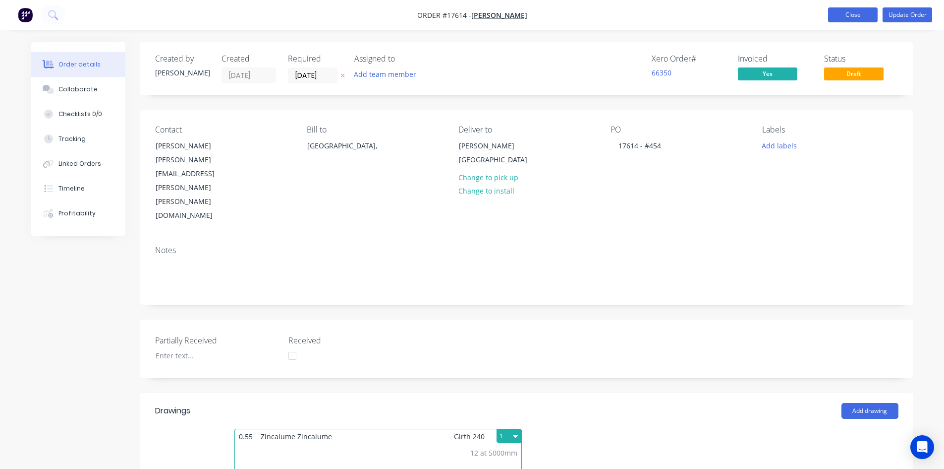
click at [858, 11] on button "Close" at bounding box center [853, 14] width 50 height 15
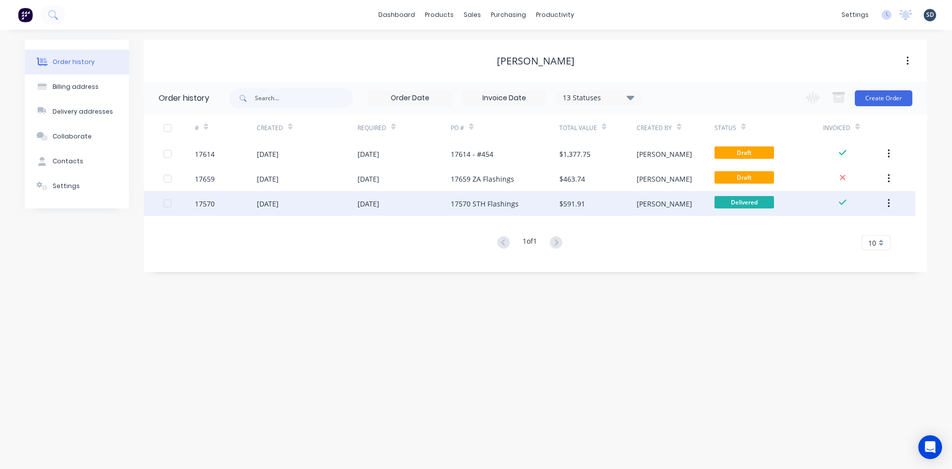
click at [423, 204] on div "[DATE]" at bounding box center [403, 203] width 93 height 25
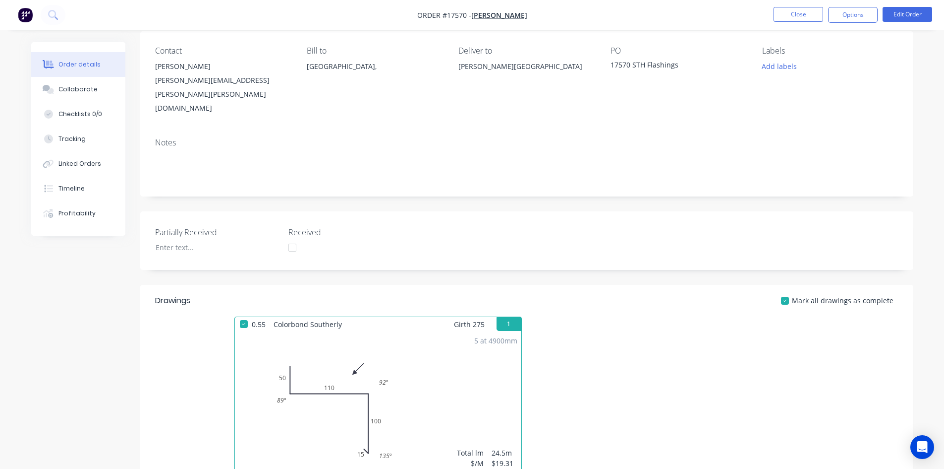
scroll to position [248, 0]
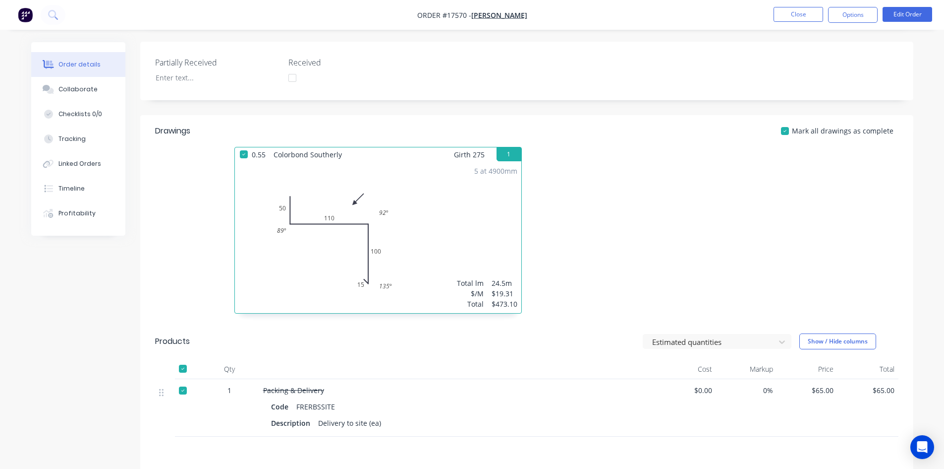
click at [432, 195] on div "5 at 4900mm Total lm $/M Total 24.5m $19.31 $473.10" at bounding box center [378, 237] width 287 height 151
click at [915, 15] on button "Edit Order" at bounding box center [908, 14] width 50 height 15
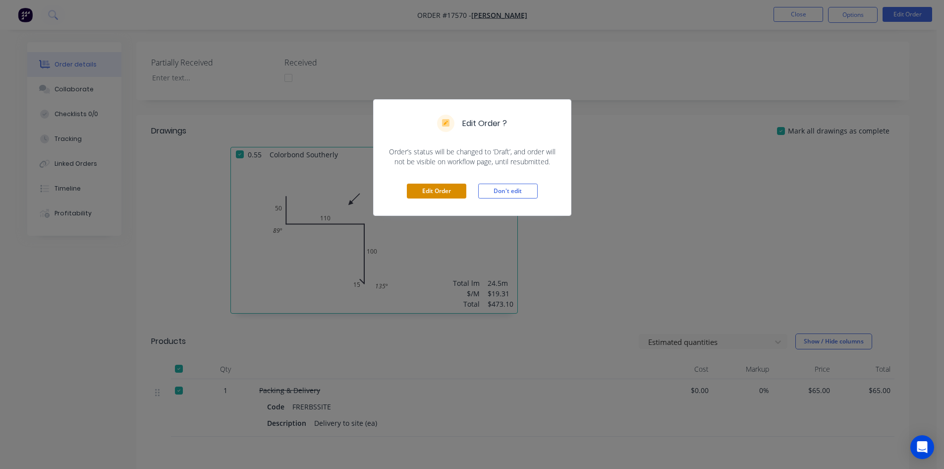
click at [446, 187] on button "Edit Order" at bounding box center [436, 190] width 59 height 15
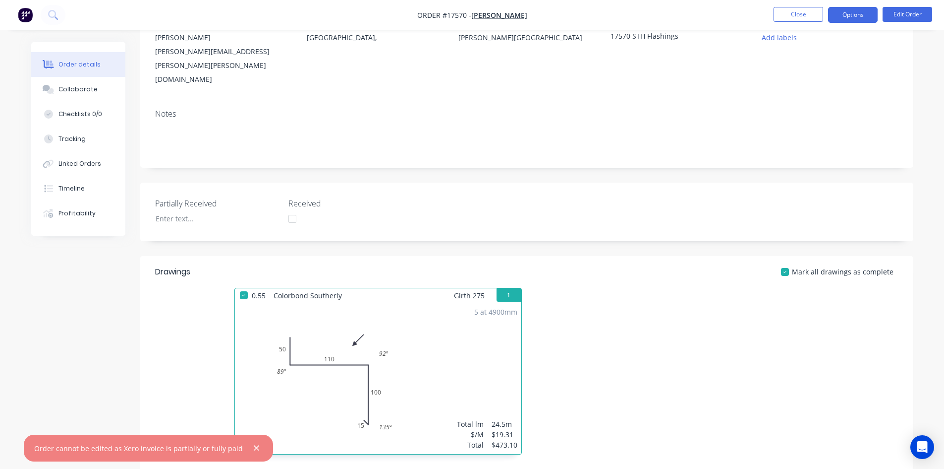
scroll to position [99, 0]
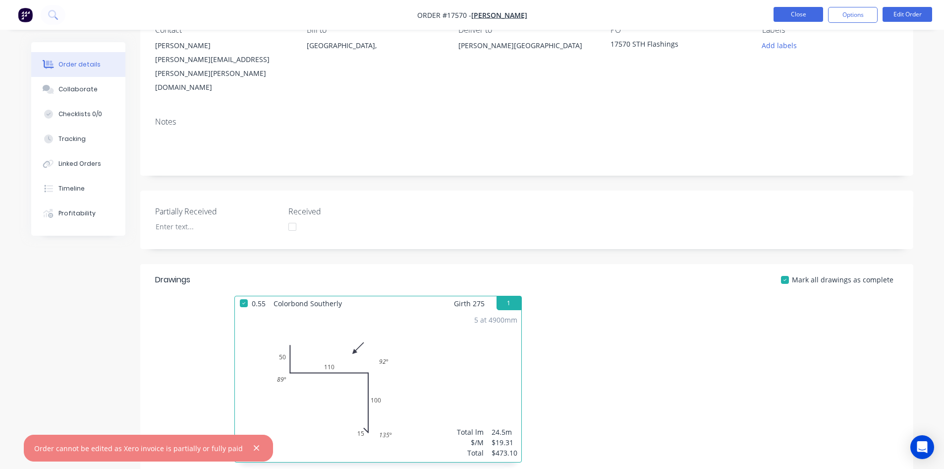
click at [800, 19] on button "Close" at bounding box center [799, 14] width 50 height 15
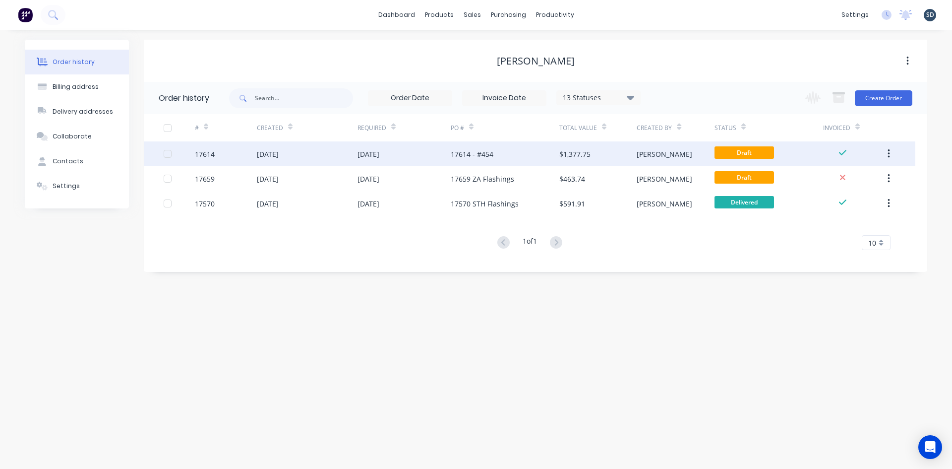
click at [532, 160] on div "17614 - #454" at bounding box center [505, 153] width 109 height 25
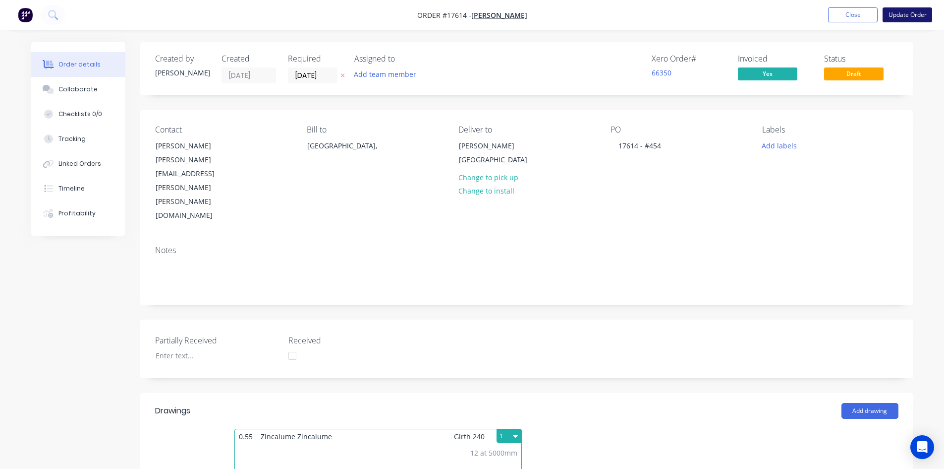
click at [912, 16] on button "Update Order" at bounding box center [908, 14] width 50 height 15
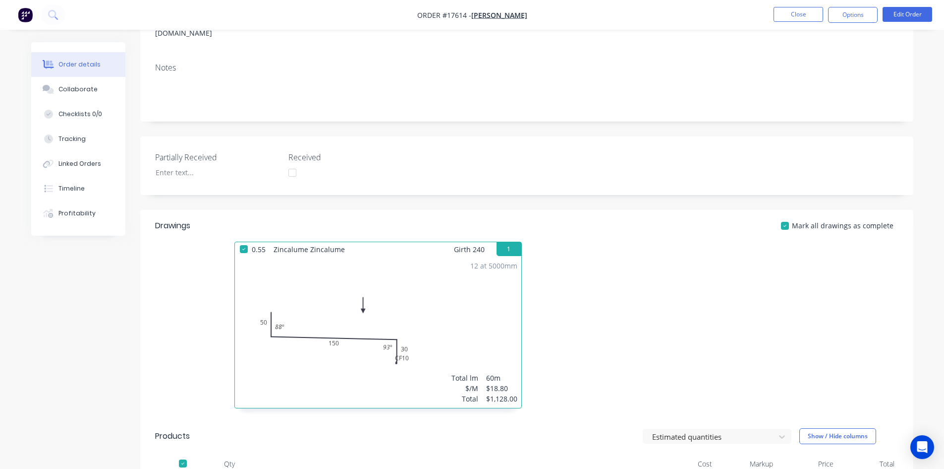
scroll to position [149, 0]
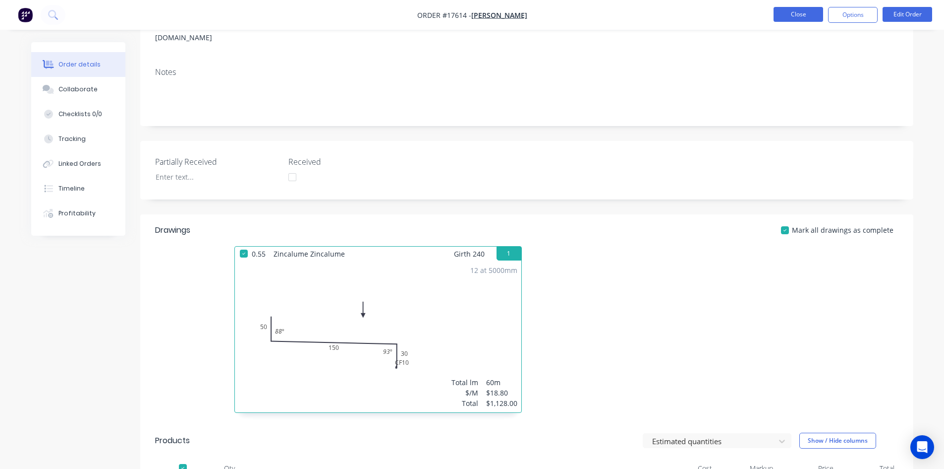
click at [804, 14] on button "Close" at bounding box center [799, 14] width 50 height 15
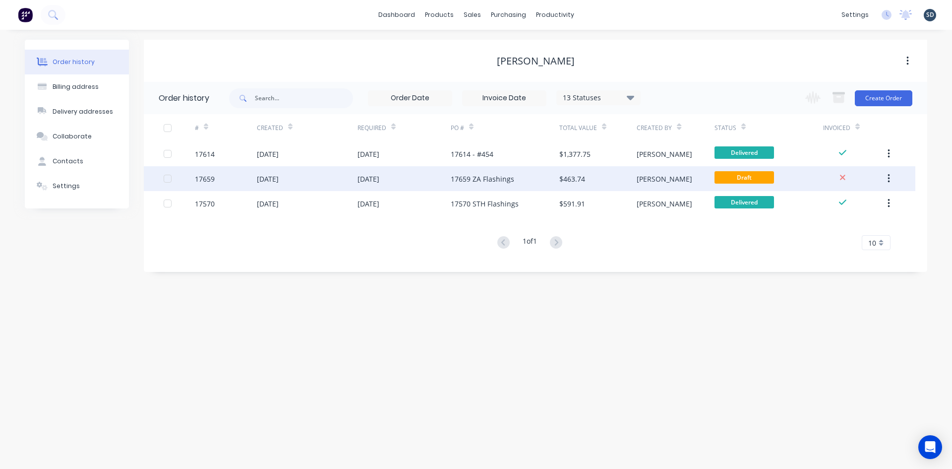
click at [420, 177] on div "[DATE]" at bounding box center [403, 178] width 93 height 25
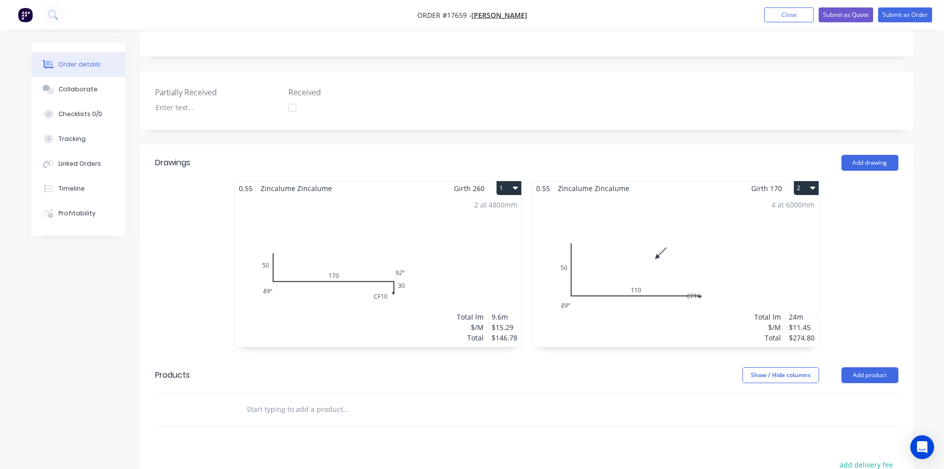
click at [449, 196] on div "2 at 4800mm Total lm $/M Total 9.6m $15.29 $146.78" at bounding box center [378, 270] width 287 height 151
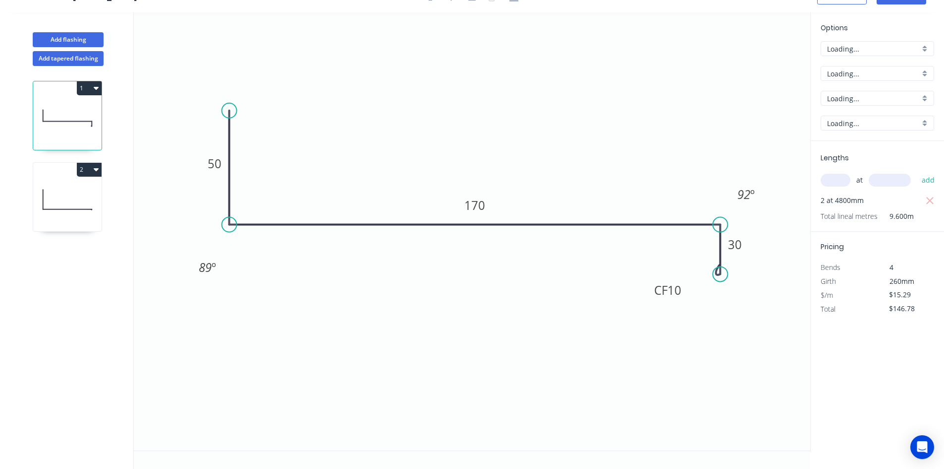
scroll to position [18, 0]
click at [856, 49] on input "F" at bounding box center [873, 49] width 93 height 10
click at [850, 63] on div "A" at bounding box center [878, 67] width 113 height 17
type input "A"
type input "$20.36"
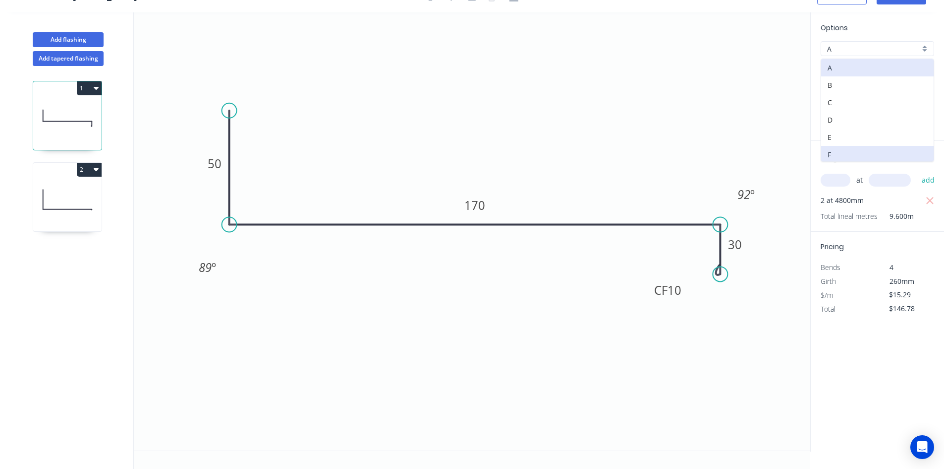
type input "$195.46"
click at [77, 191] on icon at bounding box center [67, 199] width 68 height 63
type input "$11.45"
type input "$274.80"
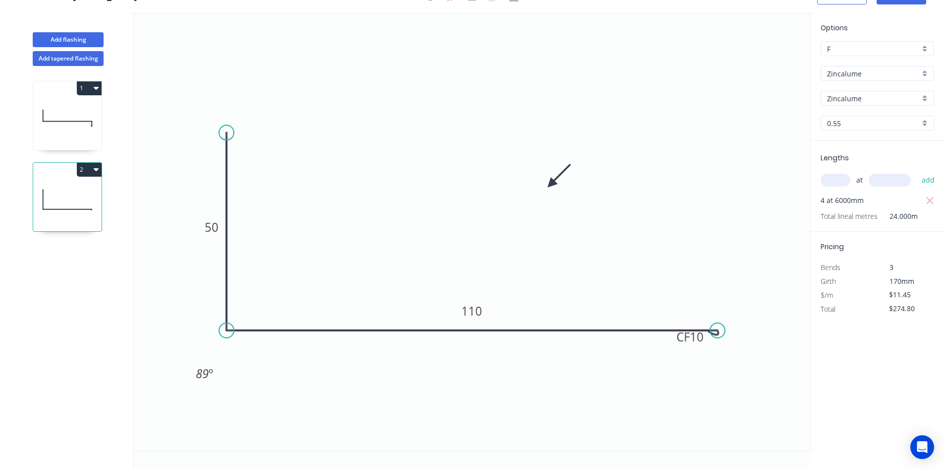
click at [855, 50] on input "F" at bounding box center [873, 49] width 93 height 10
click at [840, 70] on div "A" at bounding box center [878, 67] width 113 height 17
type input "A"
type input "$15.25"
type input "$366.00"
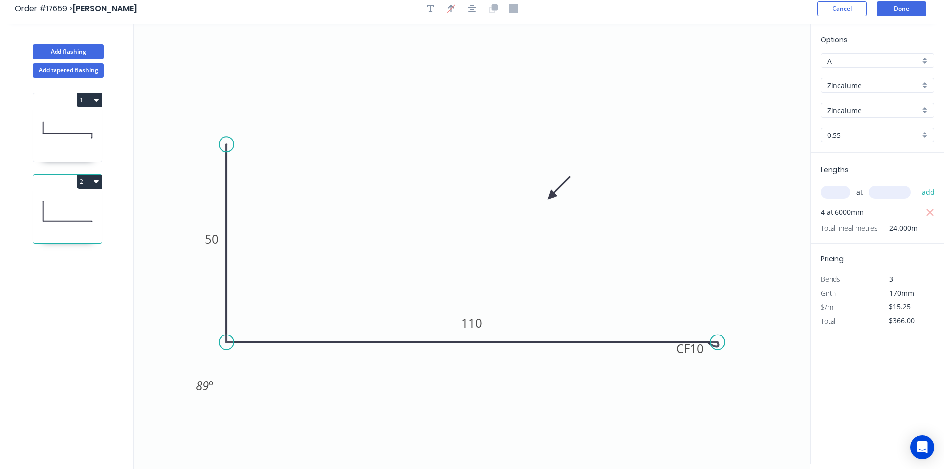
scroll to position [0, 0]
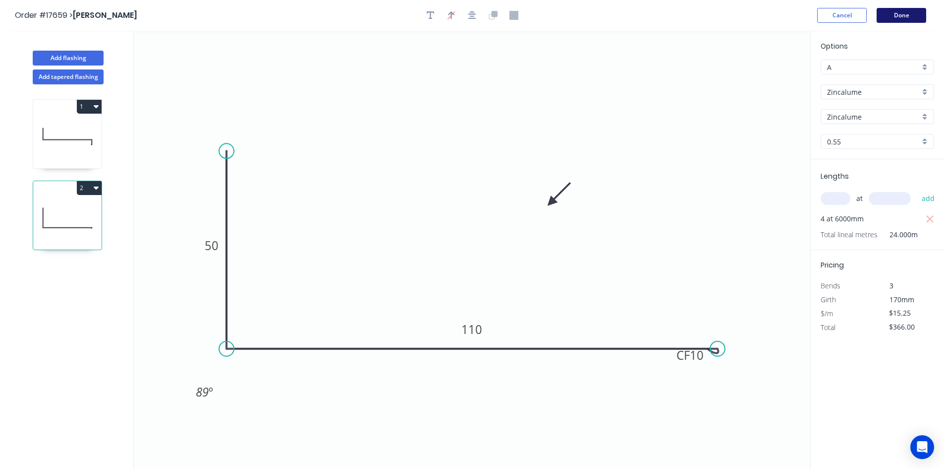
click at [899, 12] on button "Done" at bounding box center [902, 15] width 50 height 15
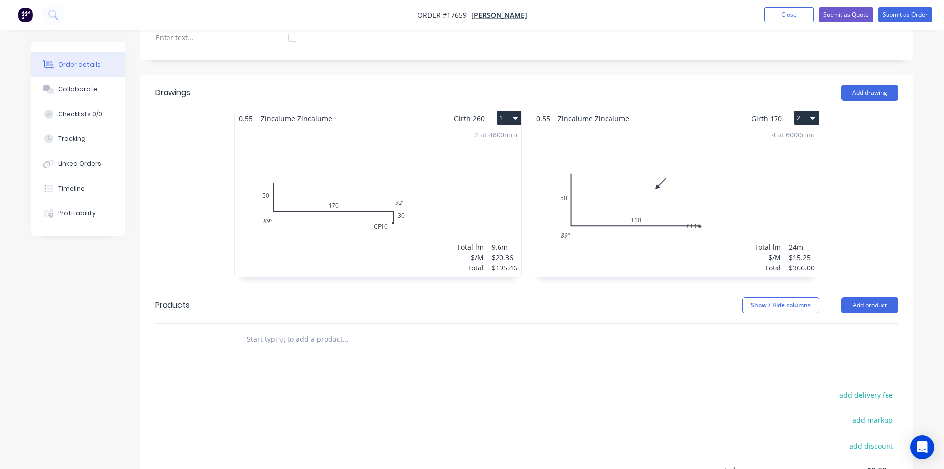
scroll to position [158, 0]
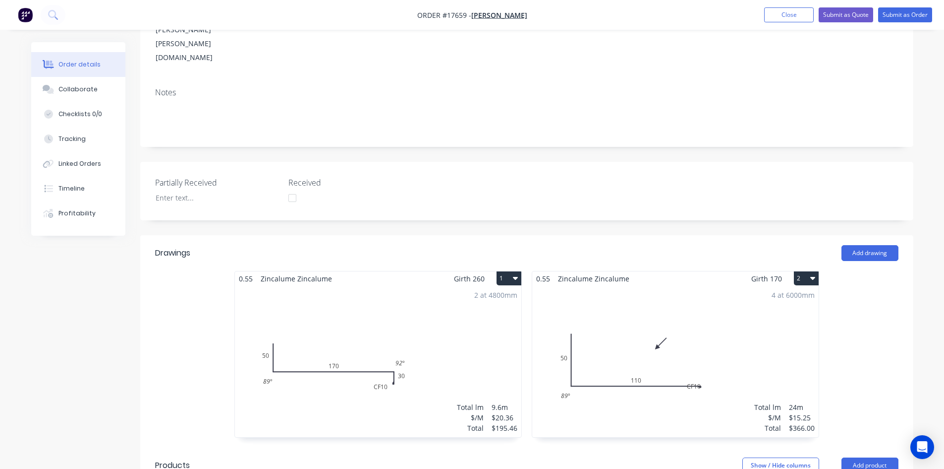
click at [531, 235] on header "Drawings Add drawing" at bounding box center [526, 253] width 773 height 36
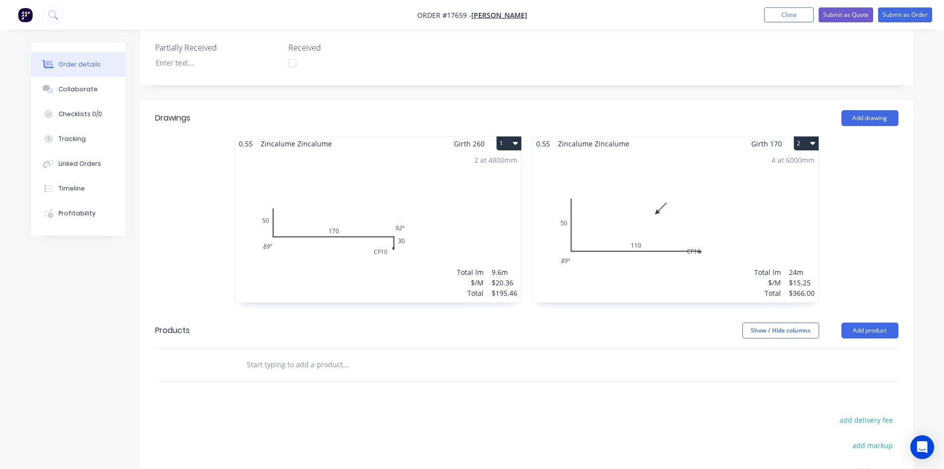
scroll to position [406, 0]
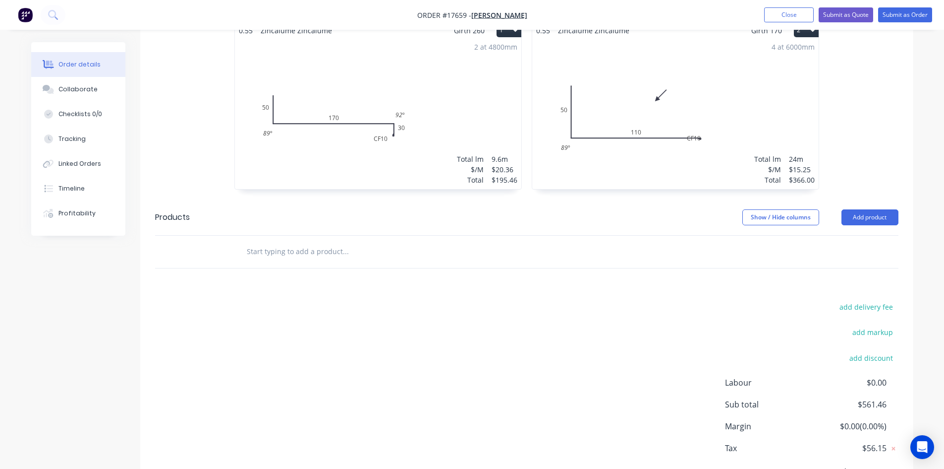
click at [271, 241] on input "text" at bounding box center [345, 251] width 198 height 20
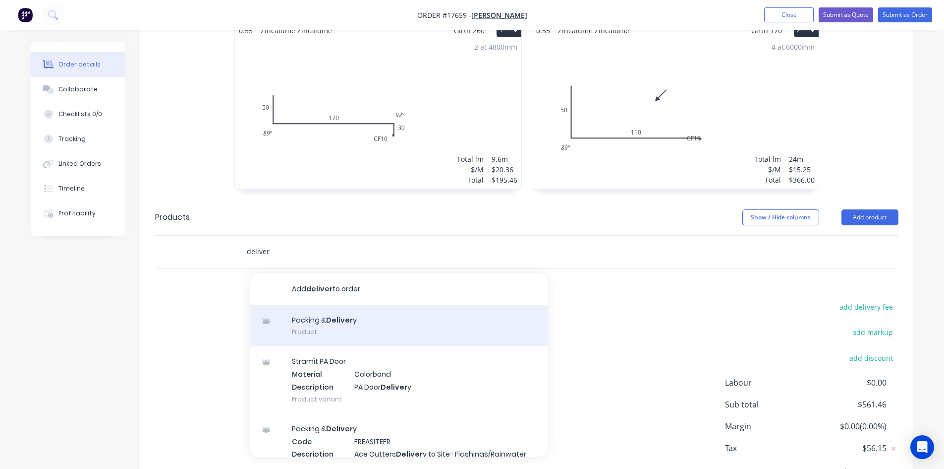
type input "deliver"
click at [308, 305] on div "Packing & Deliver y Product" at bounding box center [398, 326] width 297 height 42
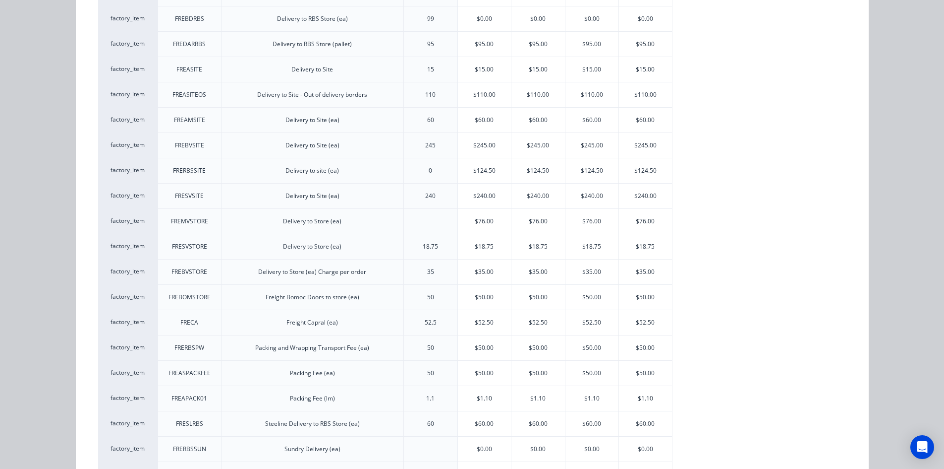
scroll to position [248, 0]
click at [475, 172] on div "$124.50" at bounding box center [485, 169] width 54 height 25
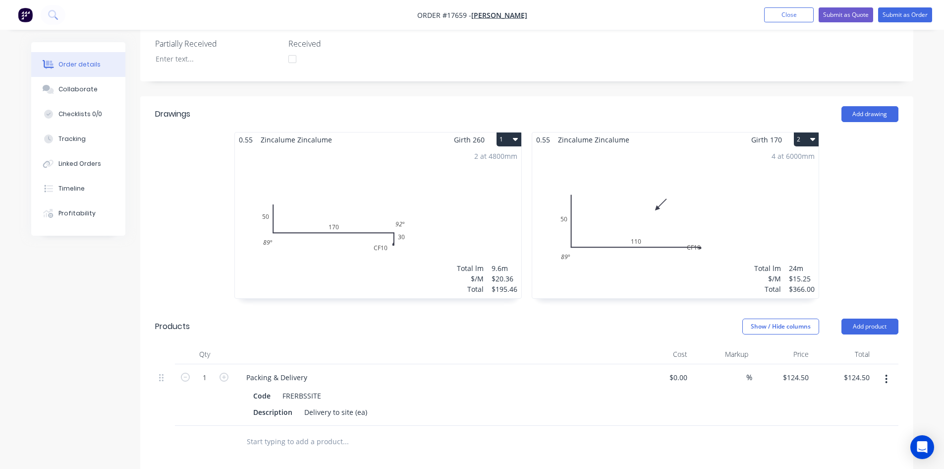
scroll to position [288, 0]
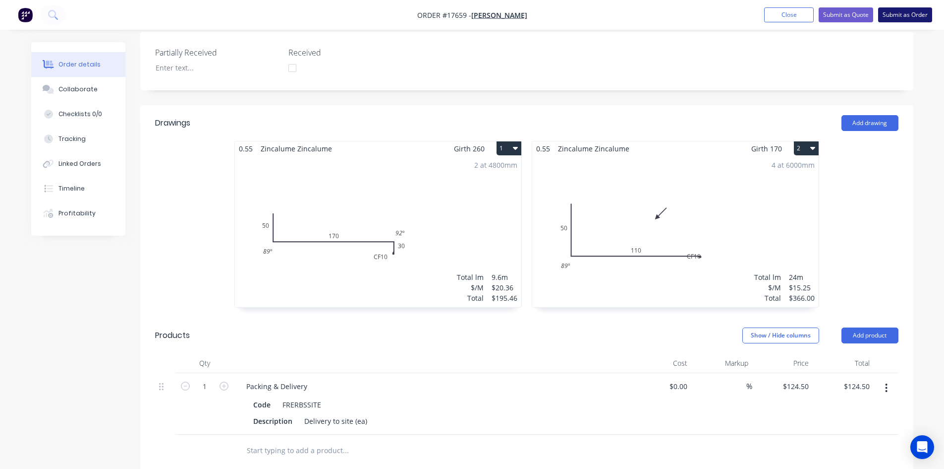
click at [909, 12] on button "Submit as Order" at bounding box center [906, 14] width 54 height 15
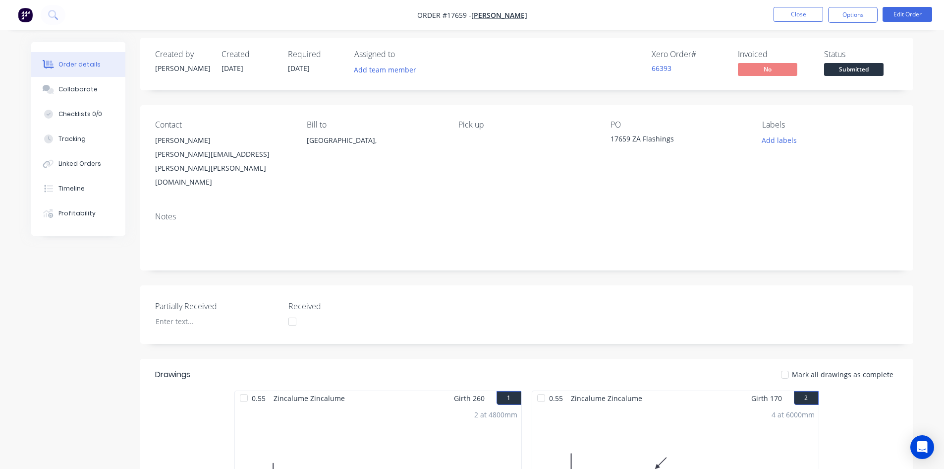
scroll to position [0, 0]
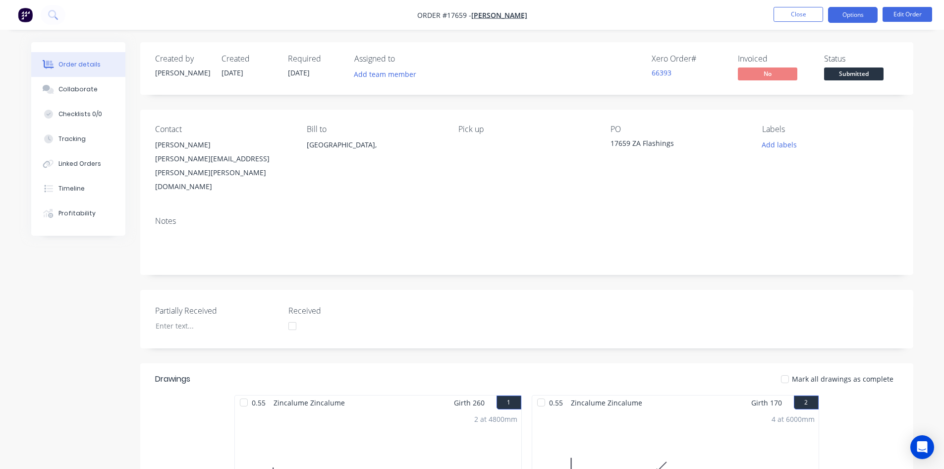
click at [852, 10] on button "Options" at bounding box center [853, 15] width 50 height 16
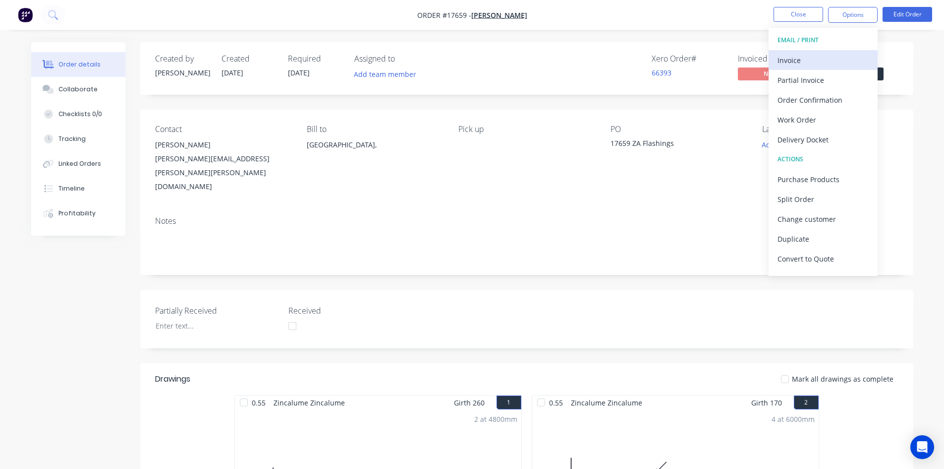
click at [829, 59] on div "Invoice" at bounding box center [823, 60] width 91 height 14
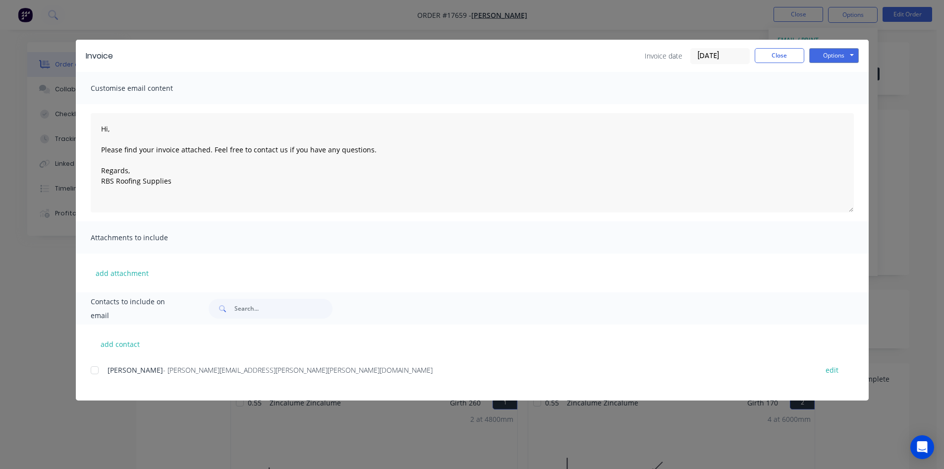
click at [92, 369] on div at bounding box center [95, 370] width 20 height 20
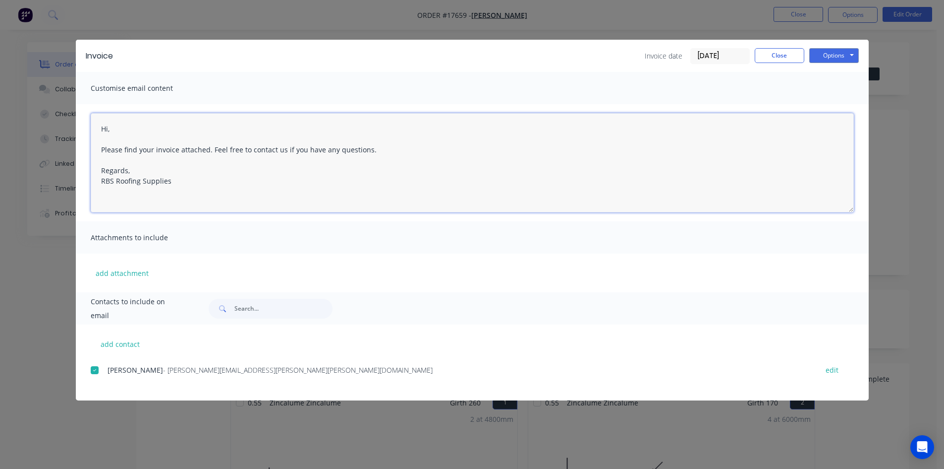
click at [130, 133] on textarea "Hi, Please find your invoice attached. Feel free to contact us if you have any …" at bounding box center [473, 162] width 764 height 99
click at [154, 137] on textarea "Hi, Please find your invoice attached. Feel free to contact us if you have any …" at bounding box center [473, 162] width 764 height 99
click at [108, 127] on textarea "Hi, Please find your invoice attached. Feel free to contact us if you have any …" at bounding box center [473, 162] width 764 height 99
type textarea "HiJosh, Please find your invoice attached. Feel free to contact us if you have …"
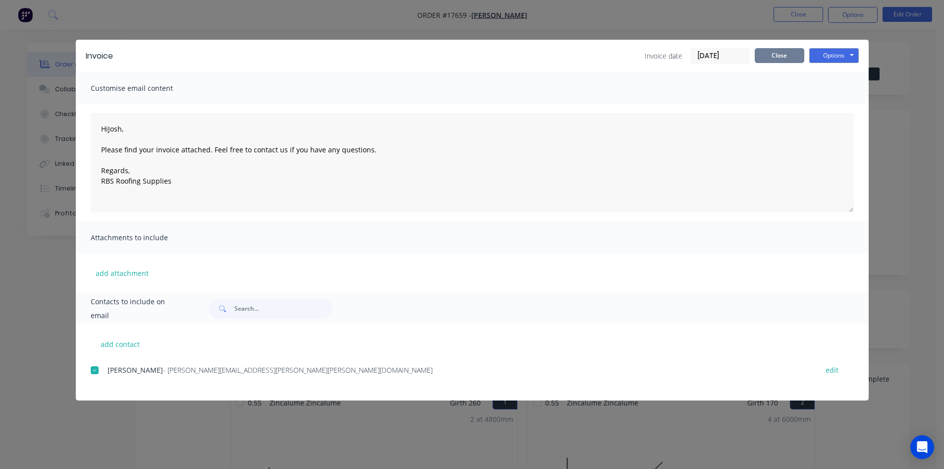
click at [785, 52] on button "Close" at bounding box center [780, 55] width 50 height 15
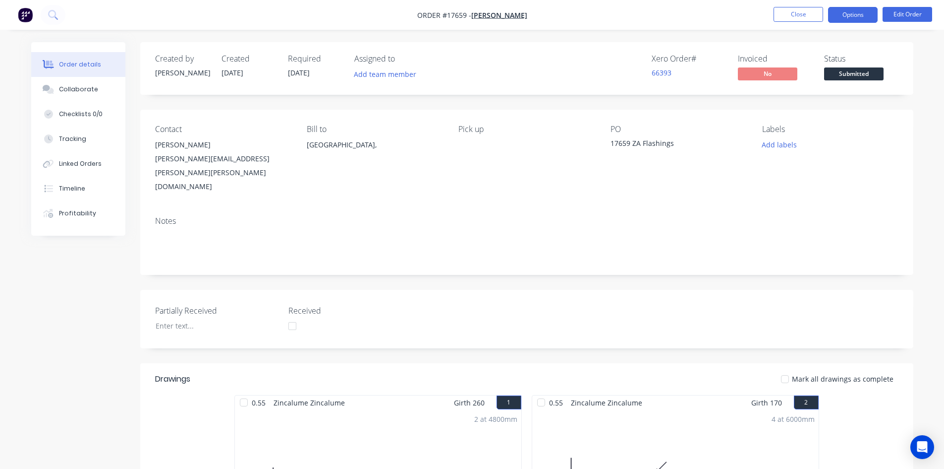
click at [849, 15] on button "Options" at bounding box center [853, 15] width 50 height 16
click at [741, 40] on div "Order details Collaborate Checklists 0/0 Tracking Linked Orders Timeline Profit…" at bounding box center [472, 430] width 944 height 861
click at [862, 16] on button "Options" at bounding box center [853, 15] width 50 height 16
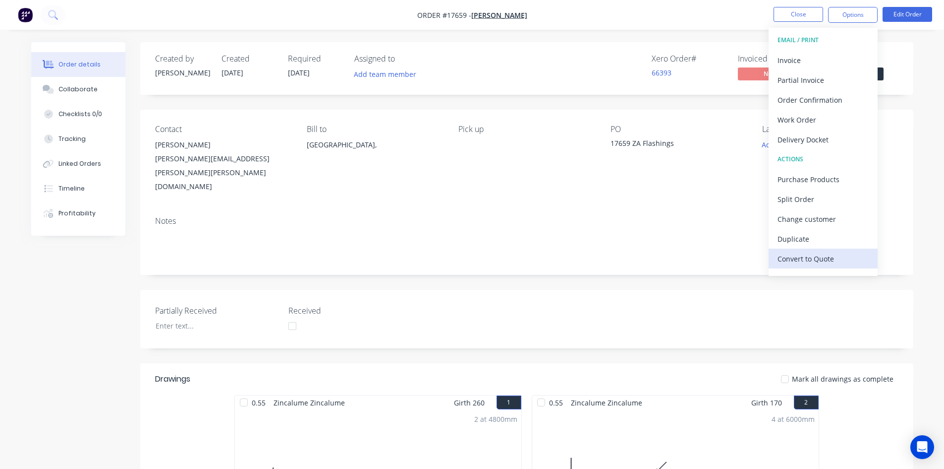
click at [826, 254] on div "Convert to Quote" at bounding box center [823, 258] width 91 height 14
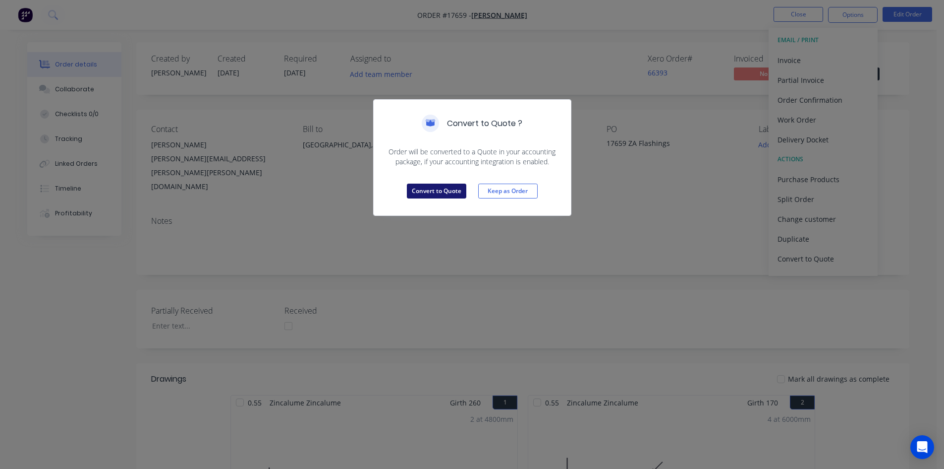
click at [439, 192] on button "Convert to Quote" at bounding box center [436, 190] width 59 height 15
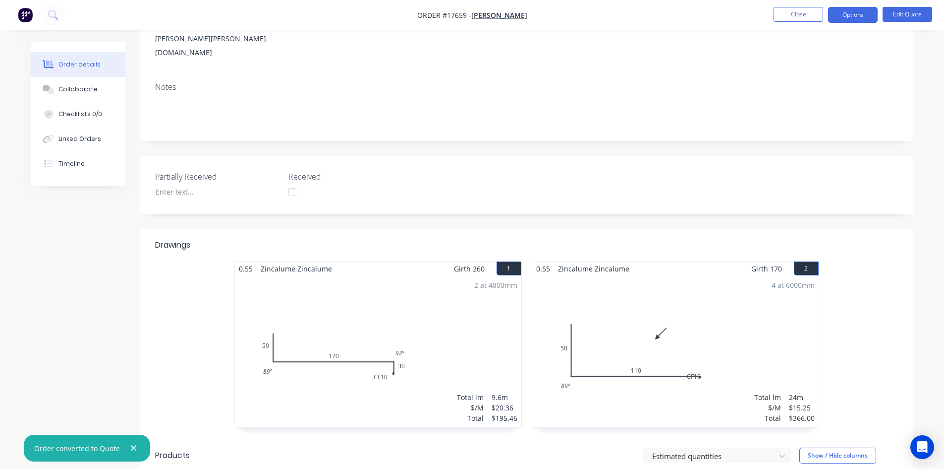
scroll to position [21, 0]
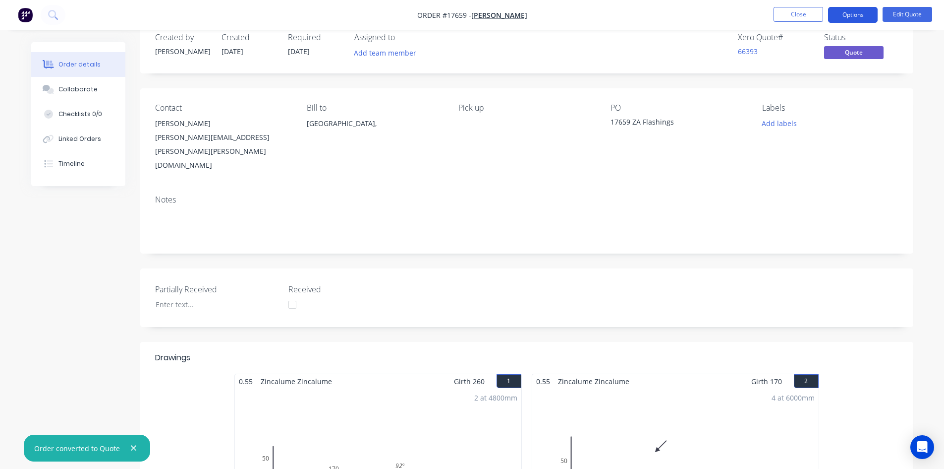
click at [865, 12] on button "Options" at bounding box center [853, 15] width 50 height 16
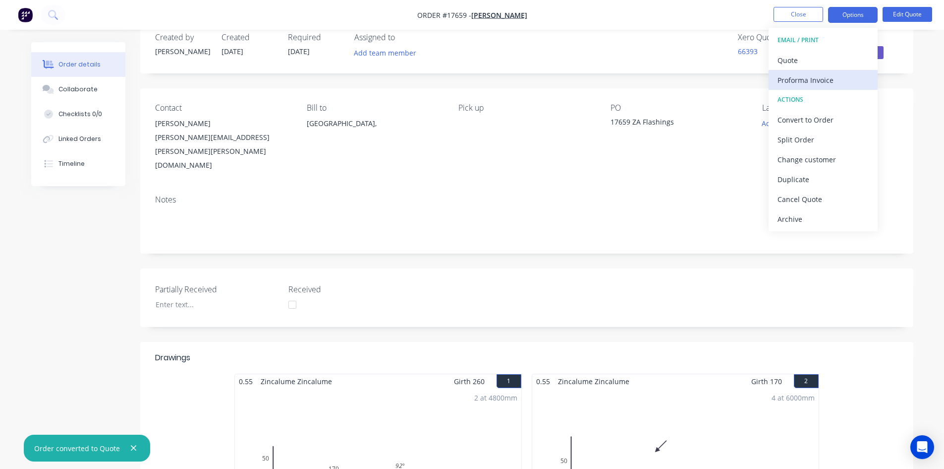
click at [821, 79] on div "Proforma Invoice" at bounding box center [823, 80] width 91 height 14
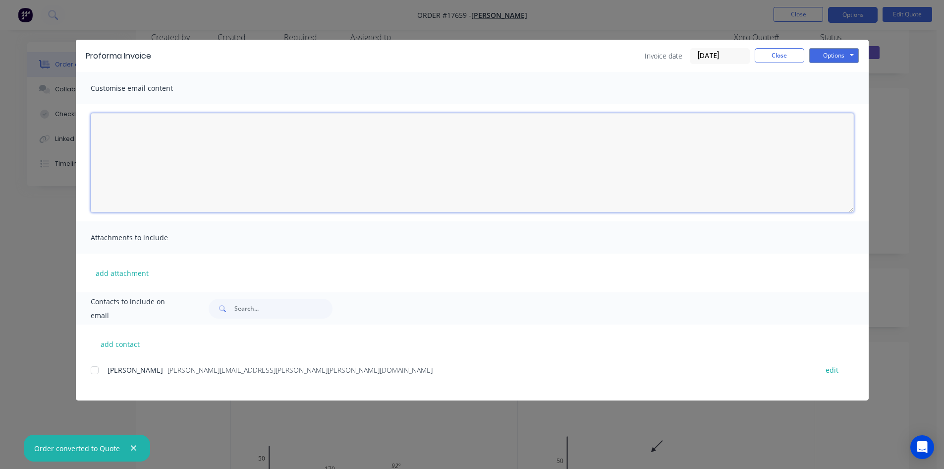
click at [129, 131] on textarea at bounding box center [473, 162] width 764 height 99
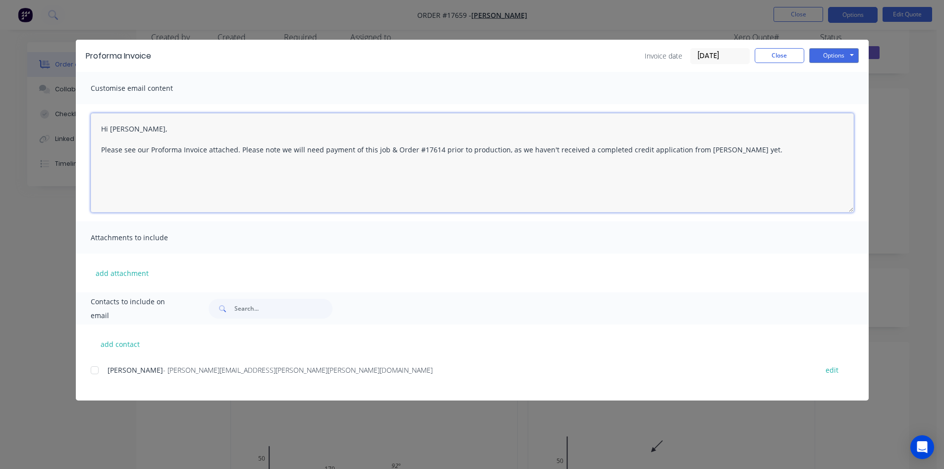
click at [392, 149] on textarea "Hi [PERSON_NAME], Please see our Proforma Invoice attached. Please note we will…" at bounding box center [473, 162] width 764 height 99
click at [405, 169] on textarea "Hi [PERSON_NAME], Please see our Proforma Invoice attached. Please note we will…" at bounding box center [473, 162] width 764 height 99
click at [352, 149] on textarea "Hi [PERSON_NAME], Please see our Proforma Invoice attached. Please note we will…" at bounding box center [473, 162] width 764 height 99
click at [96, 368] on div at bounding box center [95, 370] width 20 height 20
type textarea "Hi [PERSON_NAME], Please see our Proforma Invoice attached. Please note we will…"
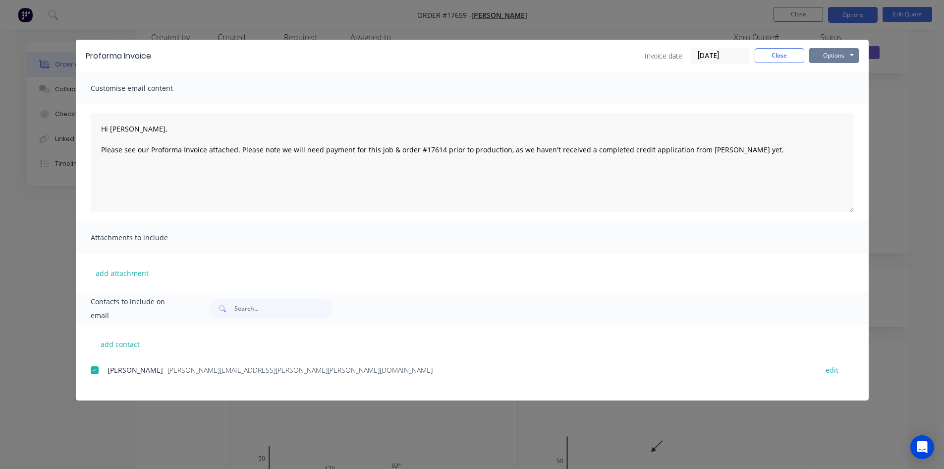
click at [838, 54] on button "Options" at bounding box center [835, 55] width 50 height 15
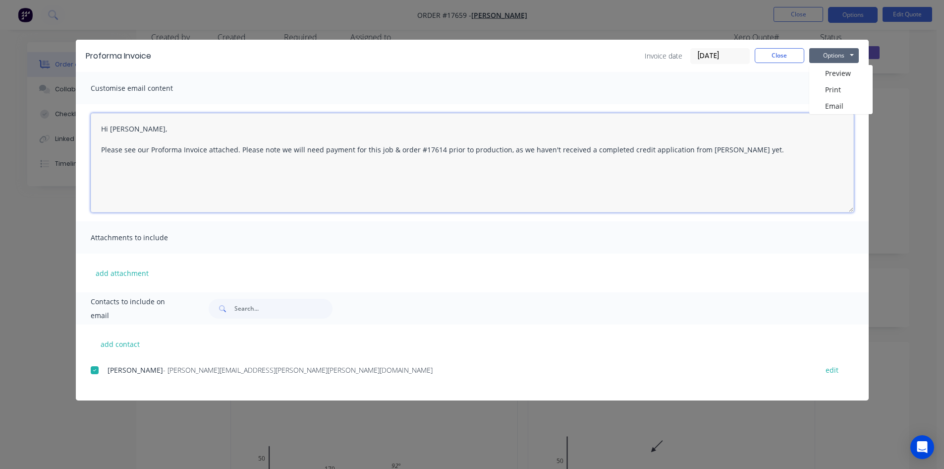
click at [748, 191] on textarea "Hi [PERSON_NAME], Please see our Proforma Invoice attached. Please note we will…" at bounding box center [473, 162] width 764 height 99
